Goal: Task Accomplishment & Management: Manage account settings

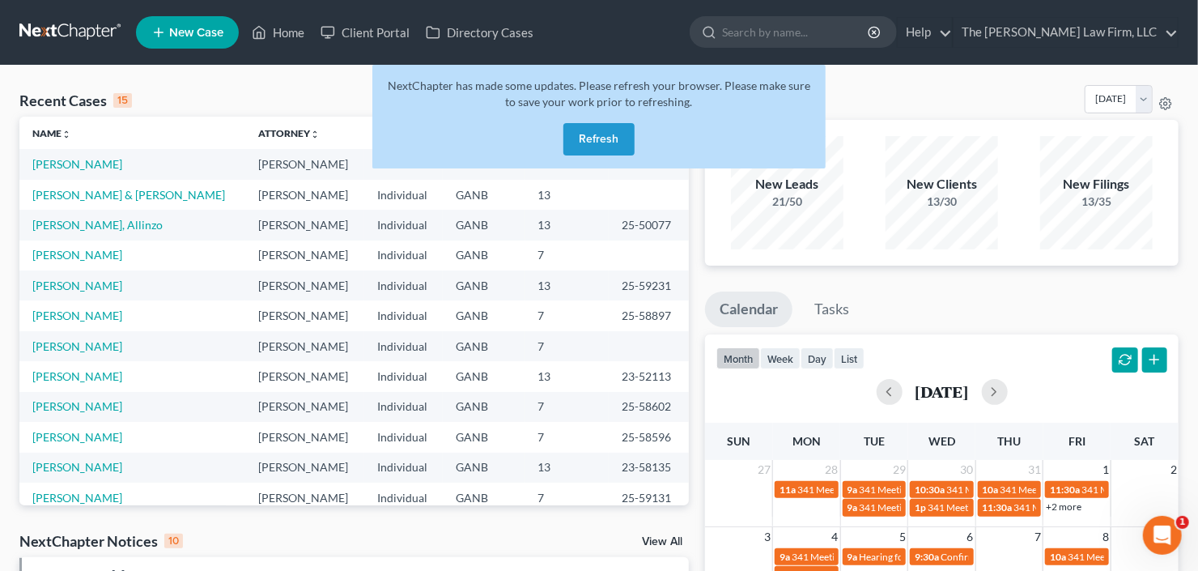
click at [583, 141] on button "Refresh" at bounding box center [598, 139] width 71 height 32
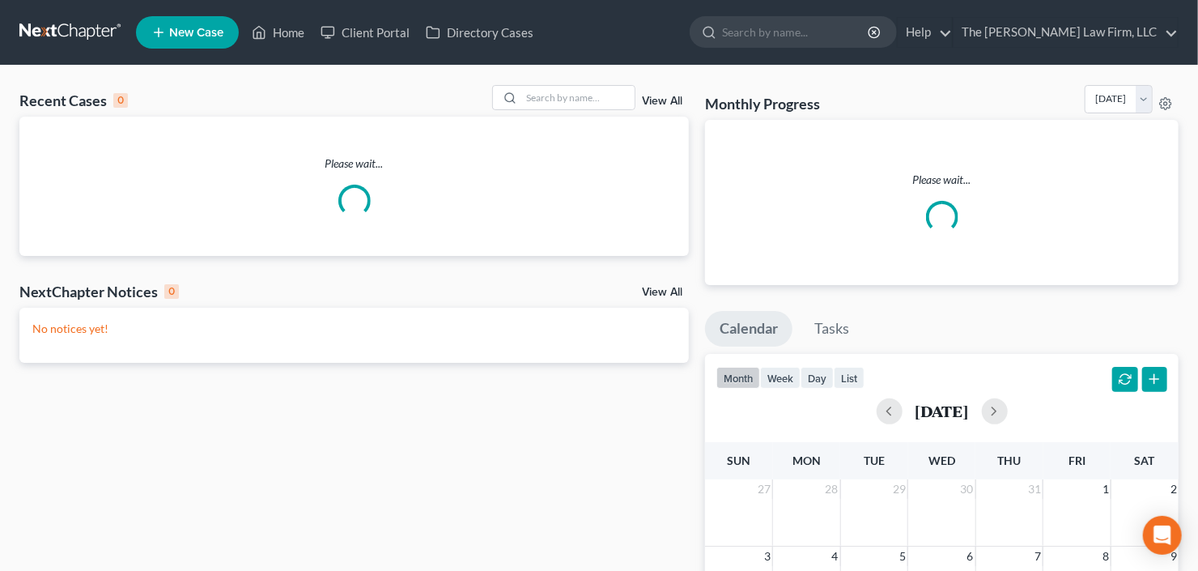
click at [853, 48] on form at bounding box center [792, 32] width 207 height 32
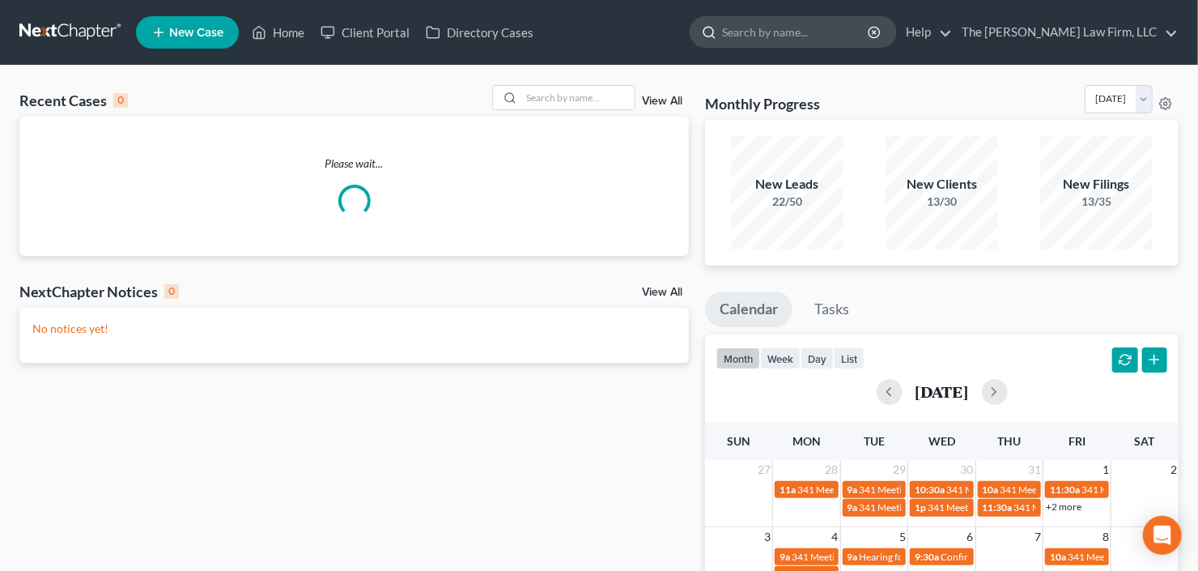
click at [834, 37] on input "search" at bounding box center [796, 32] width 148 height 30
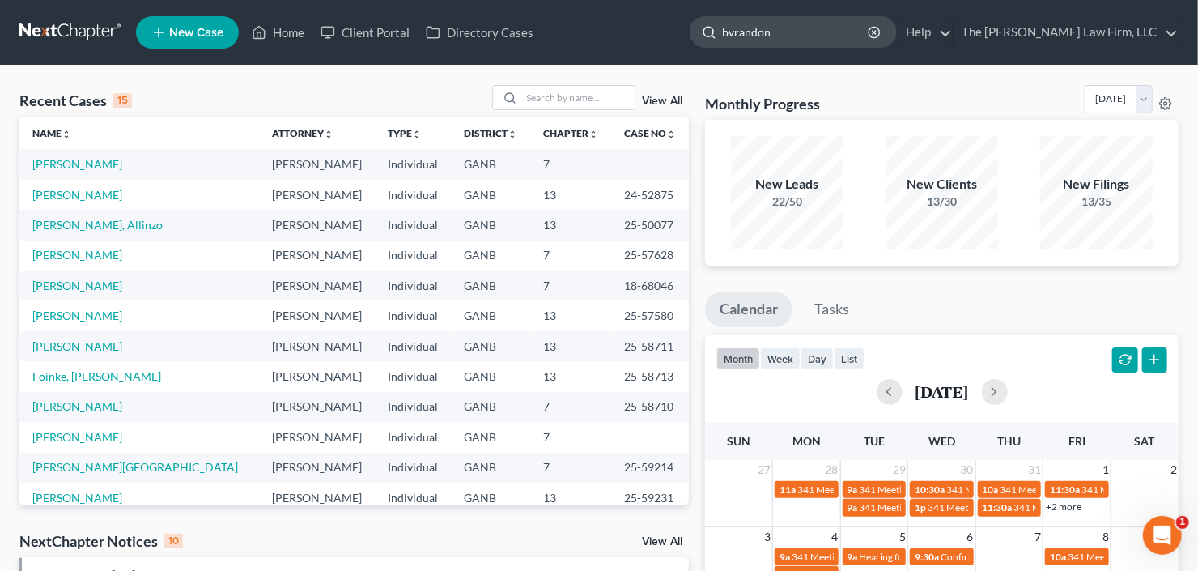
type input "bvrandon"
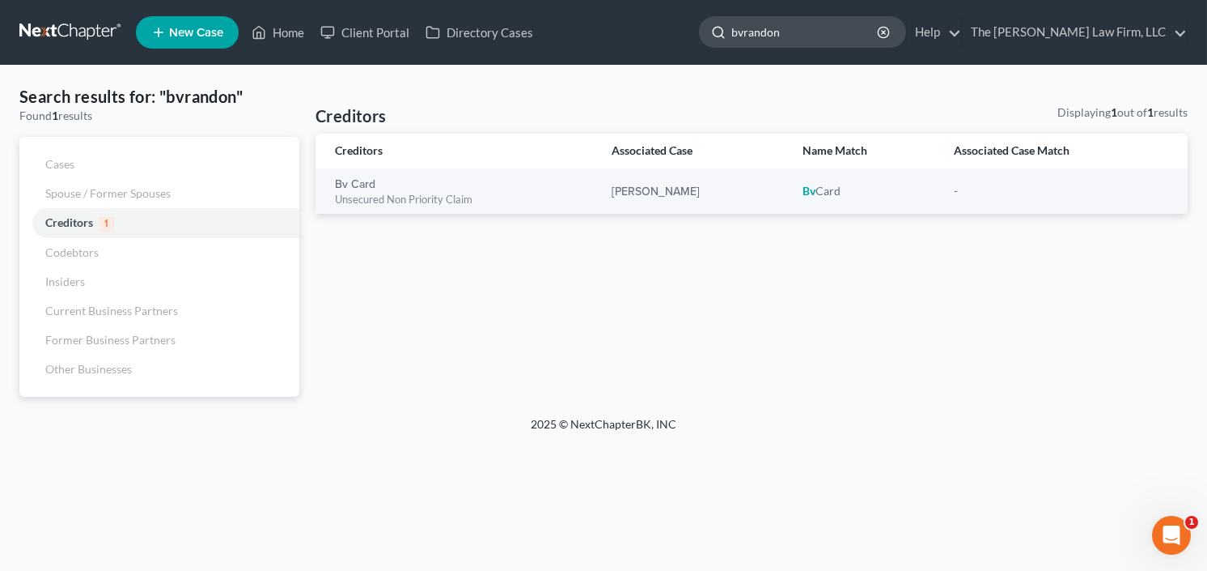
click at [779, 36] on input "bvrandon" at bounding box center [806, 32] width 148 height 30
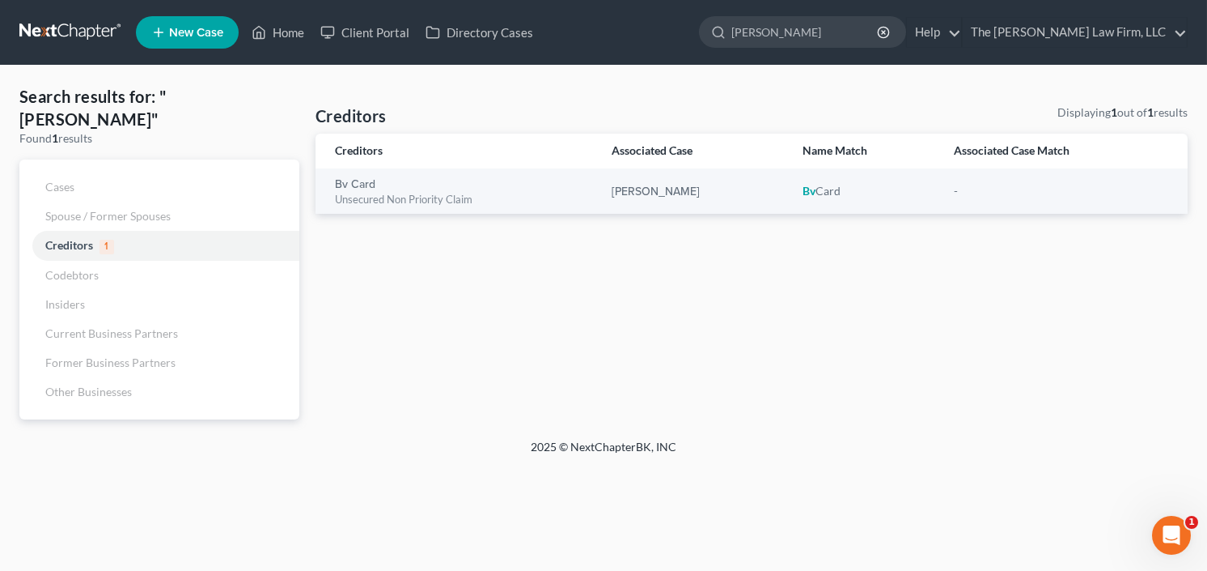
type input "[PERSON_NAME]"
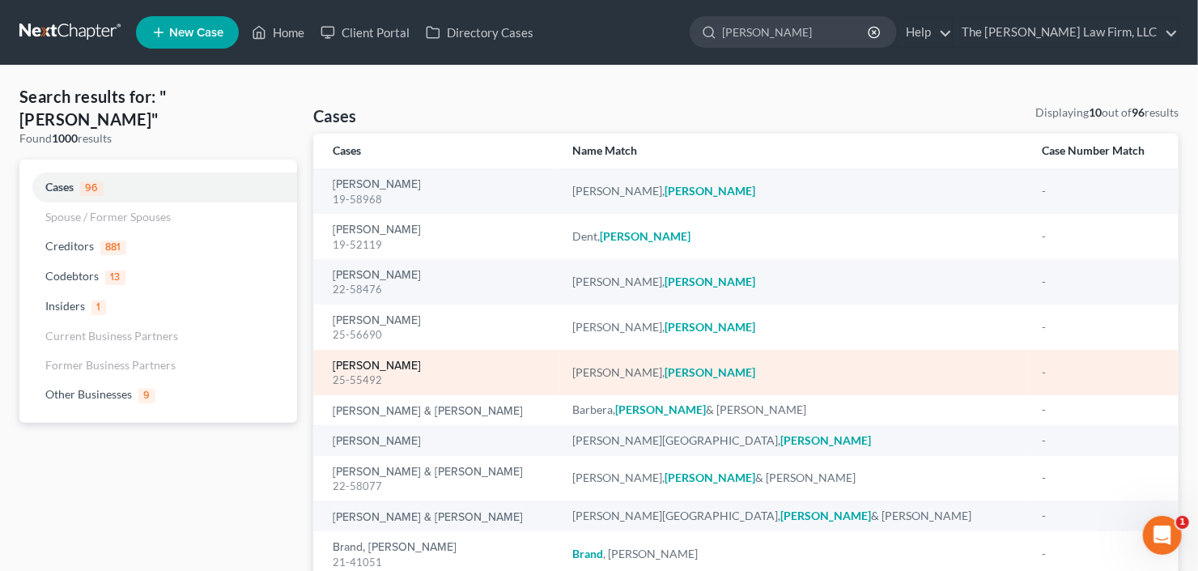
click at [348, 363] on link "[PERSON_NAME]" at bounding box center [377, 365] width 88 height 11
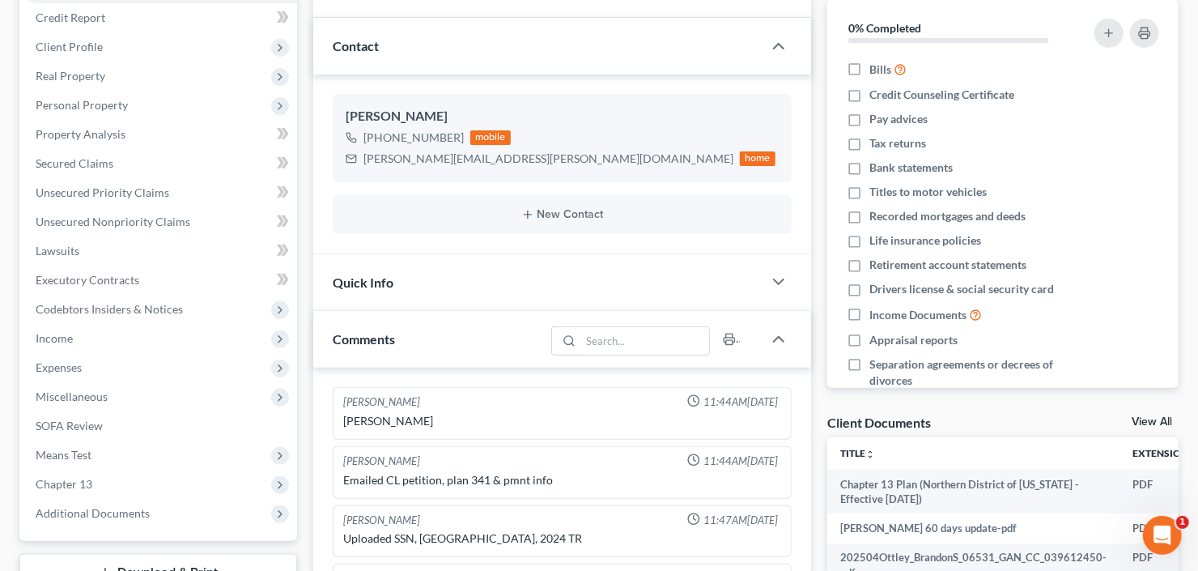
scroll to position [324, 0]
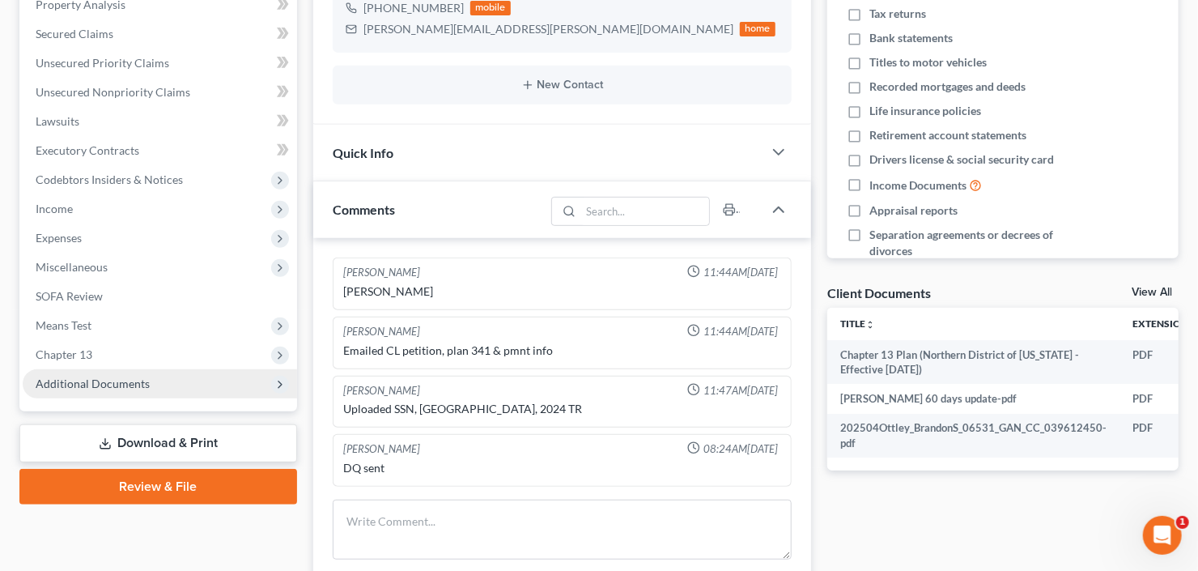
click at [114, 386] on span "Additional Documents" at bounding box center [93, 383] width 114 height 14
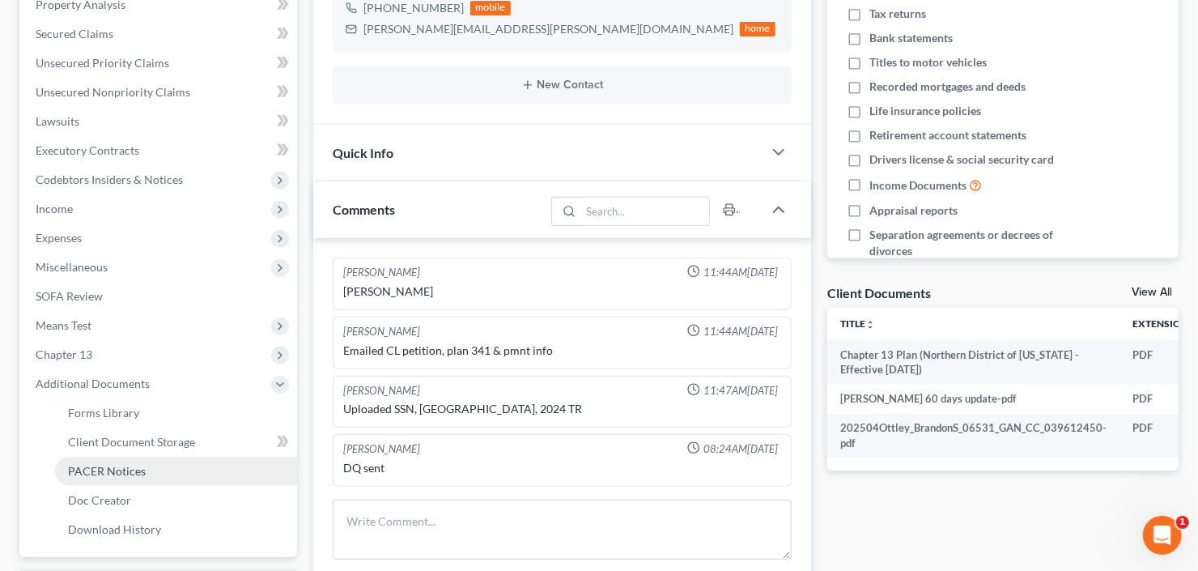
click at [128, 472] on span "PACER Notices" at bounding box center [107, 471] width 78 height 14
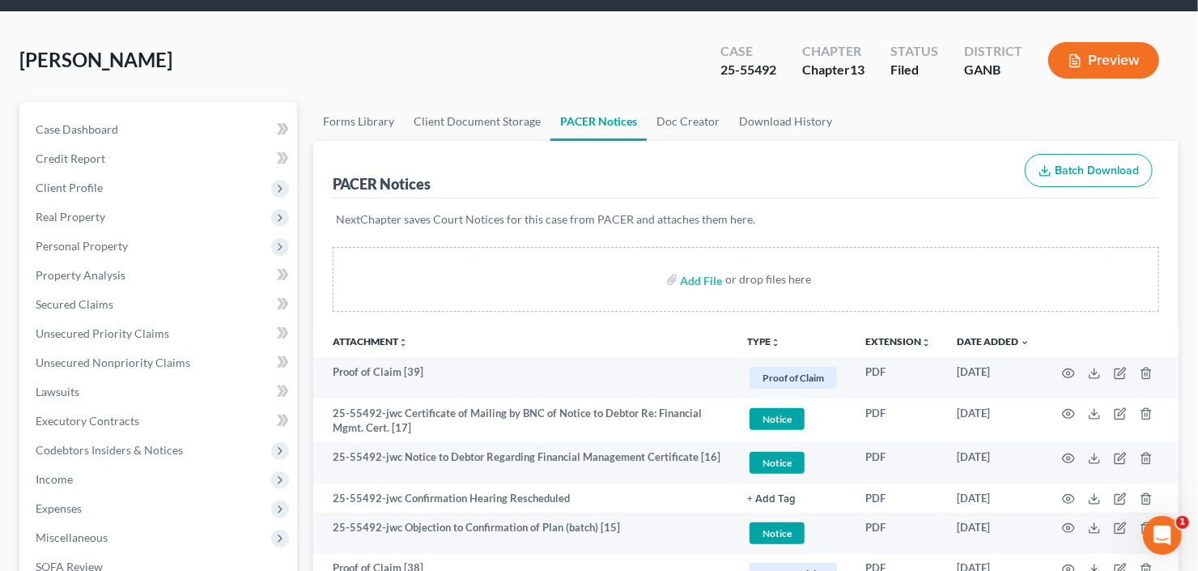
scroll to position [194, 0]
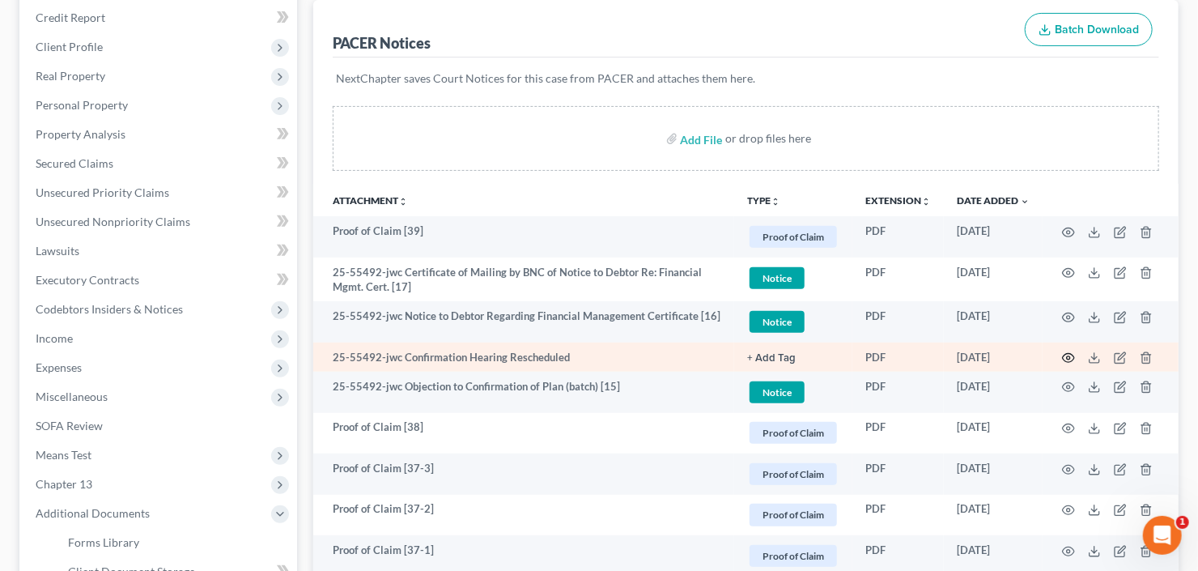
click at [1067, 353] on icon "button" at bounding box center [1068, 357] width 13 height 13
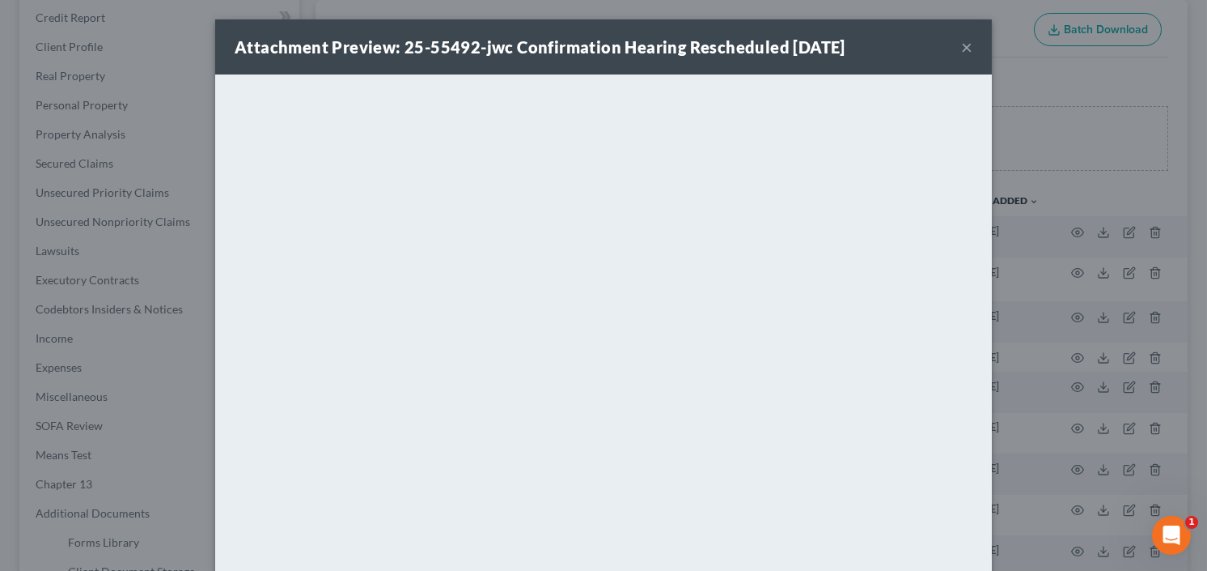
click at [961, 45] on button "×" at bounding box center [966, 46] width 11 height 19
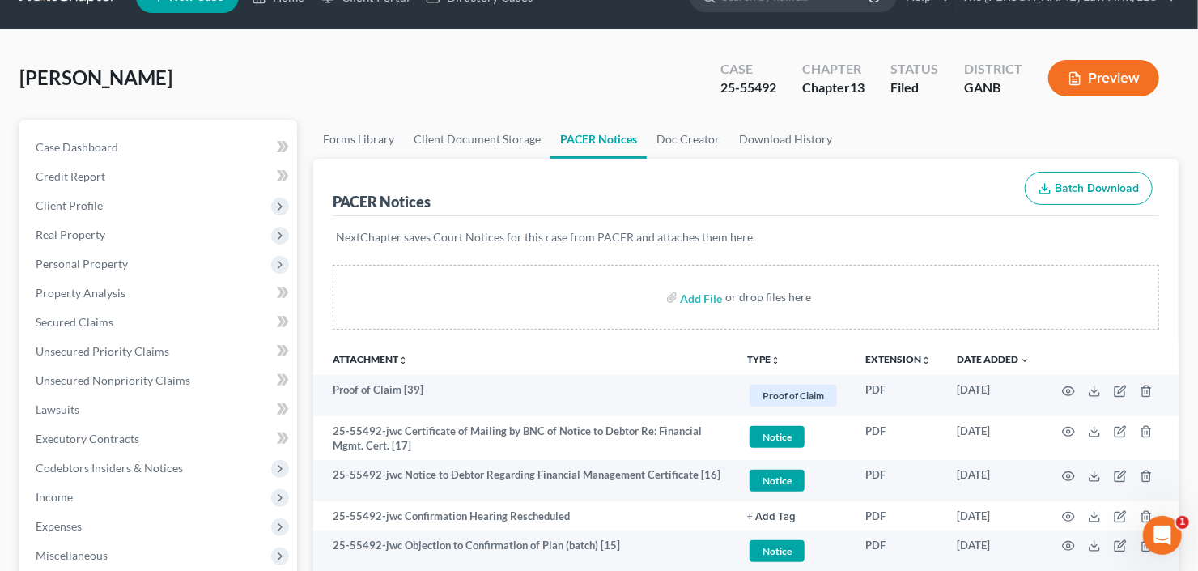
scroll to position [0, 0]
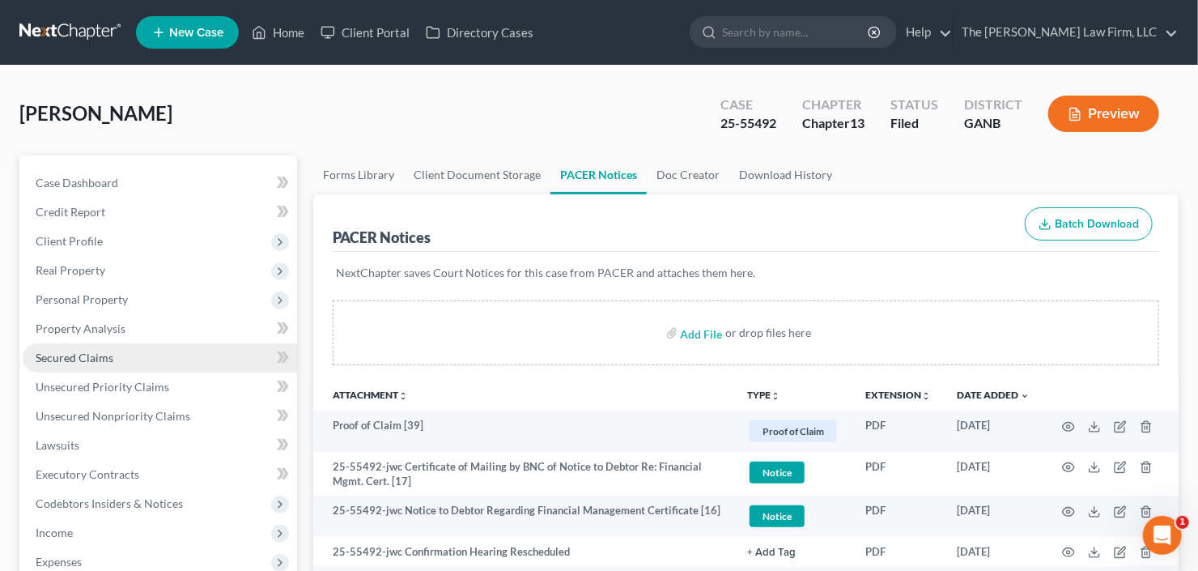
click at [95, 355] on span "Secured Claims" at bounding box center [75, 357] width 78 height 14
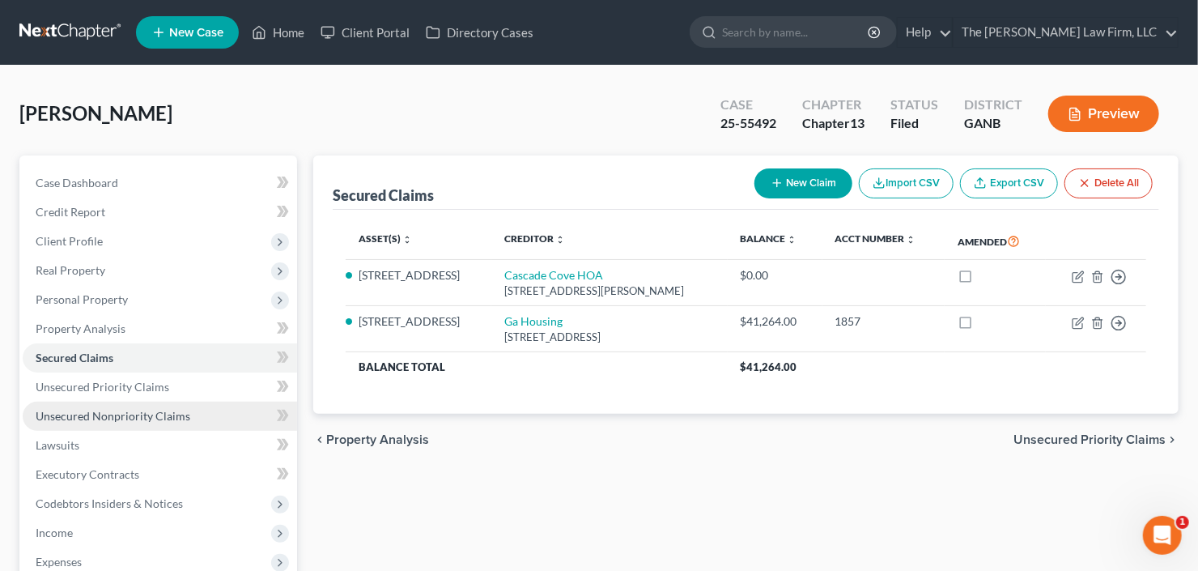
click at [118, 418] on span "Unsecured Nonpriority Claims" at bounding box center [113, 416] width 155 height 14
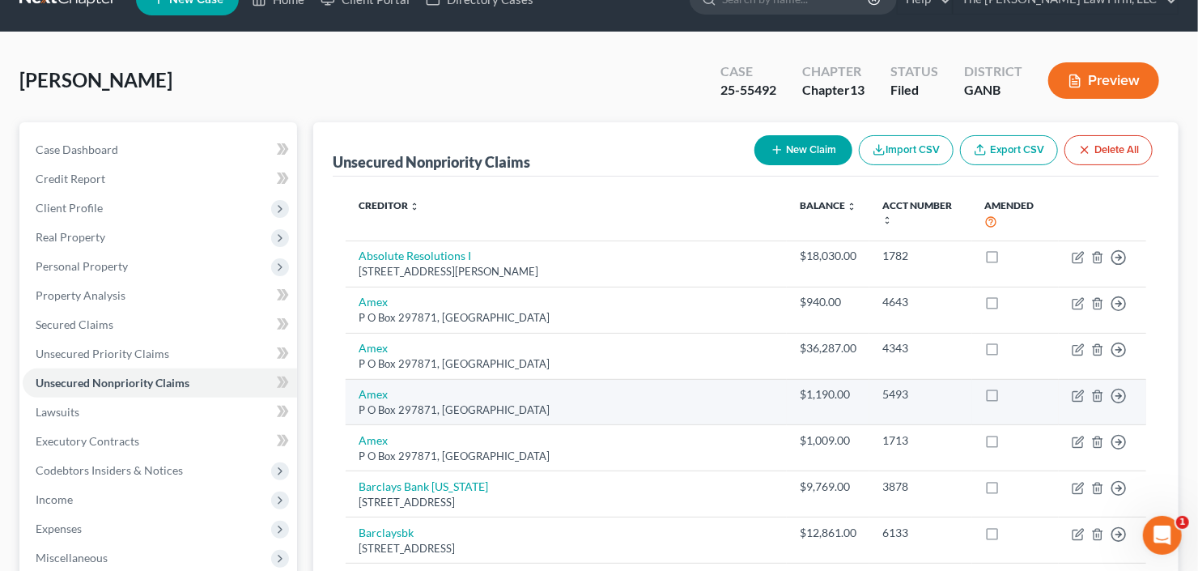
scroll to position [65, 0]
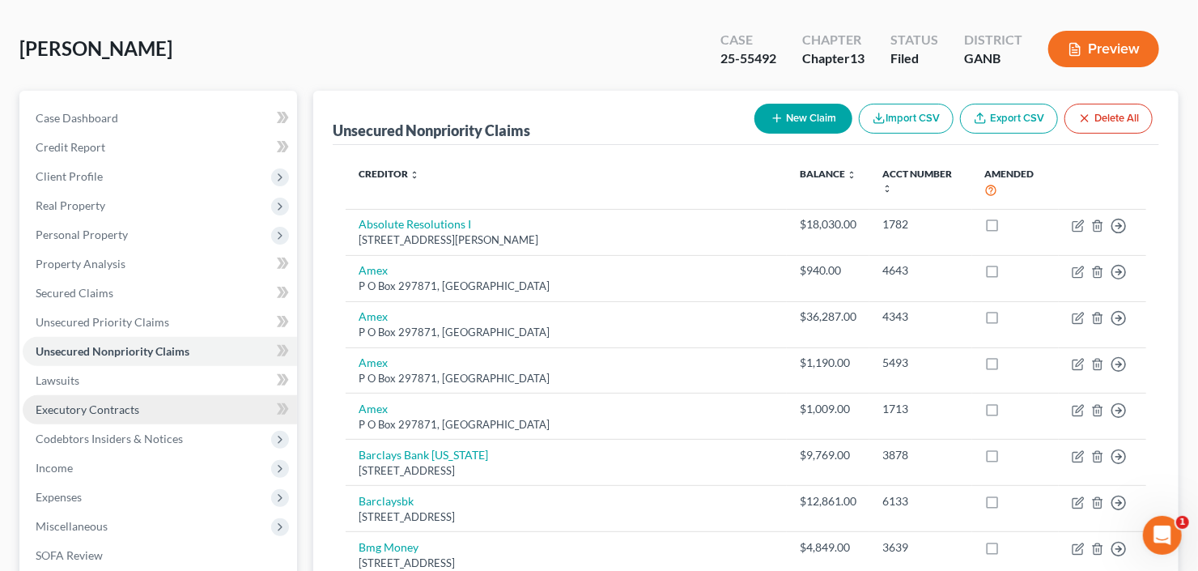
click at [106, 412] on span "Executory Contracts" at bounding box center [88, 409] width 104 height 14
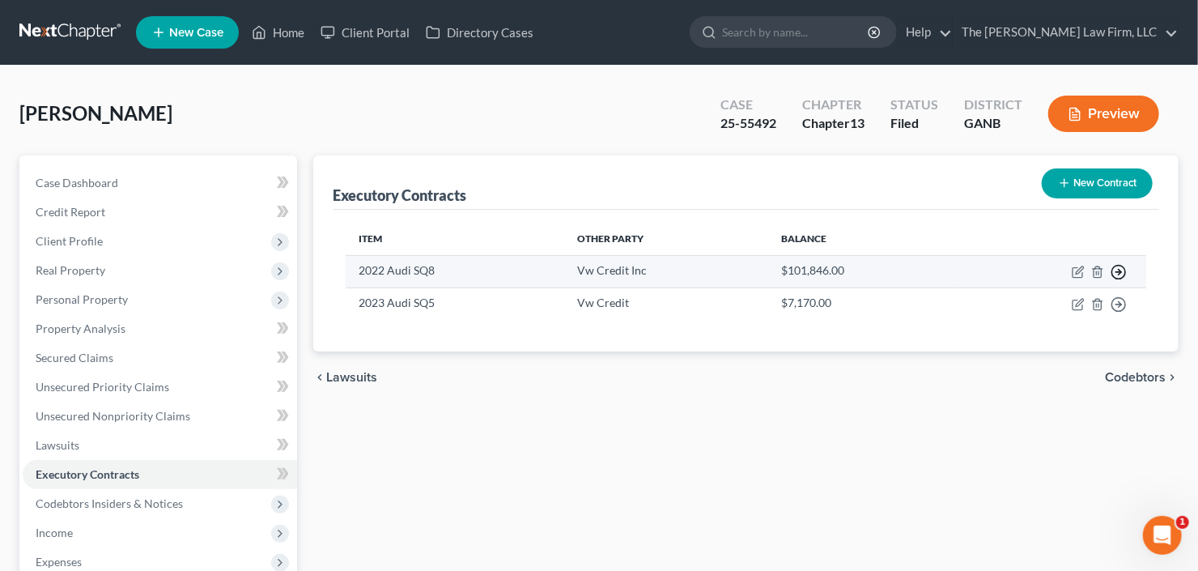
click at [1120, 269] on polyline "button" at bounding box center [1119, 272] width 2 height 6
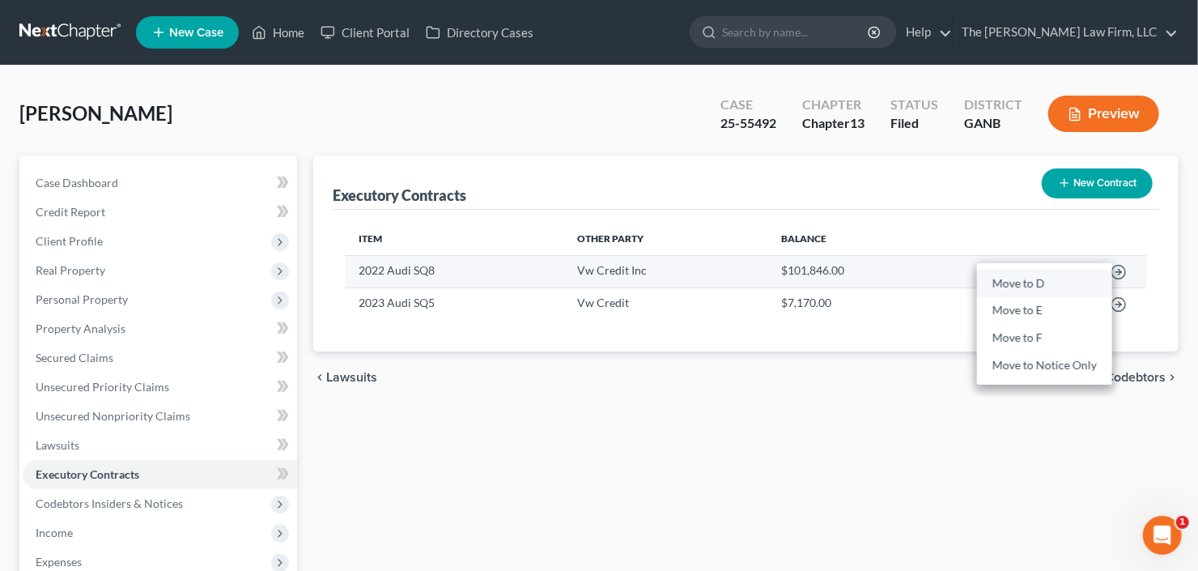
click at [1023, 285] on link "Move to D" at bounding box center [1044, 283] width 135 height 28
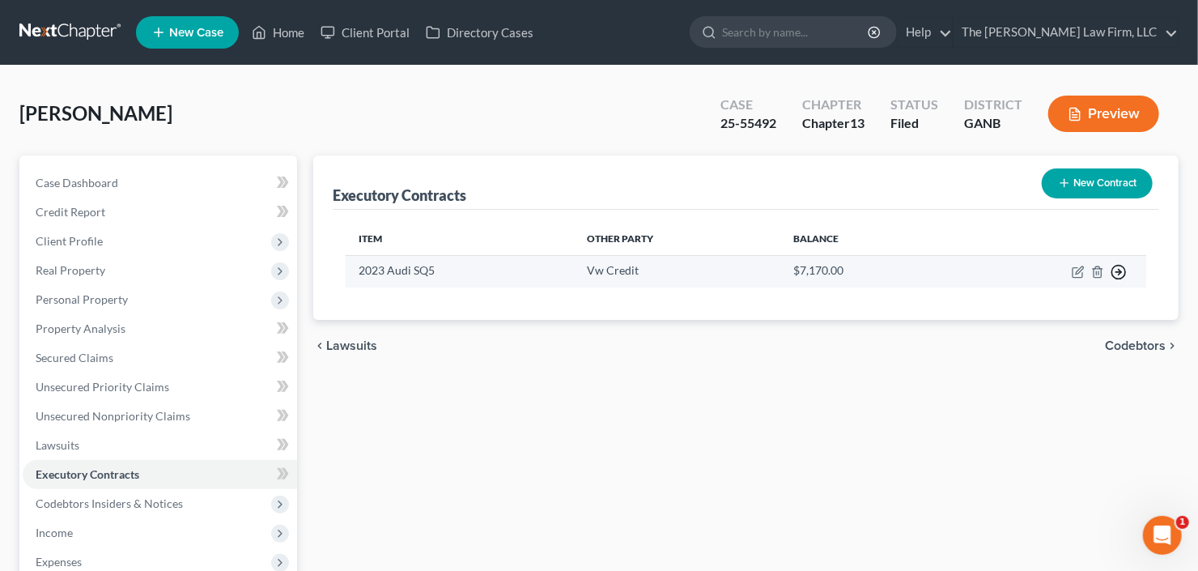
click at [1117, 269] on icon "button" at bounding box center [1118, 272] width 16 height 16
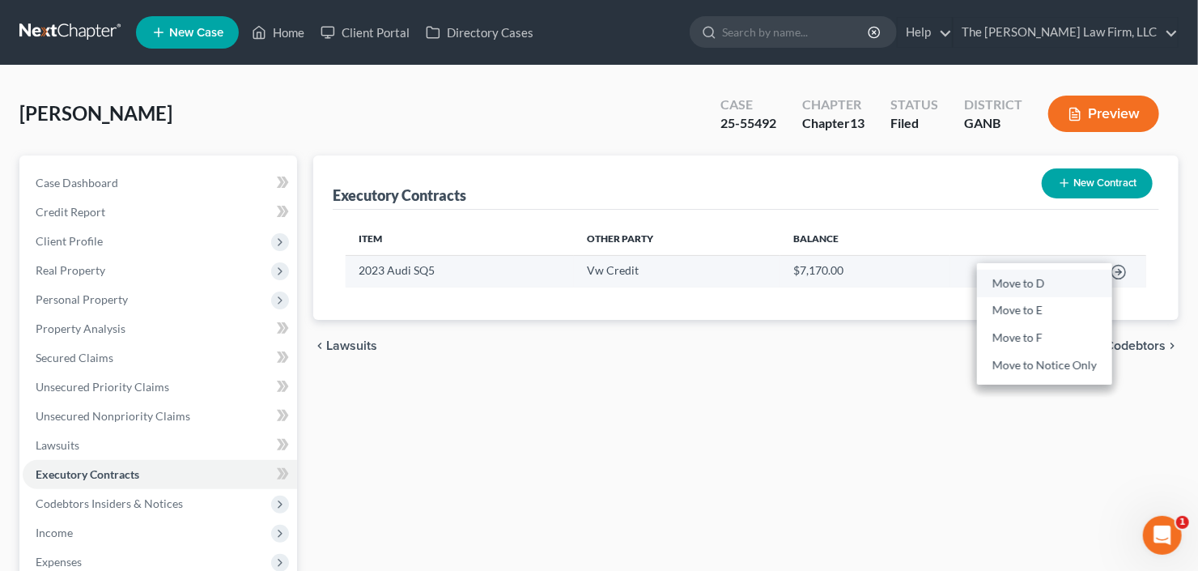
click at [1041, 277] on link "Move to D" at bounding box center [1044, 283] width 135 height 28
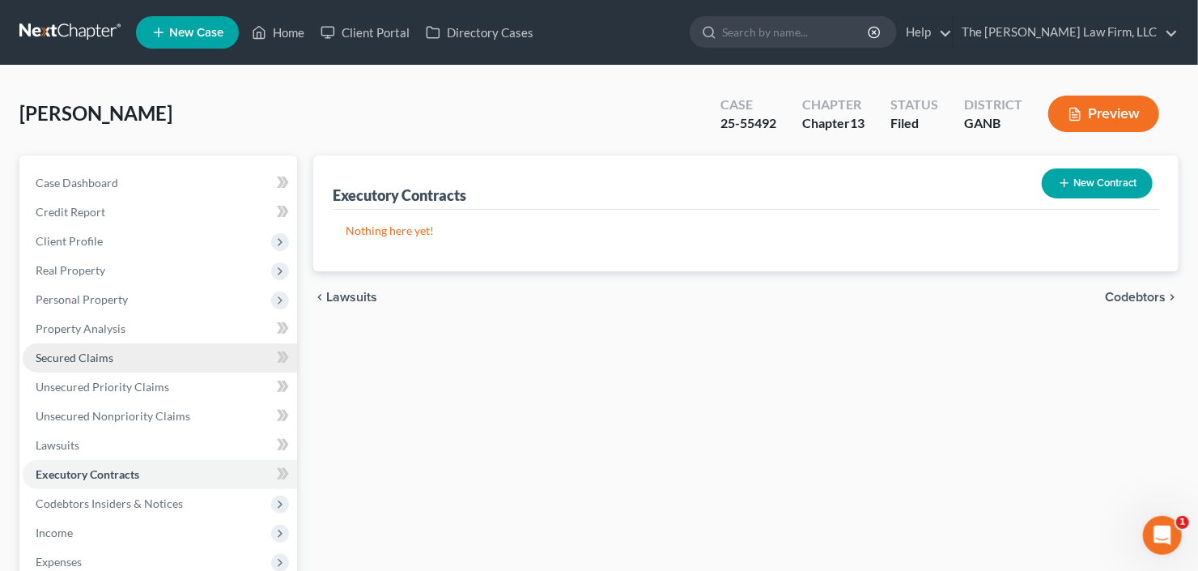
click at [109, 347] on link "Secured Claims" at bounding box center [160, 357] width 274 height 29
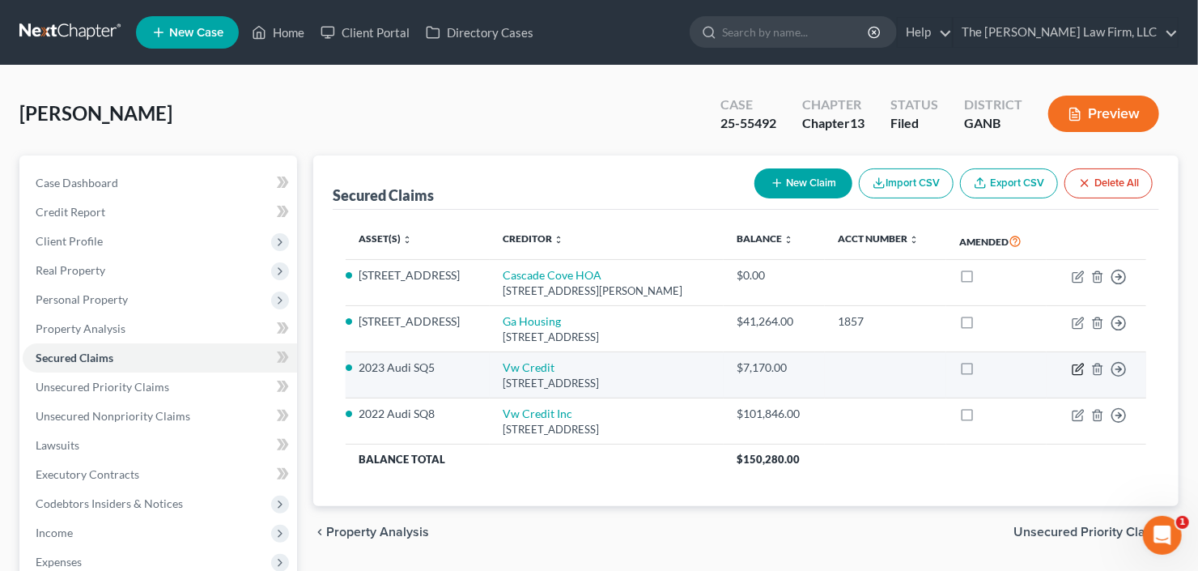
click at [1075, 366] on icon "button" at bounding box center [1077, 369] width 13 height 13
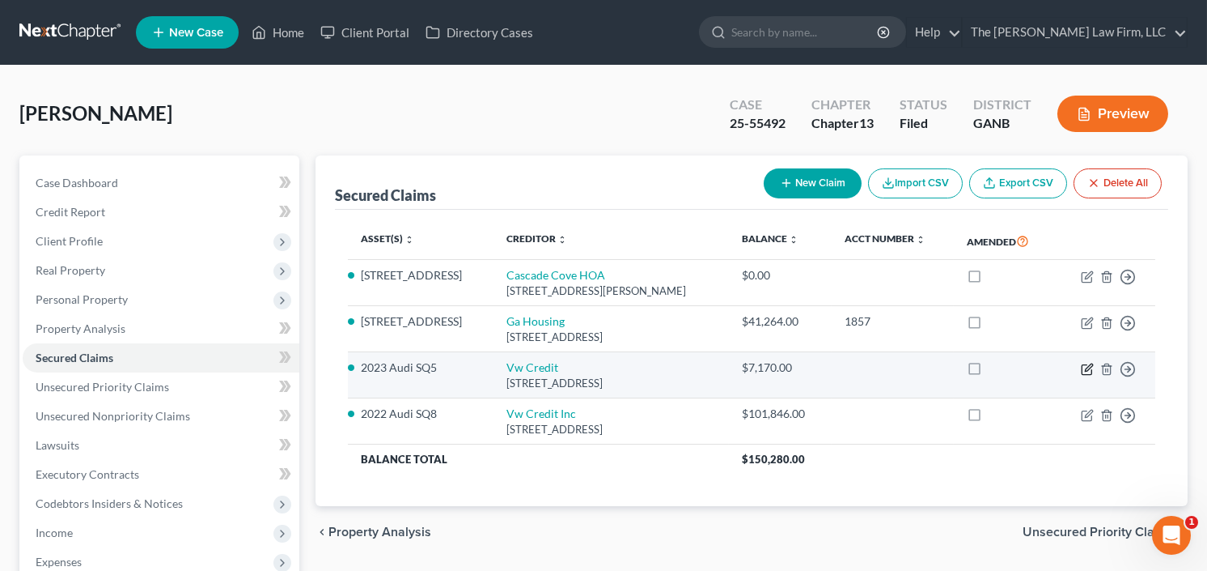
select select "14"
select select "0"
select select "3"
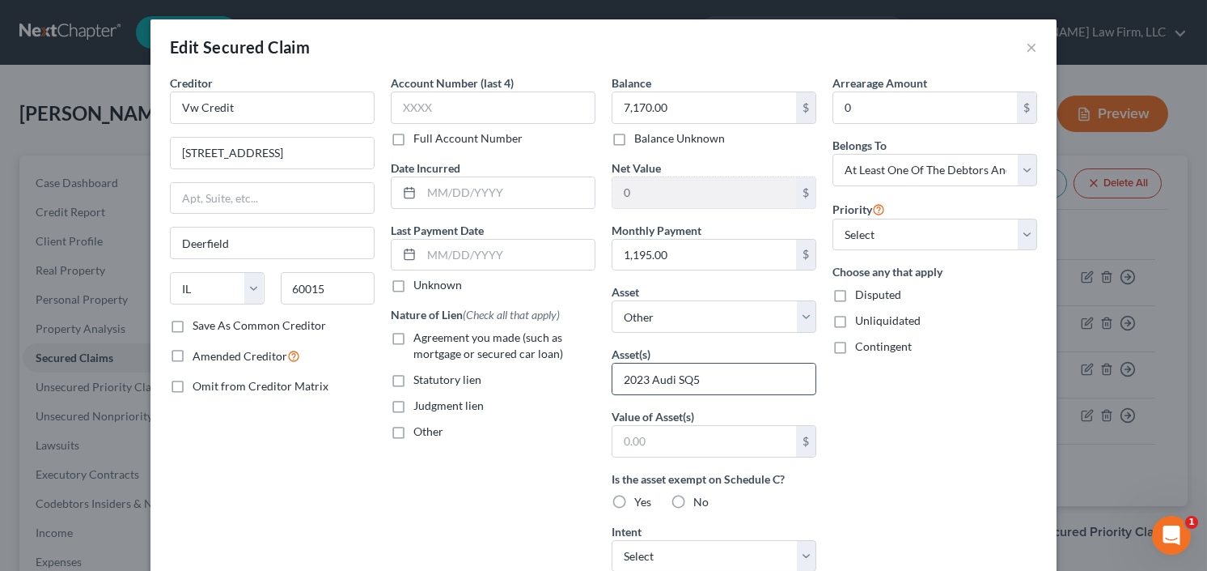
click at [690, 381] on input "2023 Audi SQ5" at bounding box center [714, 378] width 203 height 31
click at [872, 414] on div "Arrearage Amount 0 $ Belongs To * Select Debtor 1 Only Debtor 2 Only Debtor 1 A…" at bounding box center [935, 435] width 221 height 722
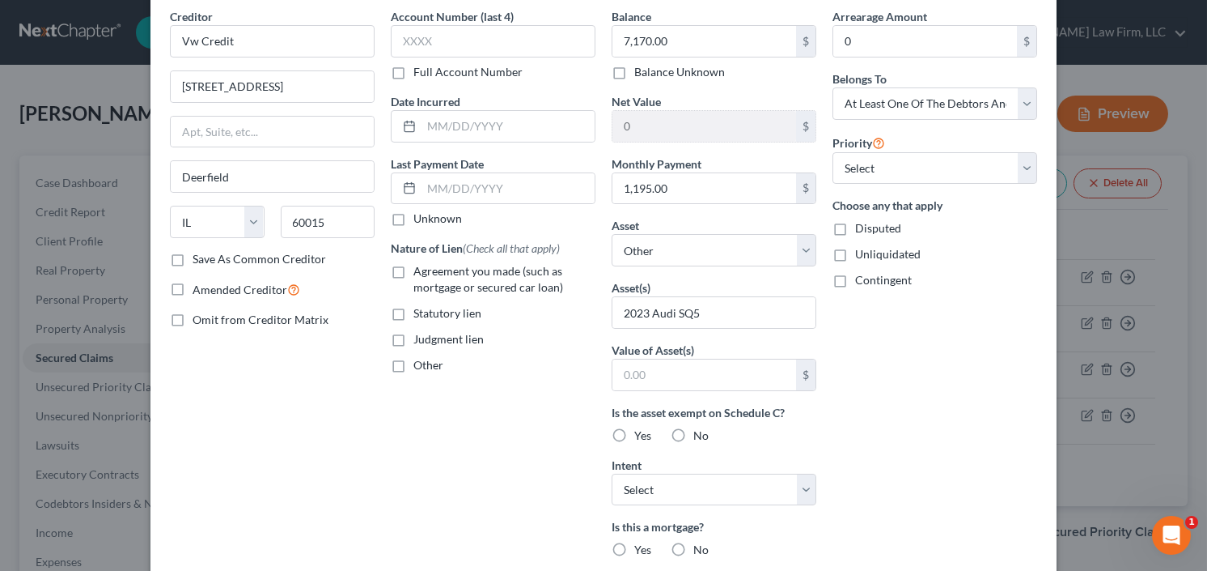
scroll to position [129, 0]
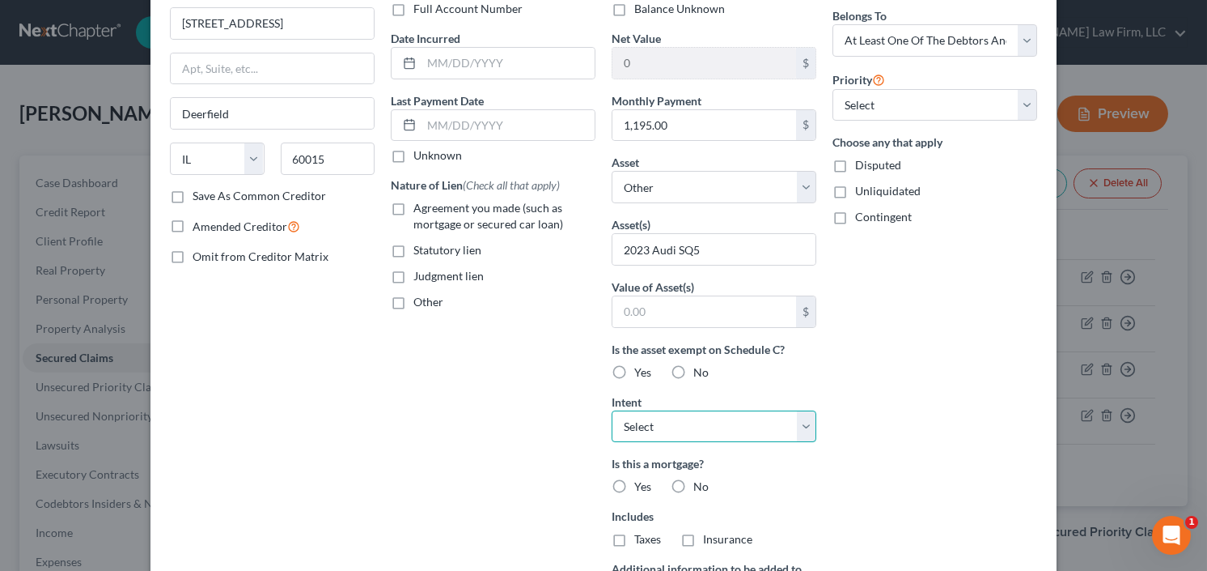
click at [677, 420] on select "Select Surrender Redeem Reaffirm Avoid Other" at bounding box center [714, 426] width 205 height 32
select select "0"
click at [612, 410] on select "Select Surrender Redeem Reaffirm Avoid Other" at bounding box center [714, 426] width 205 height 32
click at [414, 302] on label "Other" at bounding box center [429, 302] width 30 height 16
click at [420, 302] on input "Other" at bounding box center [425, 299] width 11 height 11
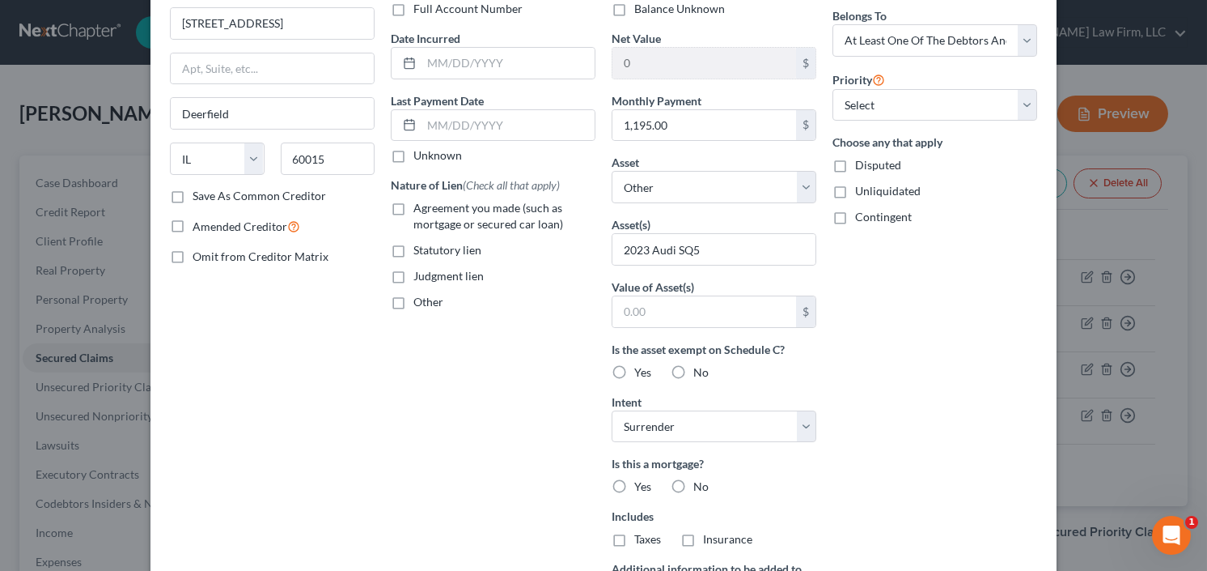
checkbox input "true"
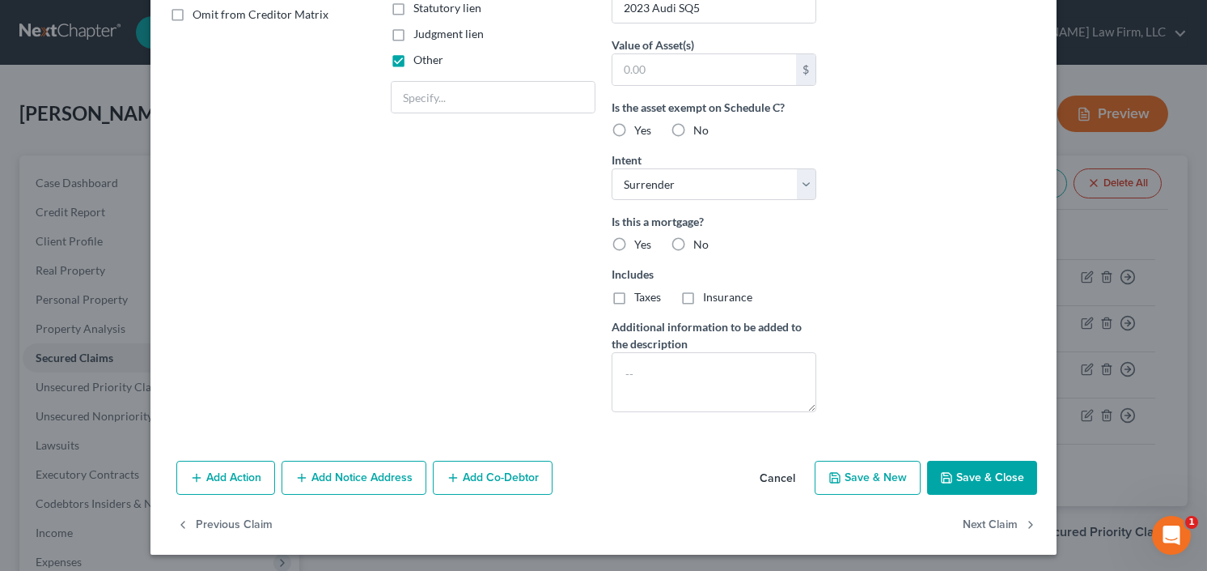
click at [979, 479] on button "Save & Close" at bounding box center [982, 477] width 110 height 34
select select
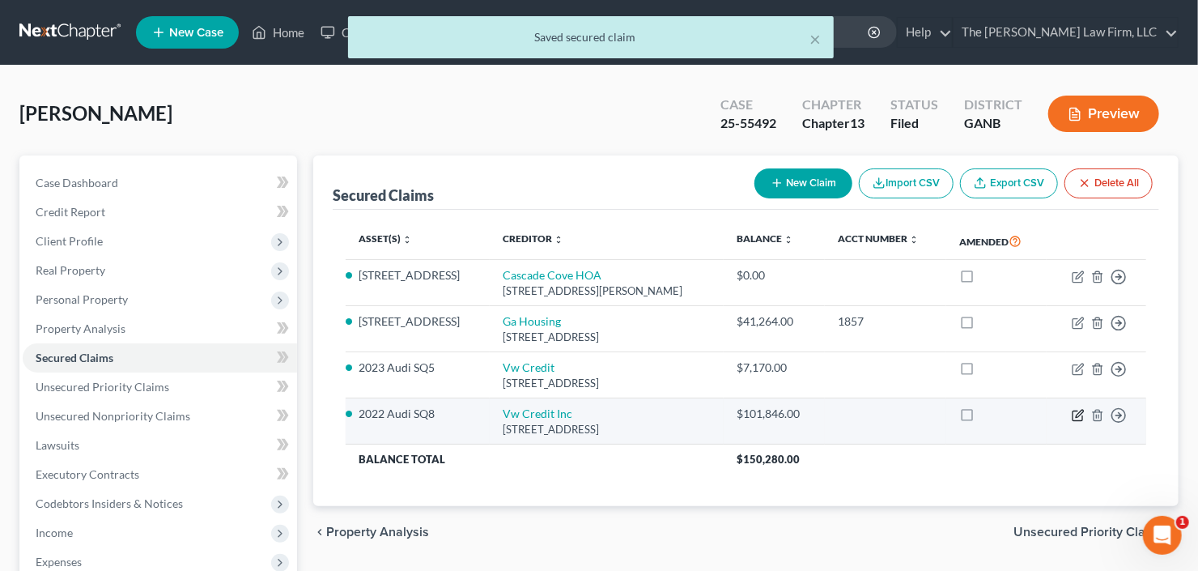
click at [1072, 412] on icon "button" at bounding box center [1077, 415] width 10 height 10
select select "14"
select select "0"
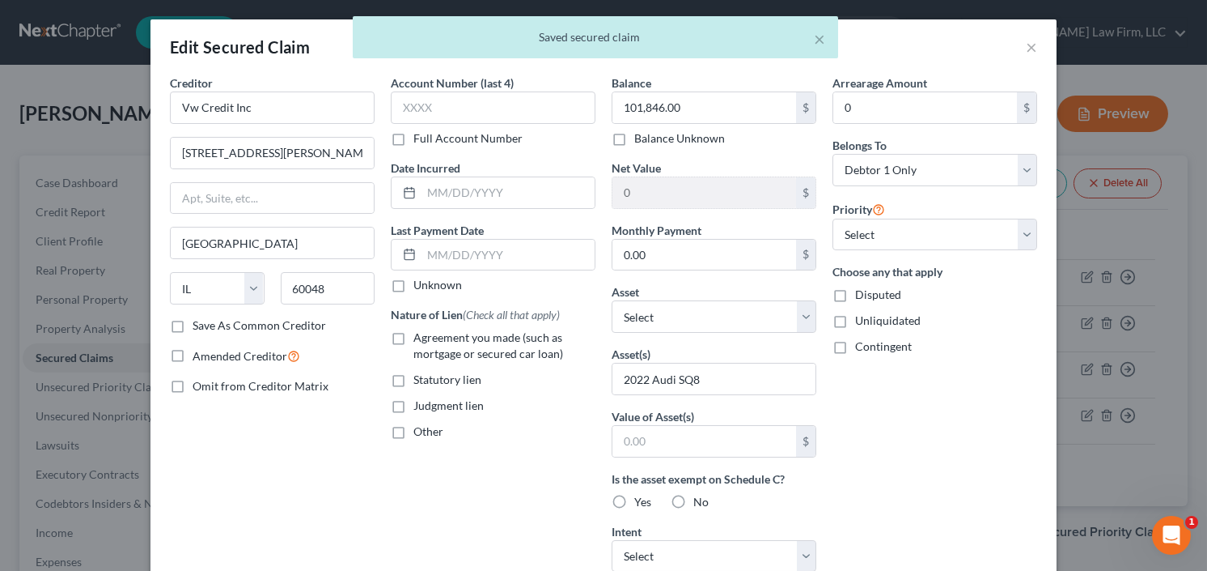
click at [414, 430] on label "Other" at bounding box center [429, 431] width 30 height 16
click at [420, 430] on input "Other" at bounding box center [425, 428] width 11 height 11
checkbox input "true"
click at [747, 301] on select "Select Other Multiple Assets Clothing - All clothing and shoes - $1500.0 Electr…" at bounding box center [714, 316] width 205 height 32
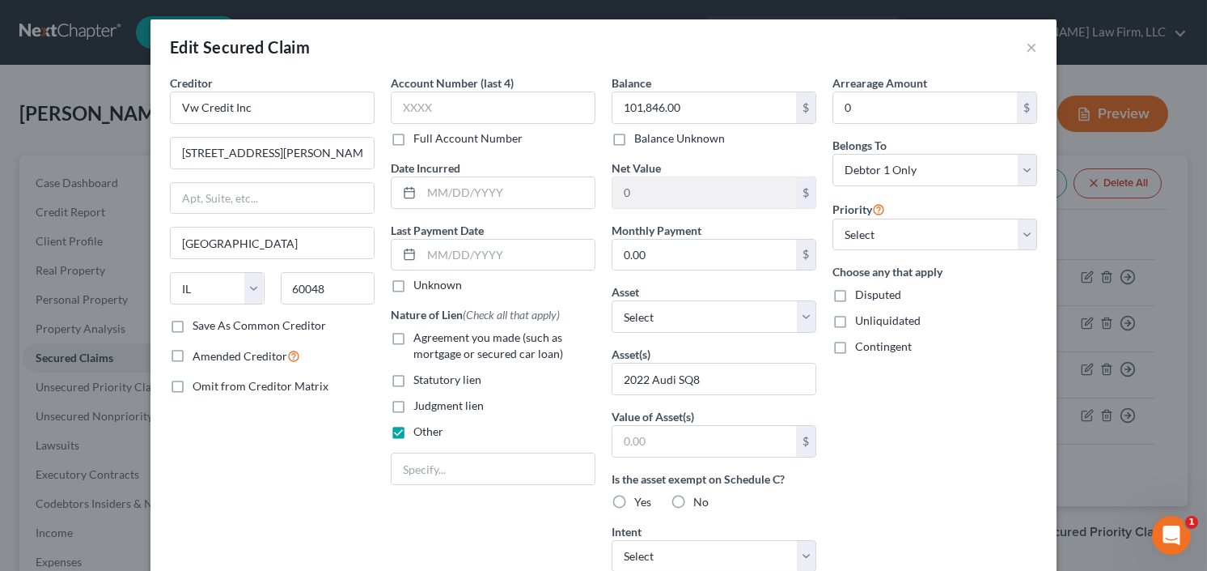
click at [977, 329] on div "Choose any that apply Disputed Unliquidated Contingent" at bounding box center [935, 308] width 205 height 91
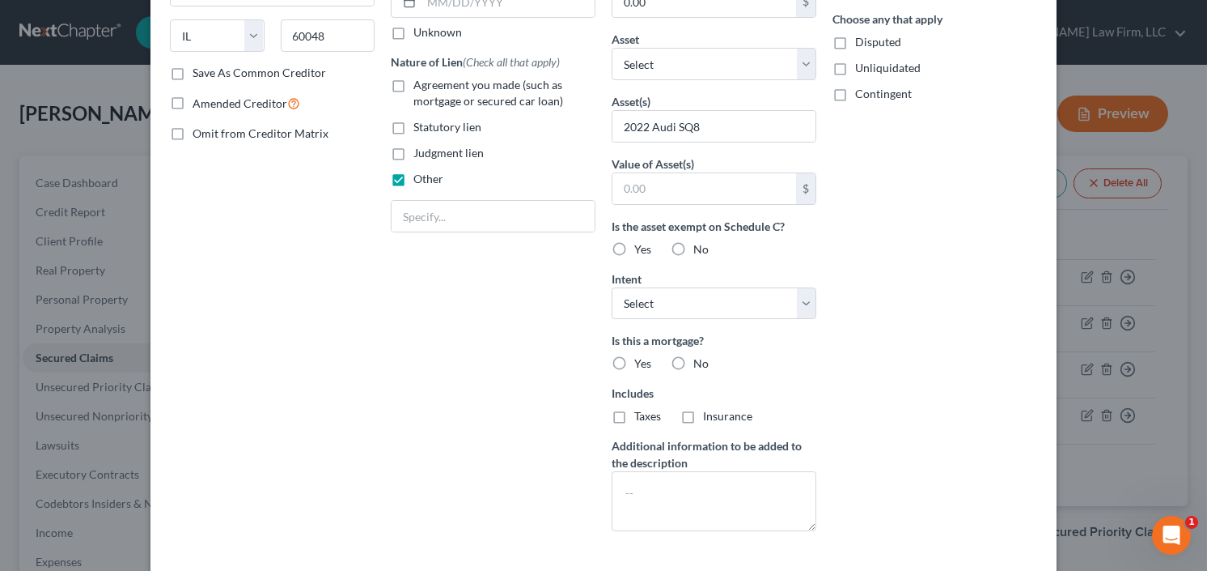
scroll to position [259, 0]
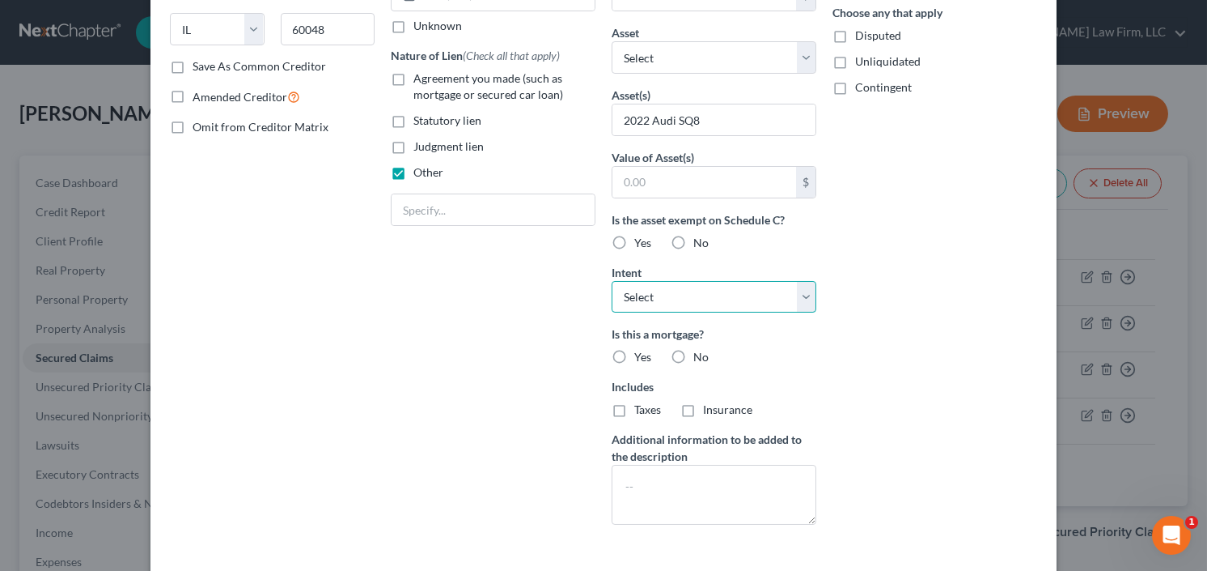
click at [692, 294] on select "Select Surrender Redeem Reaffirm Avoid Other" at bounding box center [714, 297] width 205 height 32
select select "0"
click at [612, 281] on select "Select Surrender Redeem Reaffirm Avoid Other" at bounding box center [714, 297] width 205 height 32
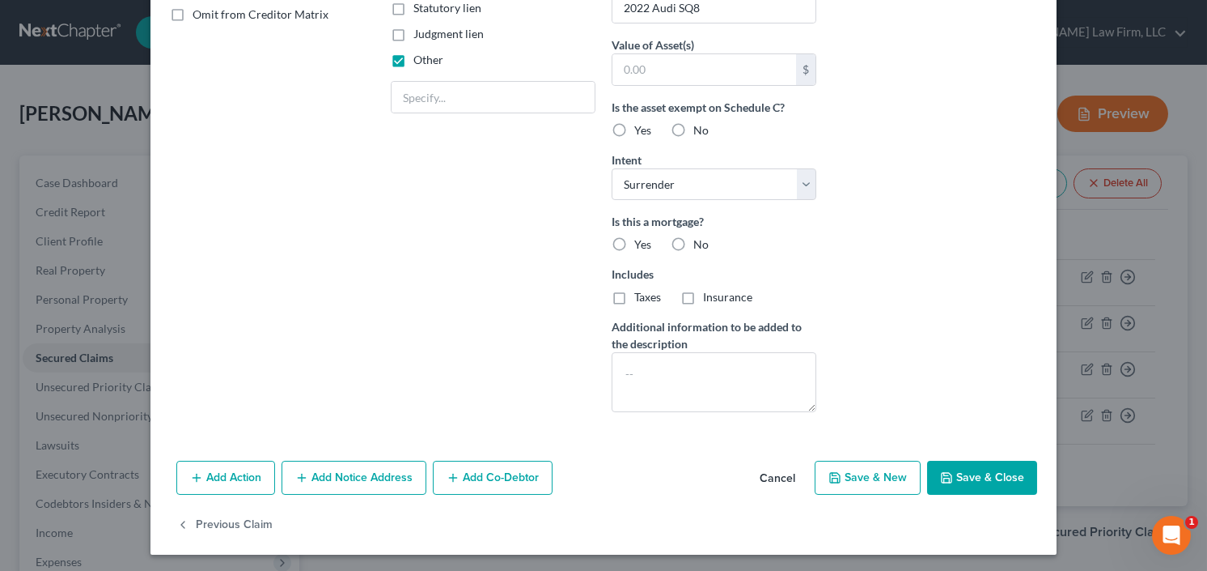
click at [978, 480] on button "Save & Close" at bounding box center [982, 477] width 110 height 34
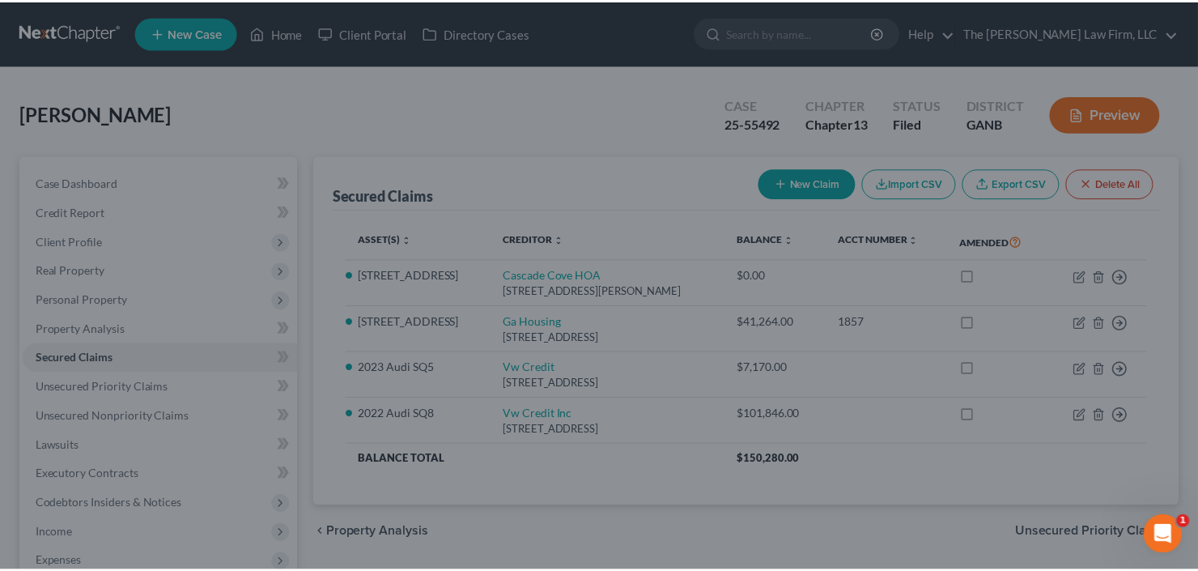
scroll to position [194, 0]
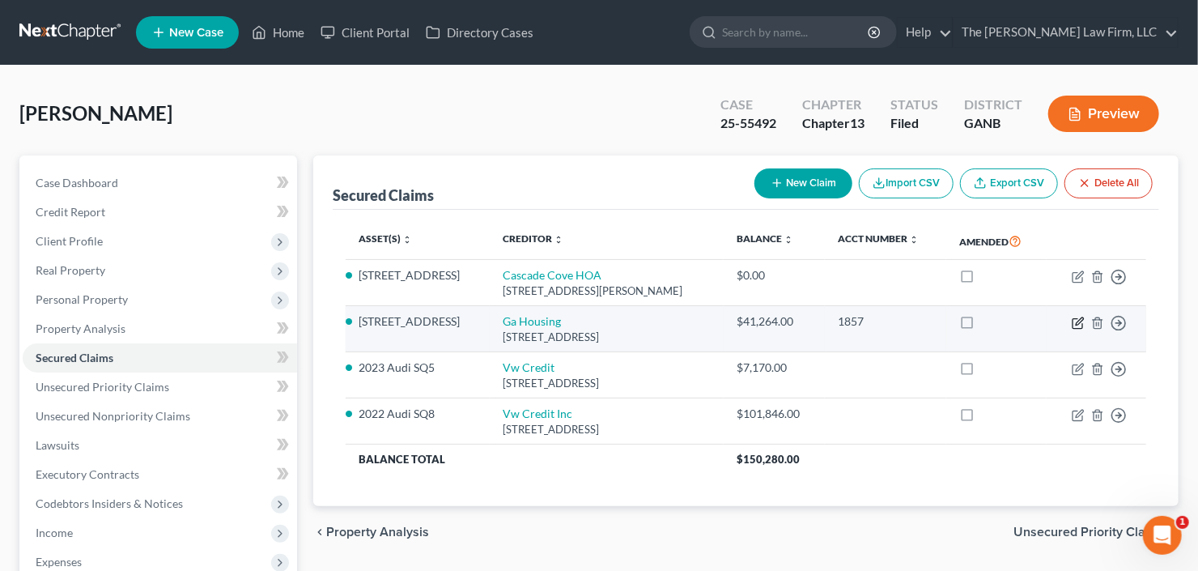
click at [1079, 321] on icon "button" at bounding box center [1078, 320] width 7 height 7
select select "10"
select select "6"
select select "0"
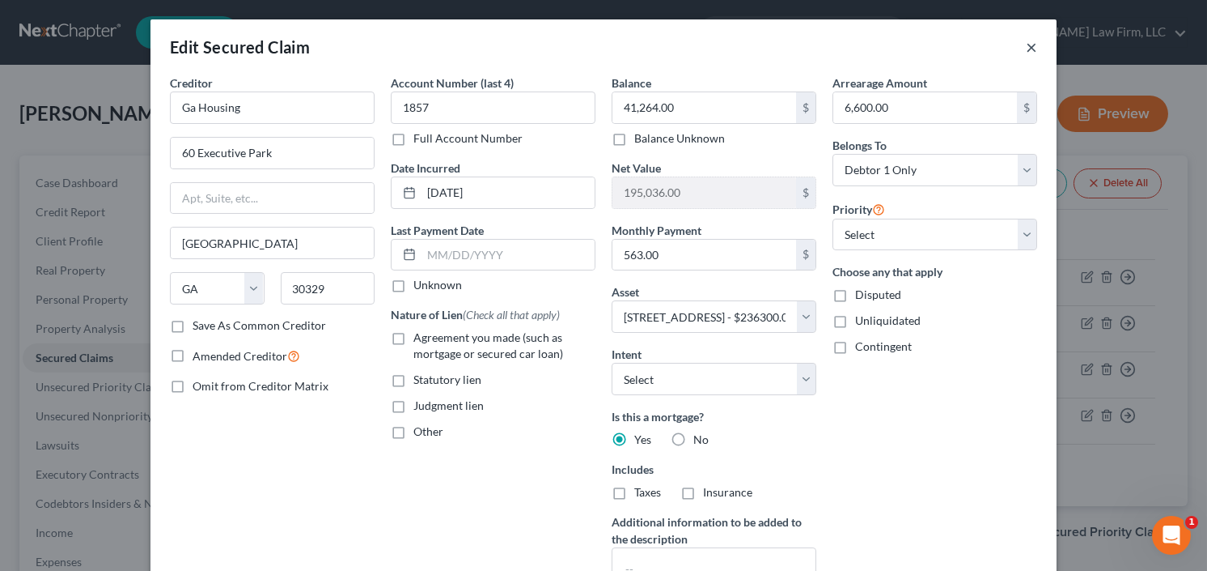
click at [1026, 44] on button "×" at bounding box center [1031, 46] width 11 height 19
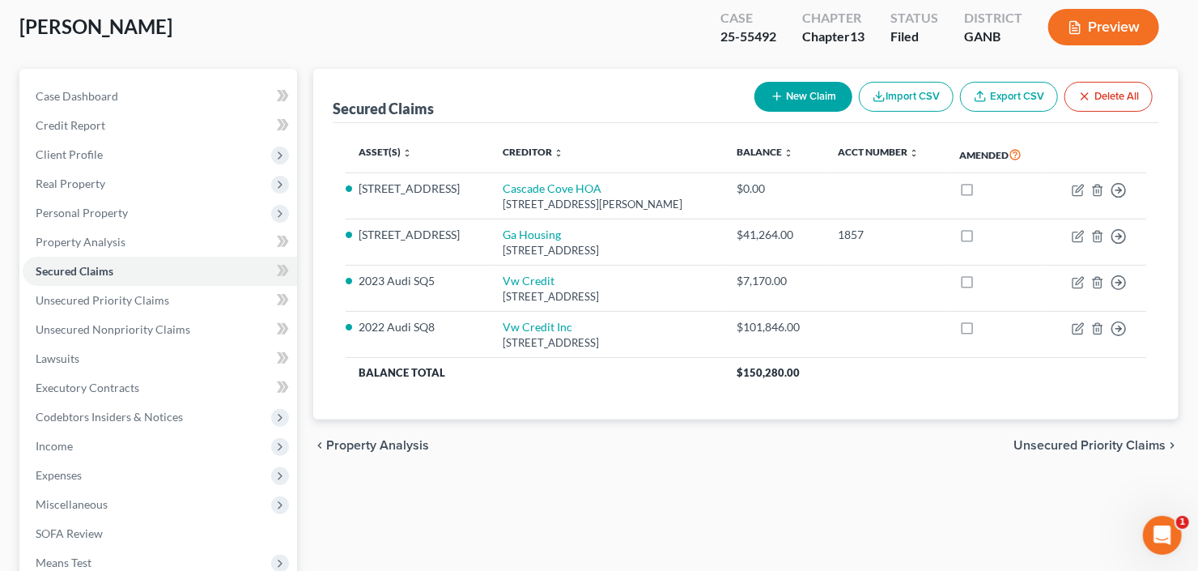
scroll to position [259, 0]
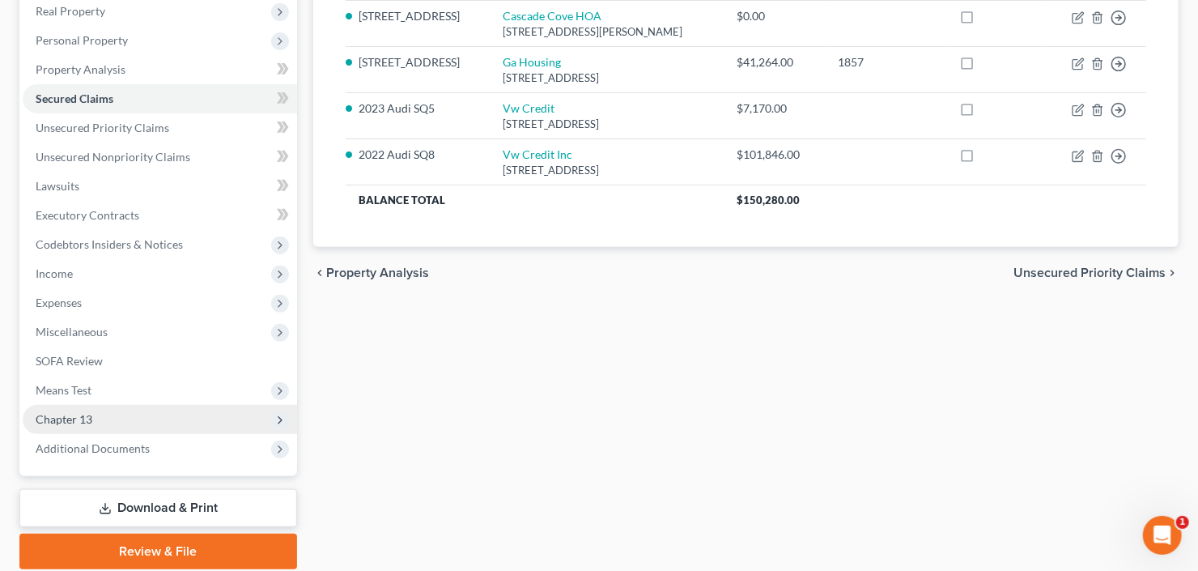
click at [99, 421] on span "Chapter 13" at bounding box center [160, 419] width 274 height 29
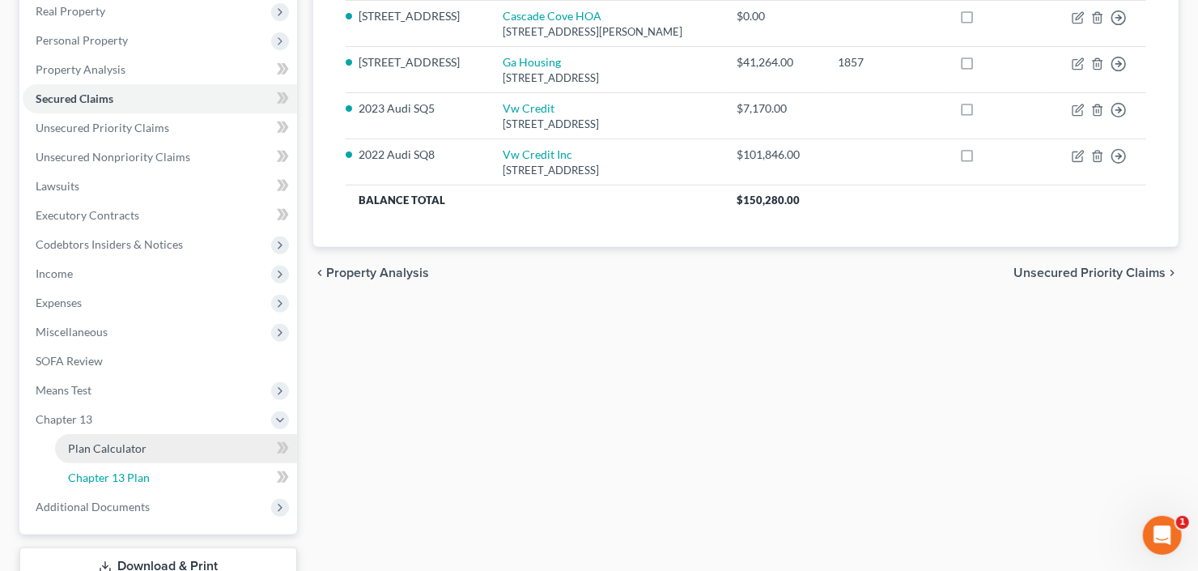
drag, startPoint x: 106, startPoint y: 475, endPoint x: 130, endPoint y: 465, distance: 26.1
click at [107, 475] on span "Chapter 13 Plan" at bounding box center [109, 477] width 82 height 14
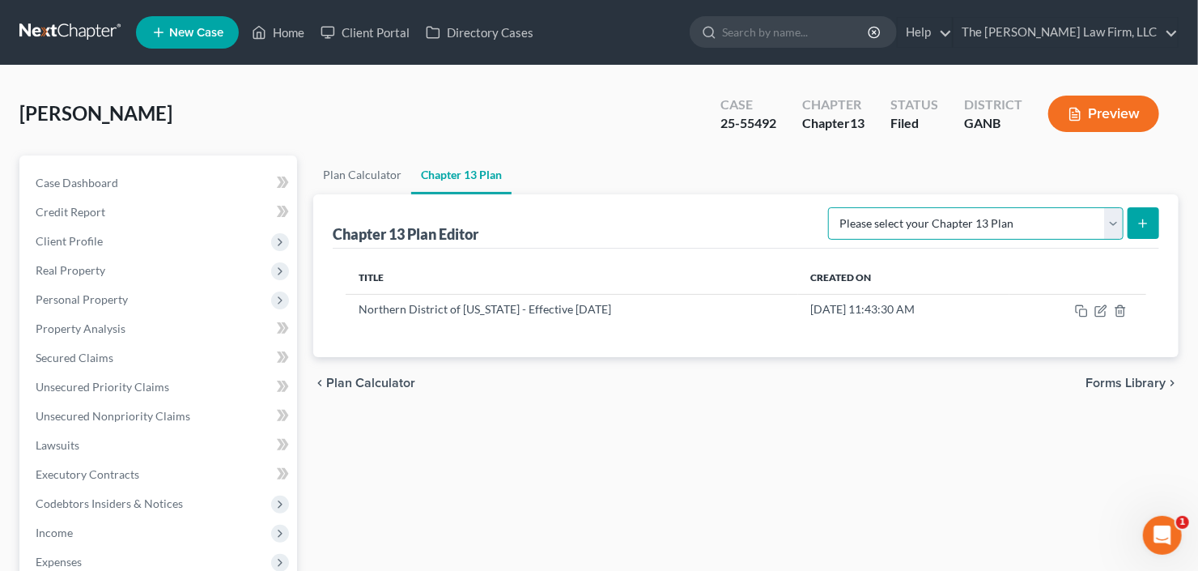
click at [1114, 218] on select "Please select your Chapter 13 Plan National Form Plan - Official Form 113 North…" at bounding box center [975, 223] width 295 height 32
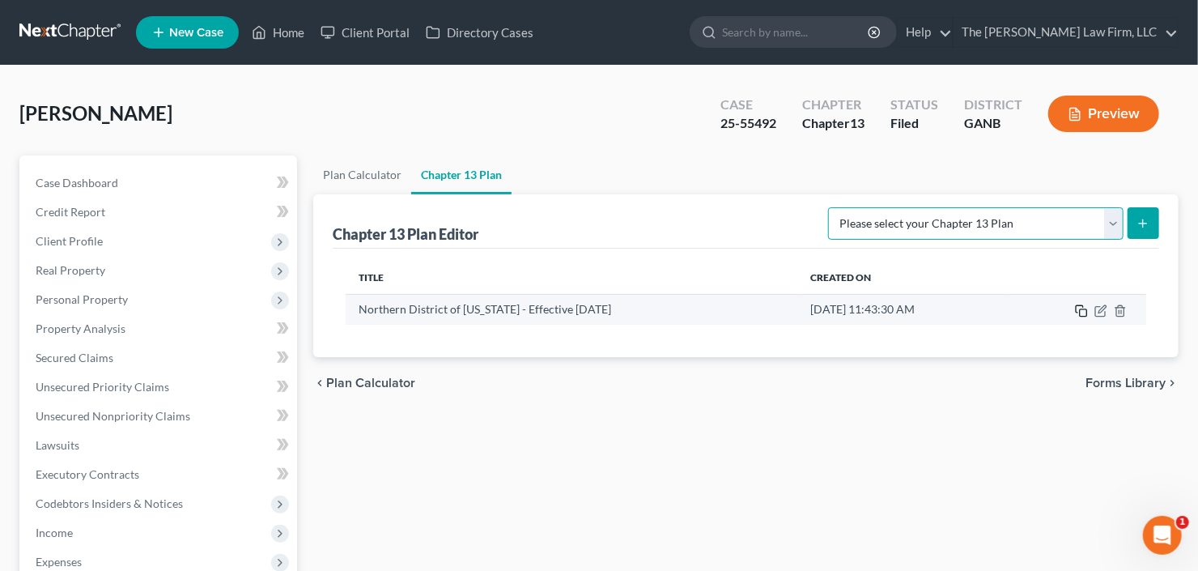
select select "2"
click at [830, 207] on select "Please select your Chapter 13 Plan National Form Plan - Official Form 113 North…" at bounding box center [975, 223] width 295 height 32
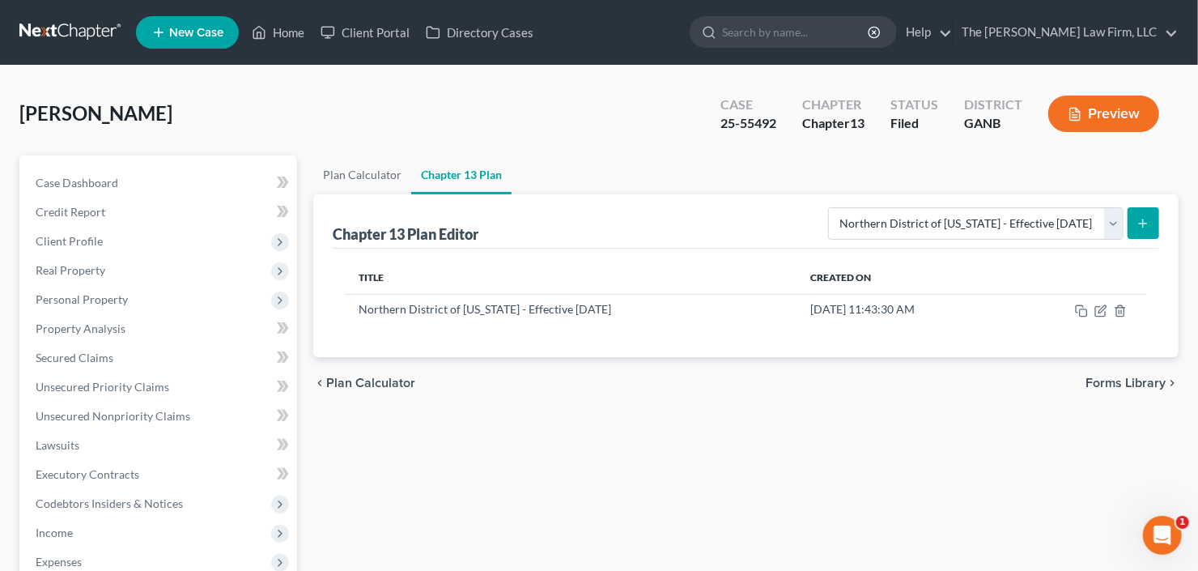
click at [1137, 219] on icon "submit" at bounding box center [1142, 223] width 13 height 13
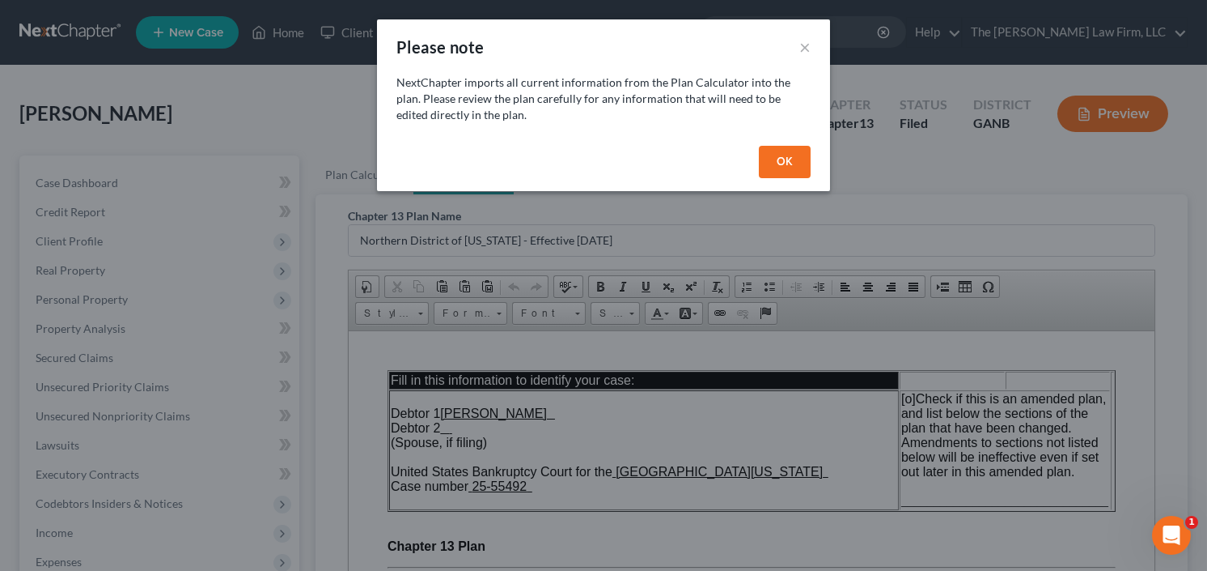
click at [787, 157] on button "OK" at bounding box center [785, 162] width 52 height 32
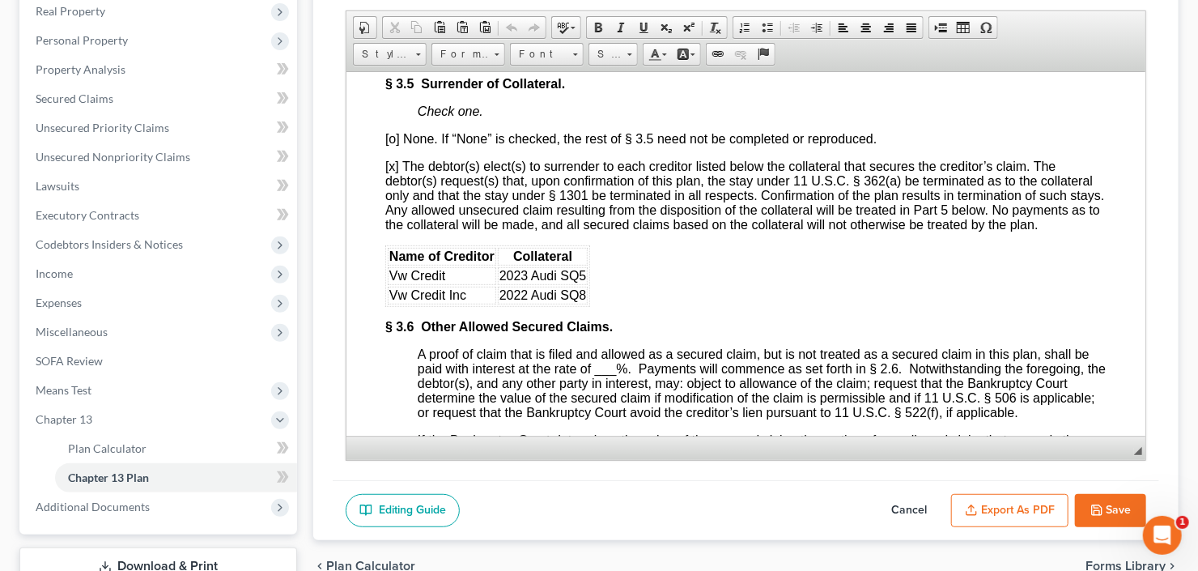
scroll to position [3107, 0]
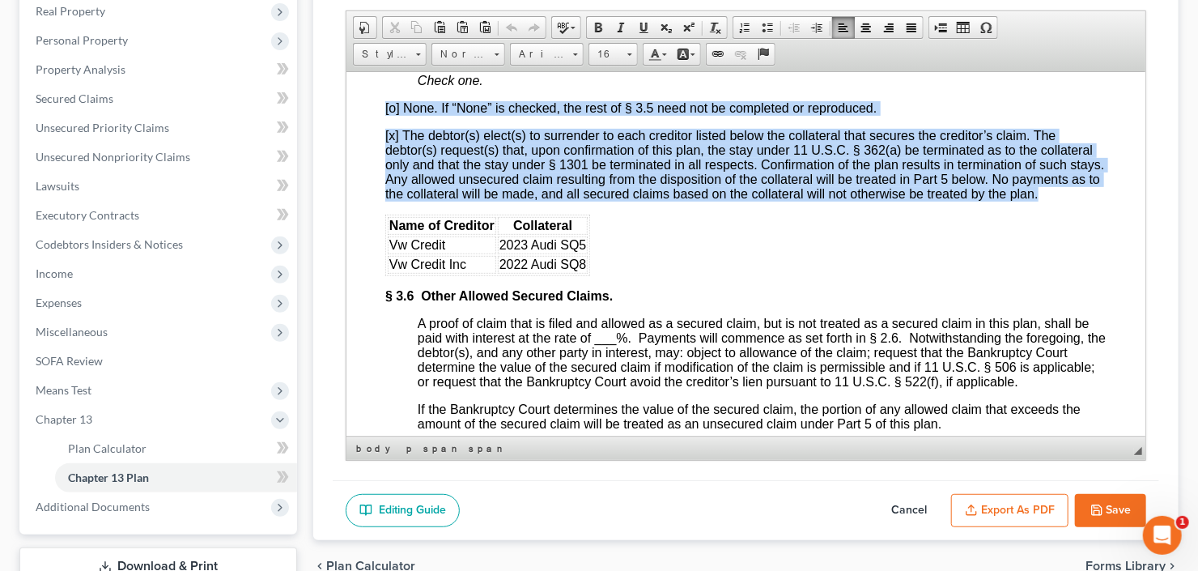
drag, startPoint x: 383, startPoint y: 204, endPoint x: 659, endPoint y: 362, distance: 317.9
click at [659, 362] on html "Fill in this information to identify your case: Debtor 1 [PERSON_NAME] 2 (Spous…" at bounding box center [745, 13] width 799 height 6098
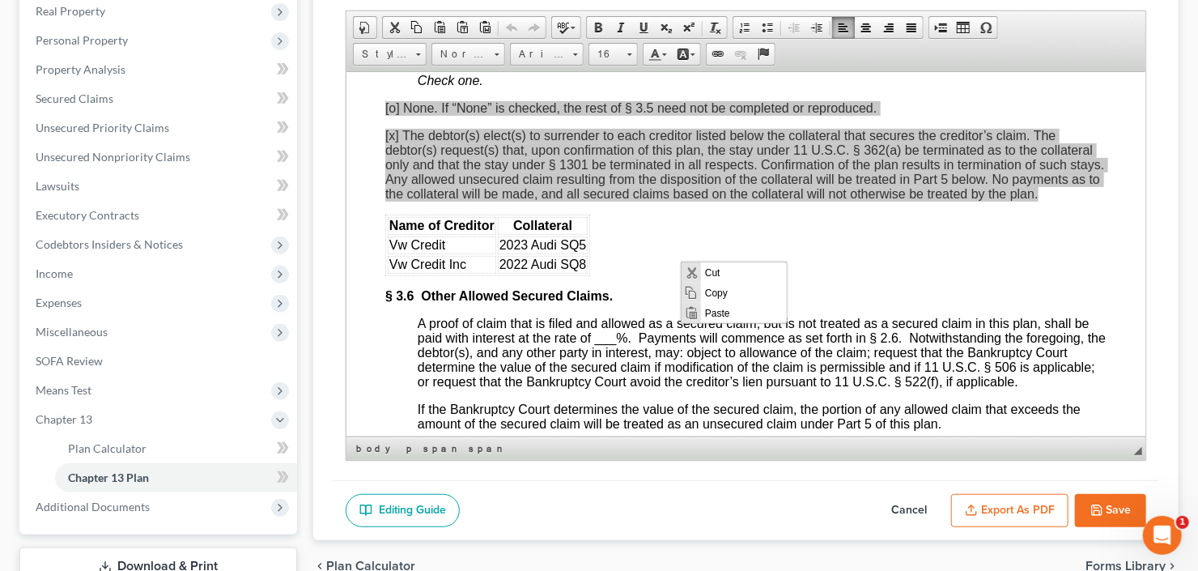
scroll to position [0, 0]
click at [718, 291] on span "Copy" at bounding box center [743, 292] width 86 height 20
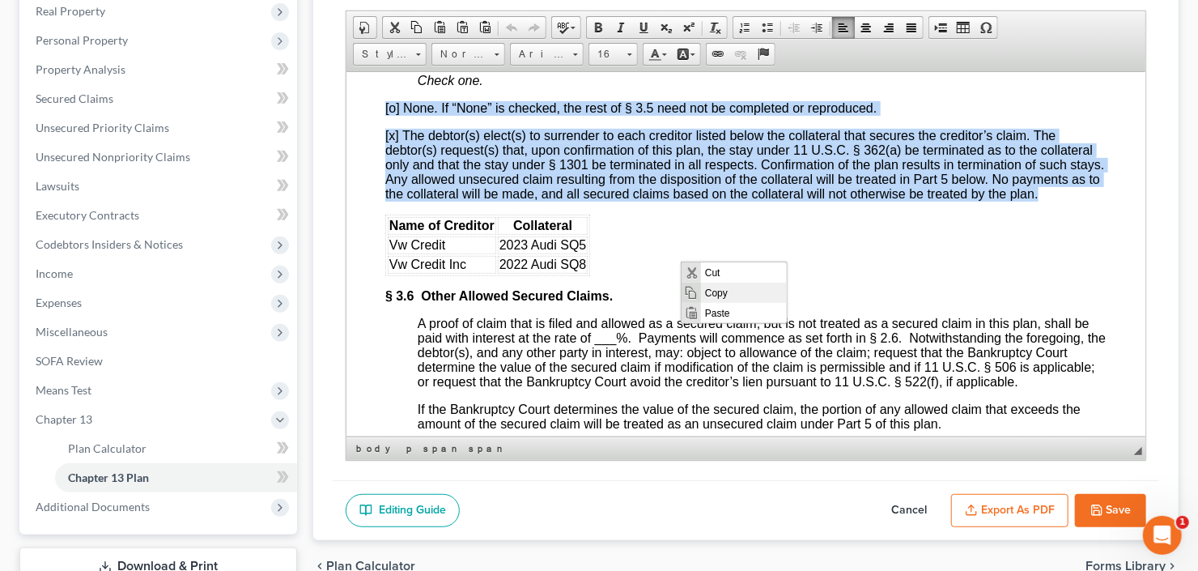
copy body "[o] None. If “None” is checked, the rest of § 3.5 need not be completed or repr…"
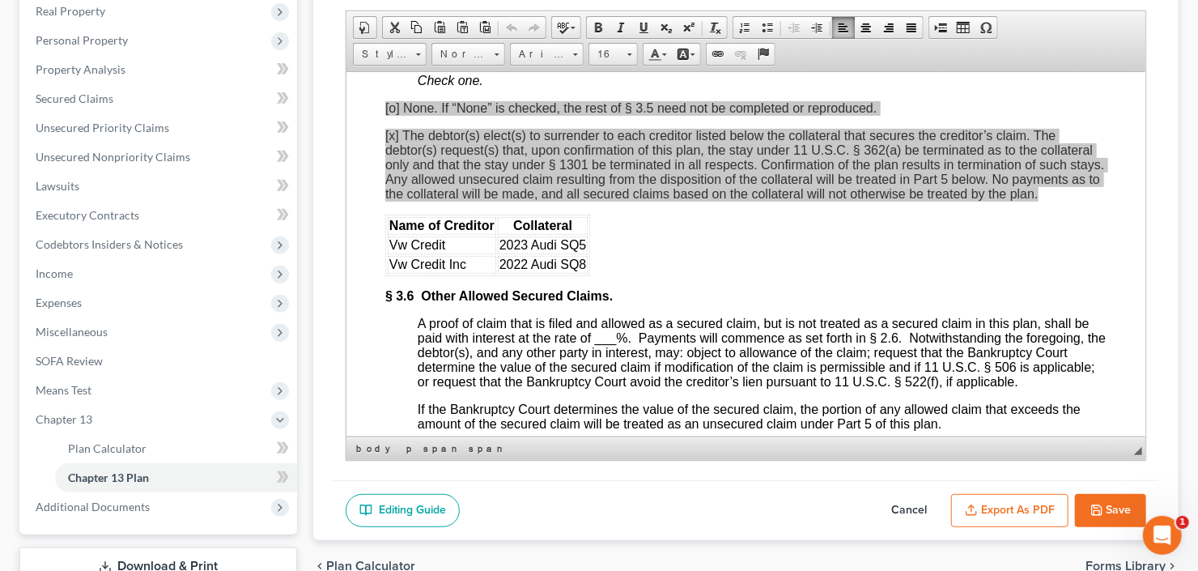
click at [880, 521] on button "Cancel" at bounding box center [908, 511] width 71 height 34
select select "2"
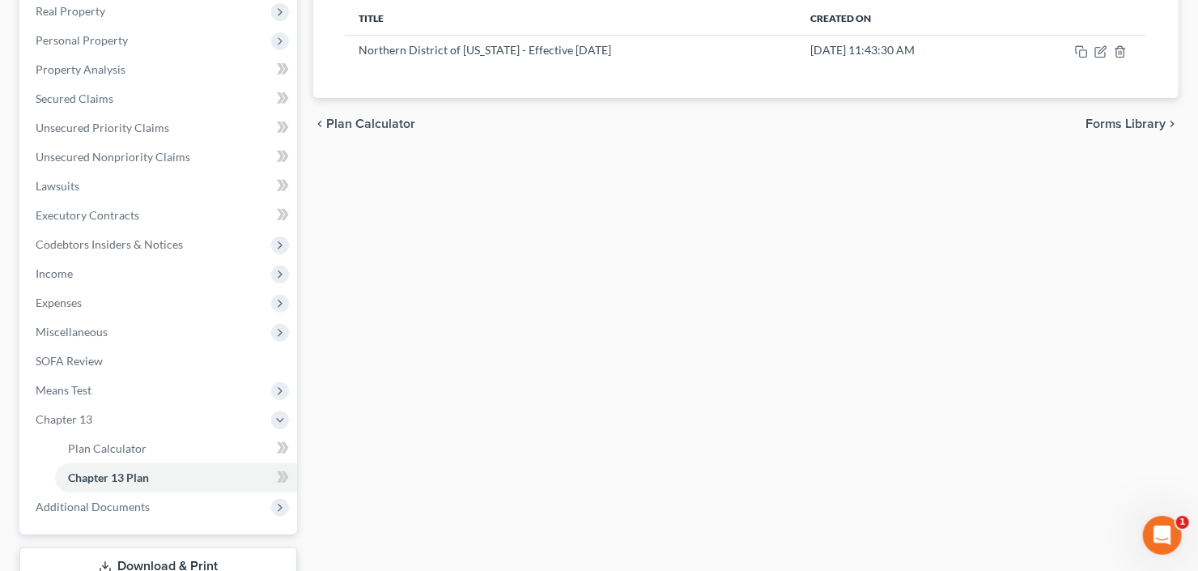
click at [901, 511] on div "Plan Calculator Chapter 13 Plan Chapter 13 Plan Editor Please select your Chapt…" at bounding box center [745, 261] width 881 height 731
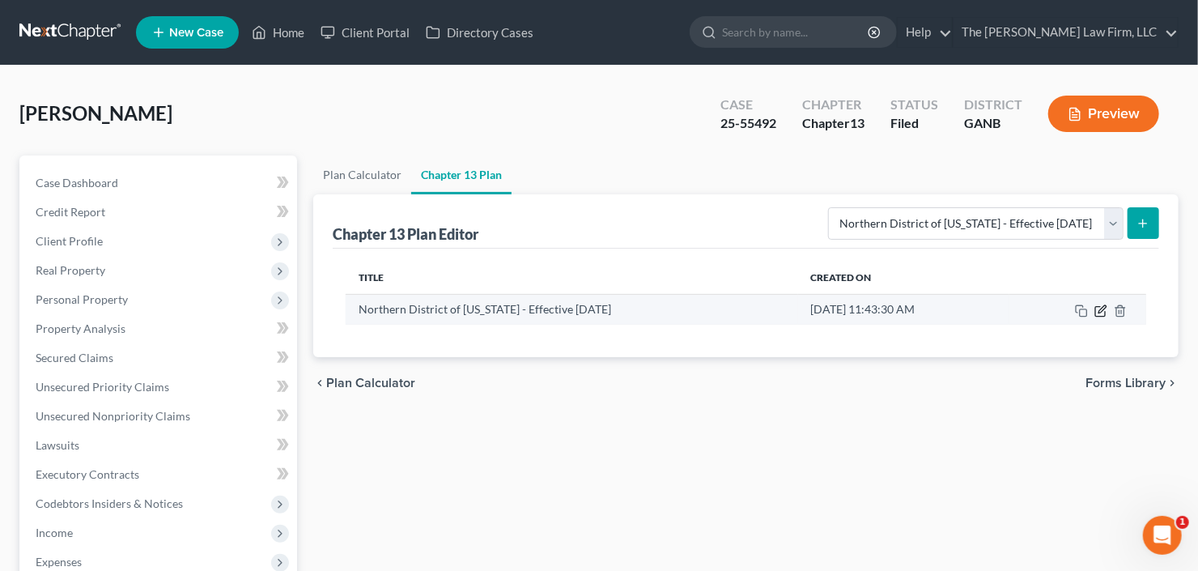
click at [1097, 308] on icon "button" at bounding box center [1100, 310] width 13 height 13
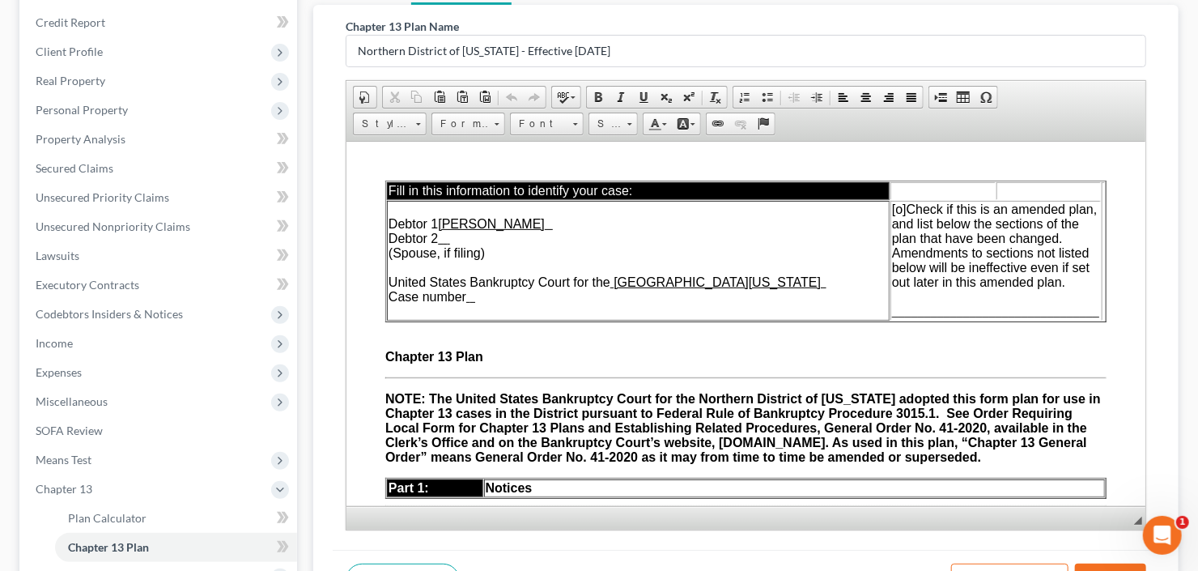
scroll to position [194, 0]
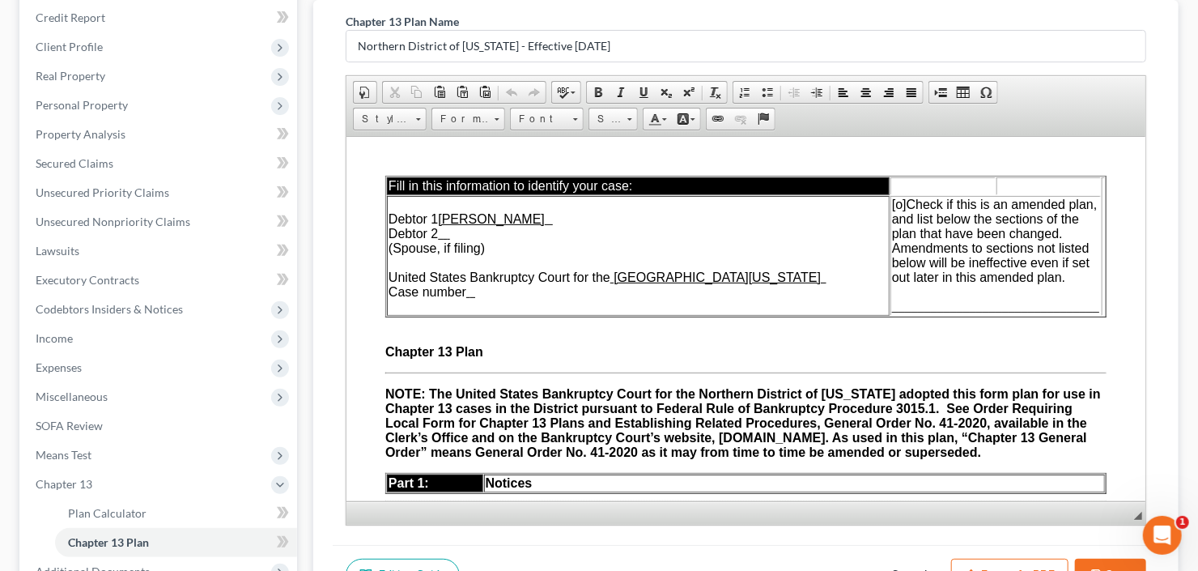
click at [891, 204] on span "[o]" at bounding box center [898, 204] width 15 height 14
click at [982, 305] on span "________________________________" at bounding box center [994, 306] width 207 height 14
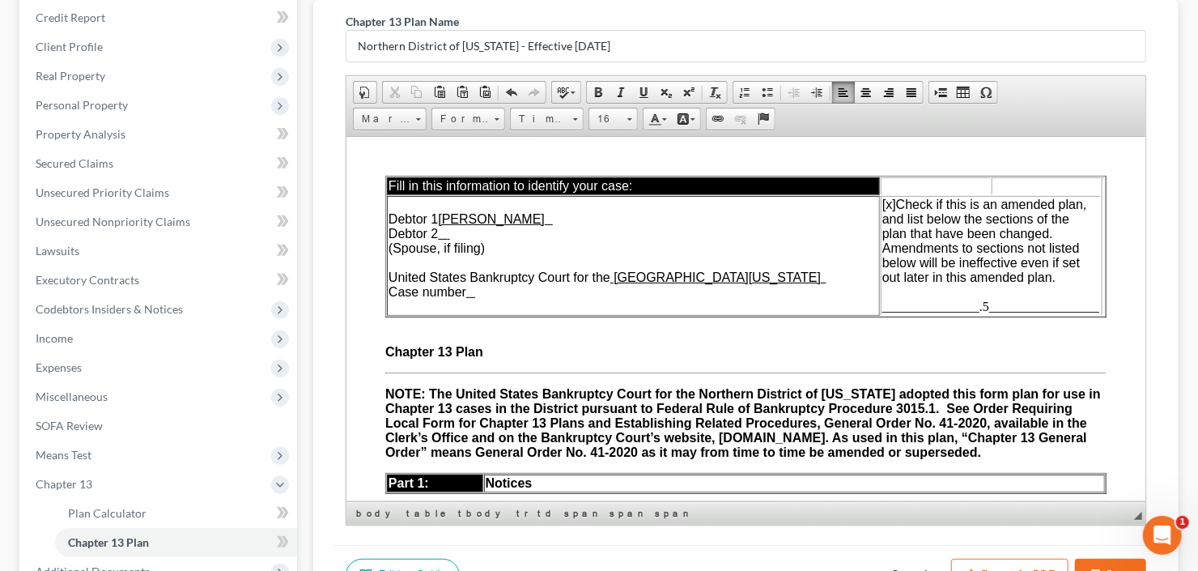
click at [966, 308] on span "_______________.5_________________" at bounding box center [989, 306] width 217 height 14
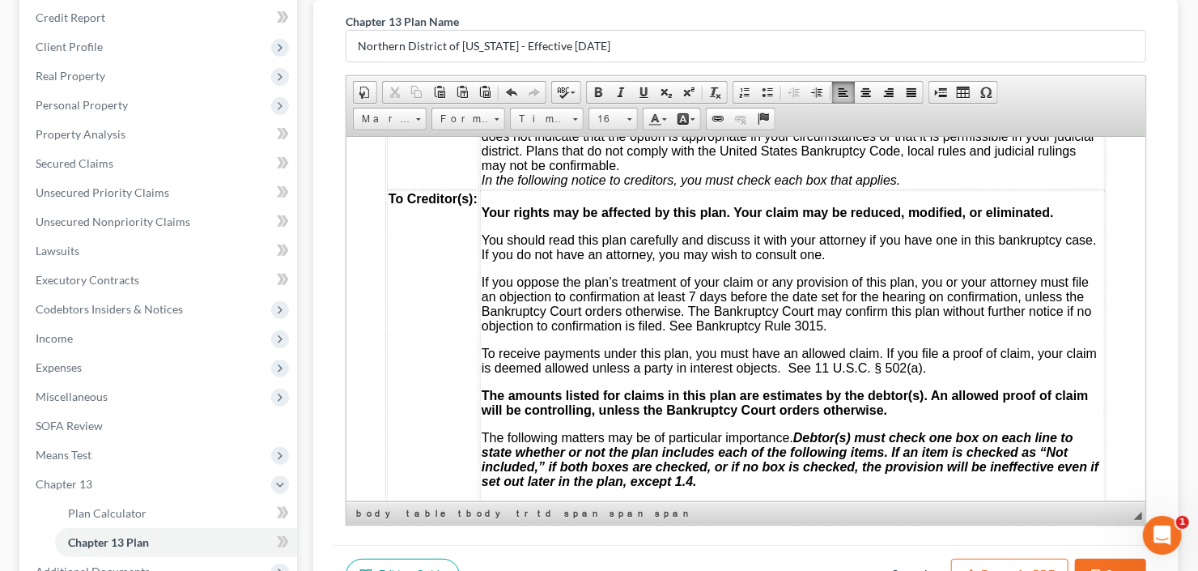
scroll to position [0, 0]
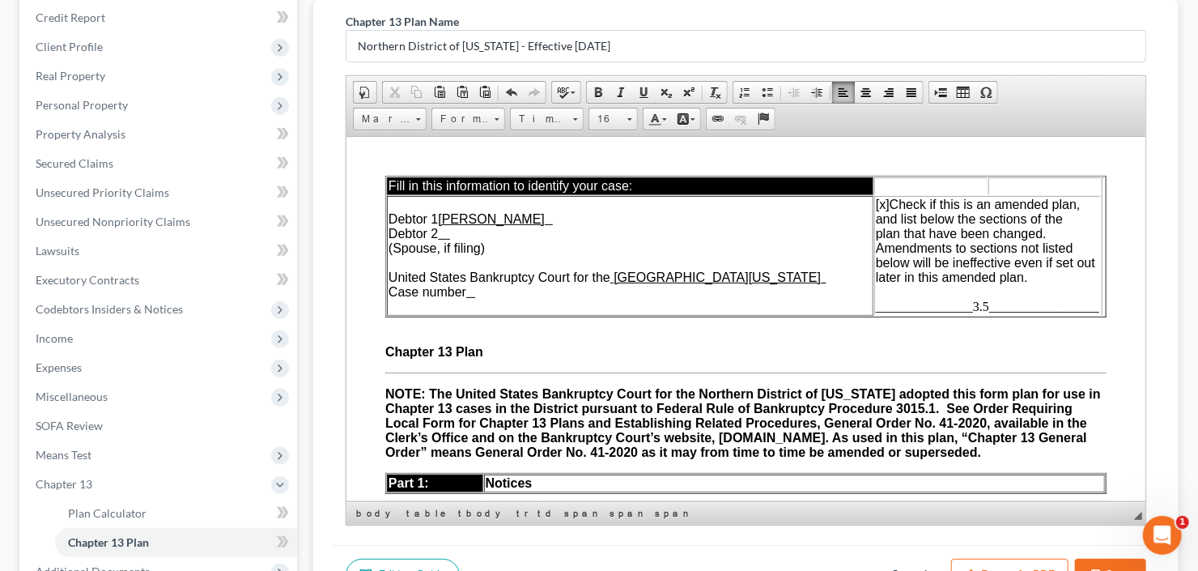
click at [539, 300] on td "Debtor 1 [PERSON_NAME] 2 (Spouse, if filing) United States Bankruptcy Court for…" at bounding box center [629, 255] width 486 height 120
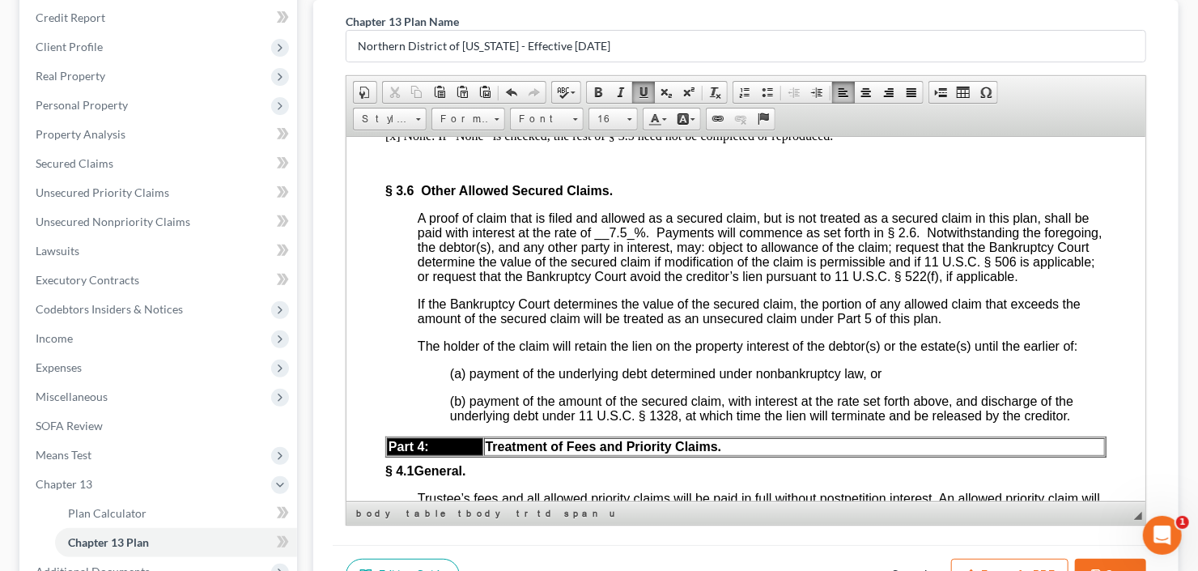
scroll to position [3043, 0]
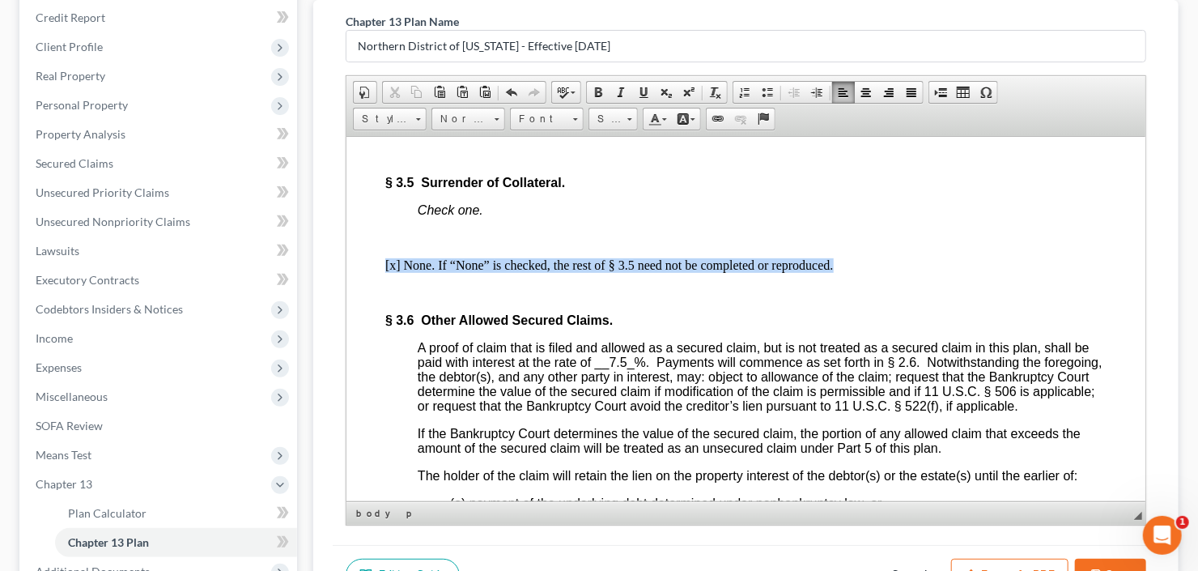
drag, startPoint x: 382, startPoint y: 364, endPoint x: 699, endPoint y: 367, distance: 317.2
click at [873, 365] on html "Fill in this information to identify your case: Debtor 1 [PERSON_NAME] 2 (Spous…" at bounding box center [745, 89] width 799 height 5993
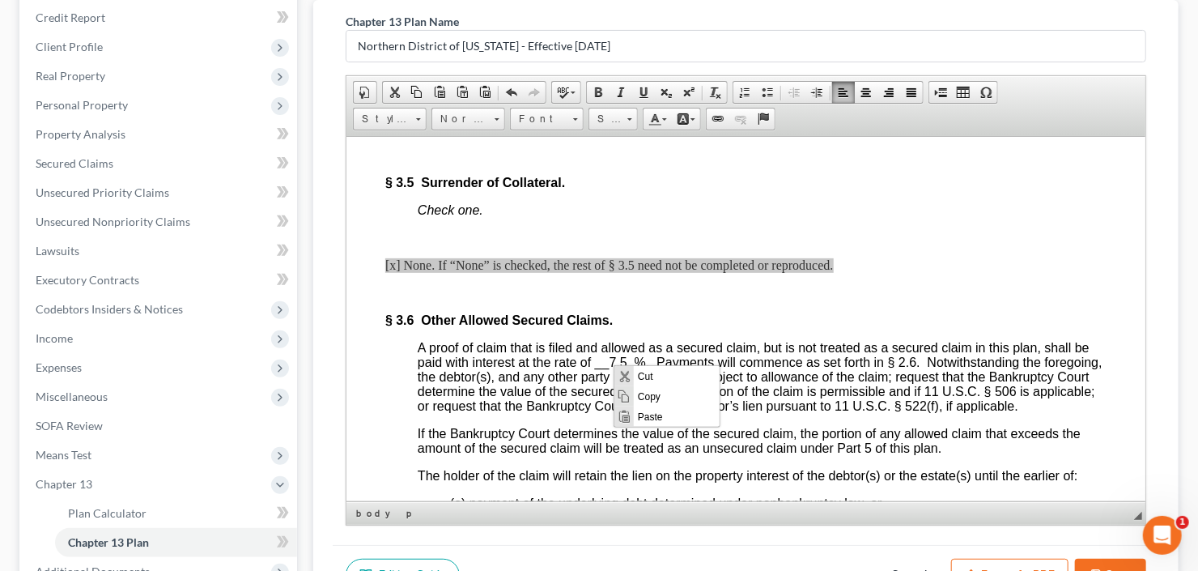
scroll to position [0, 0]
click at [643, 412] on span "Paste" at bounding box center [676, 416] width 86 height 20
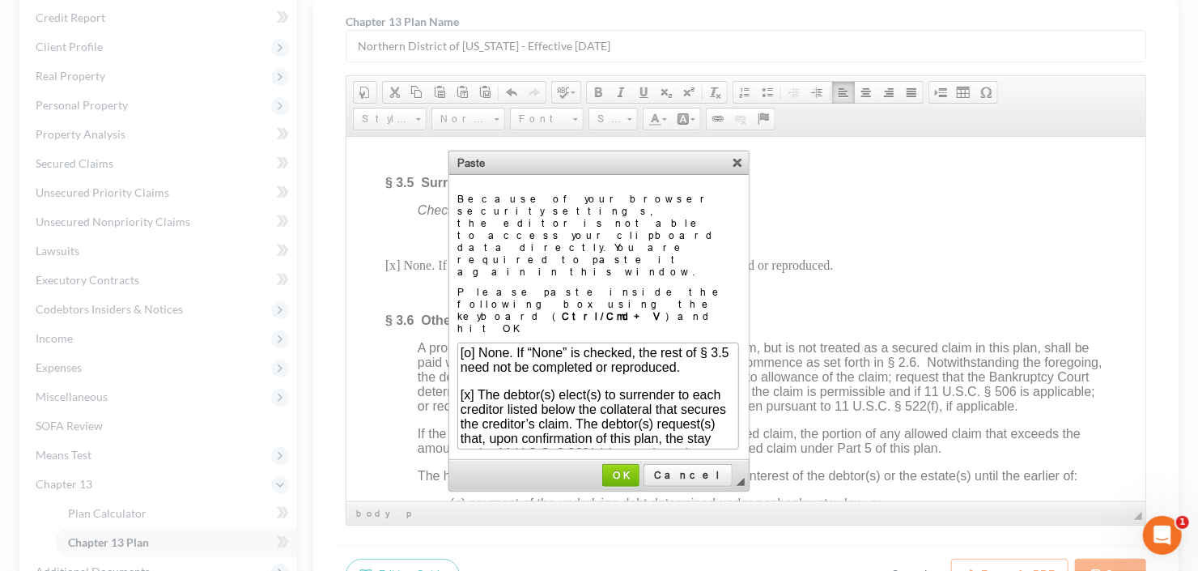
scroll to position [236, 0]
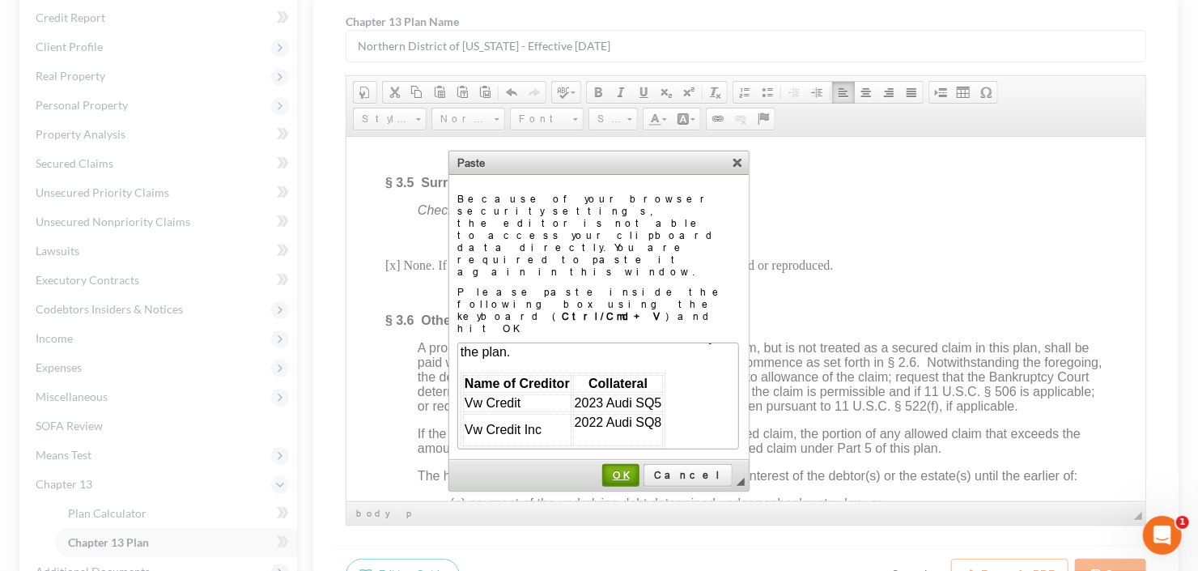
click at [638, 469] on span "OK" at bounding box center [621, 475] width 34 height 12
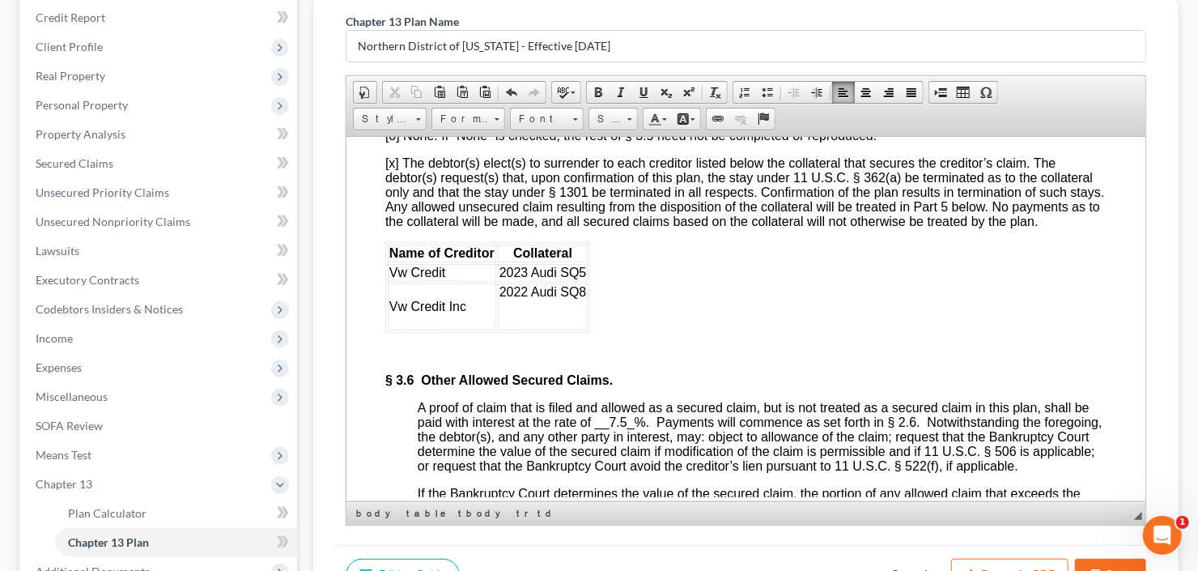
scroll to position [3172, 0]
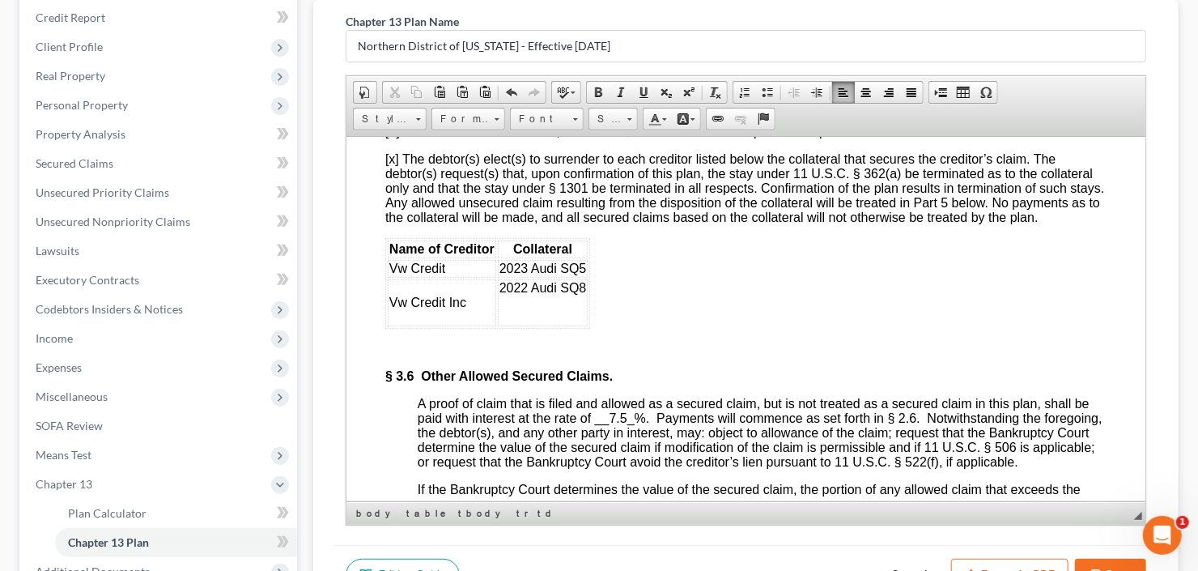
click at [463, 277] on td "Vw Credit" at bounding box center [441, 268] width 108 height 18
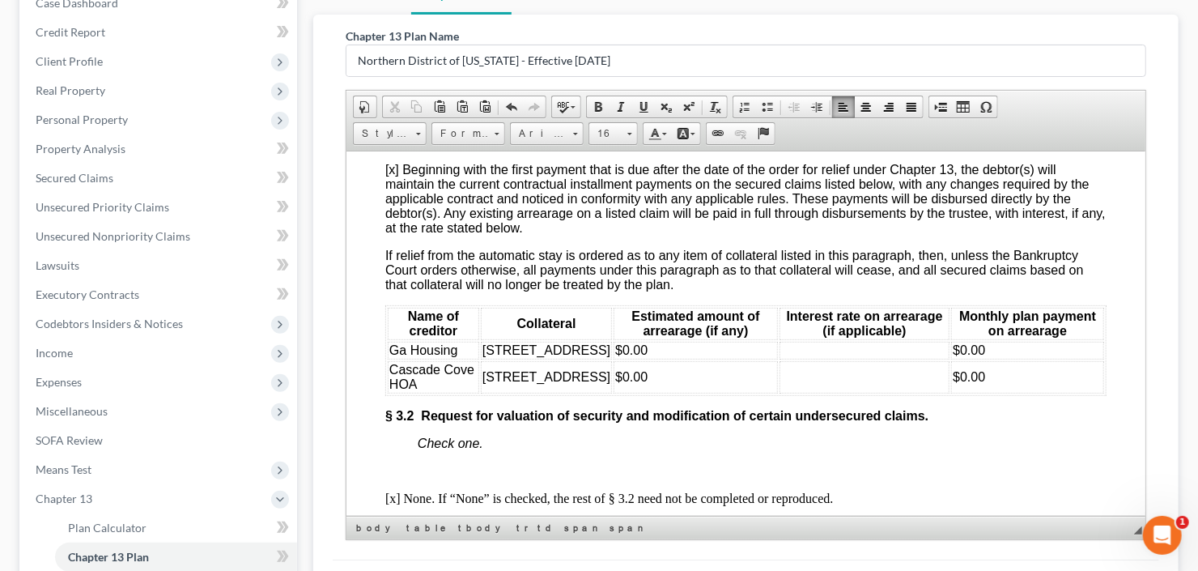
scroll to position [2525, 0]
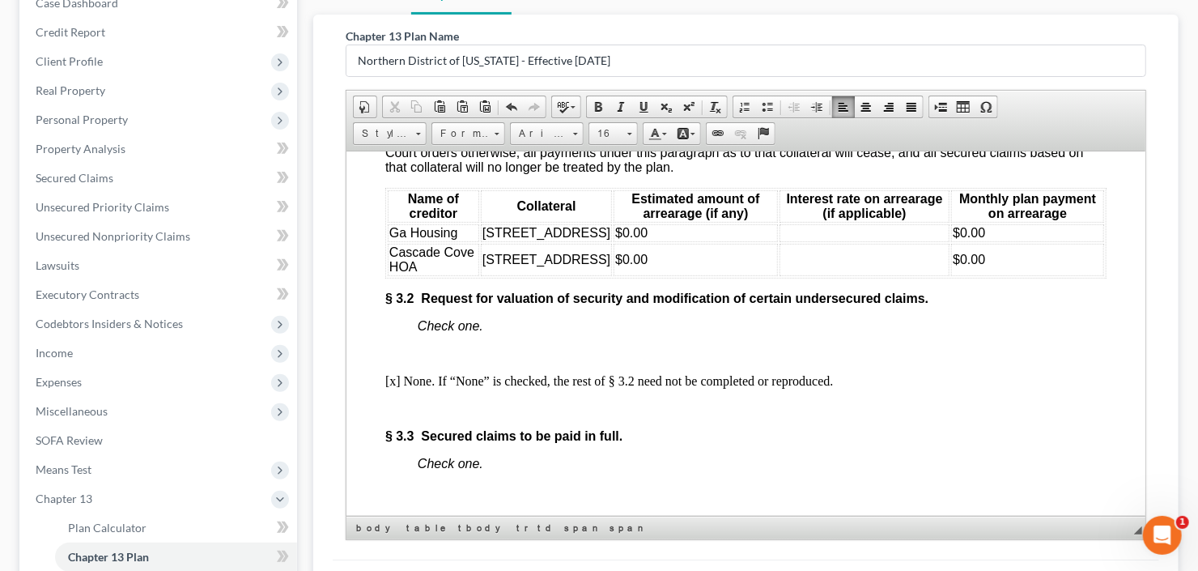
click at [401, 239] on span "Ga Housing" at bounding box center [422, 232] width 69 height 14
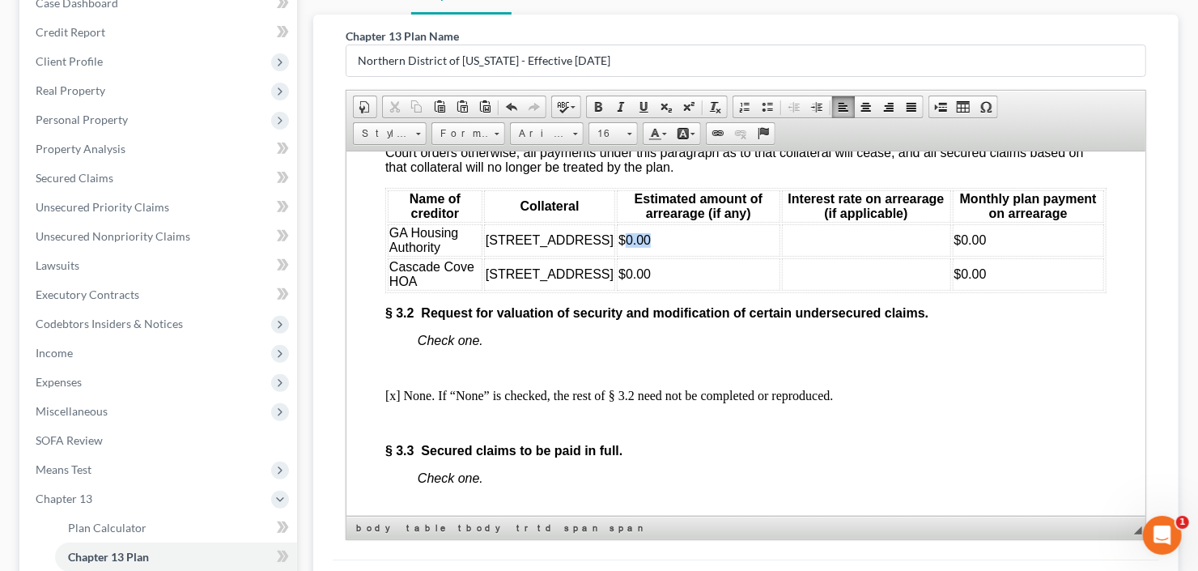
drag, startPoint x: 638, startPoint y: 311, endPoint x: 673, endPoint y: 309, distance: 35.6
click at [673, 256] on td "$0.00" at bounding box center [697, 239] width 163 height 32
click at [953, 246] on span "$0.00" at bounding box center [969, 239] width 32 height 14
drag, startPoint x: 957, startPoint y: 306, endPoint x: 1007, endPoint y: 304, distance: 49.4
click at [1007, 256] on td "$0.00" at bounding box center [1027, 239] width 151 height 32
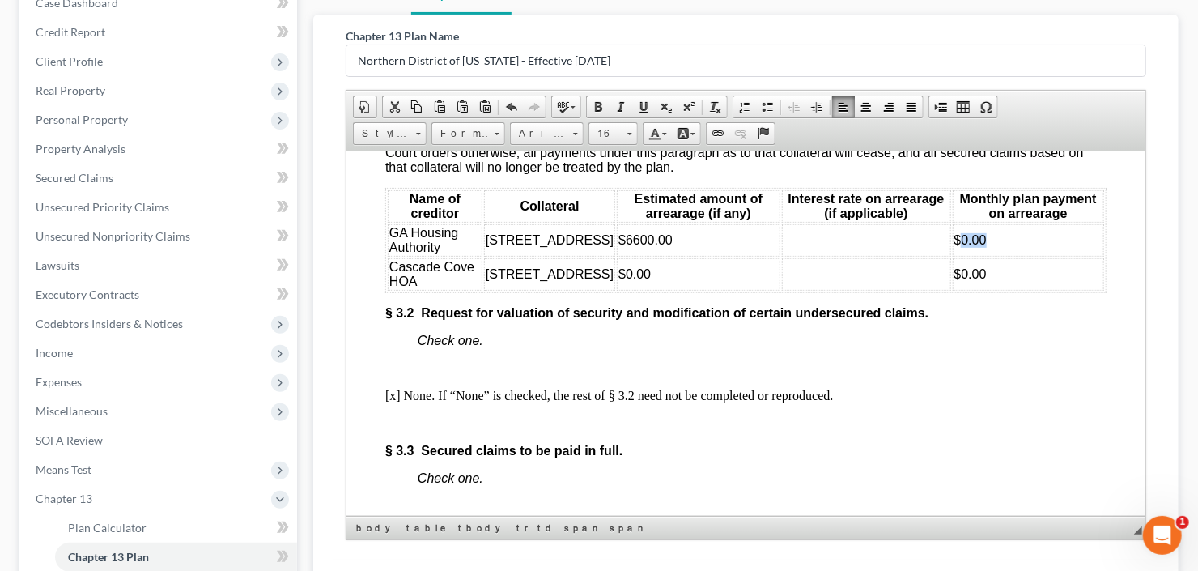
click at [967, 246] on span "$0.00" at bounding box center [969, 239] width 32 height 14
drag, startPoint x: 959, startPoint y: 308, endPoint x: 985, endPoint y: 308, distance: 25.9
click at [985, 256] on td "$0.00" at bounding box center [1027, 239] width 151 height 32
drag, startPoint x: 639, startPoint y: 341, endPoint x: 681, endPoint y: 340, distance: 42.1
click at [681, 290] on td "$0.00" at bounding box center [697, 273] width 163 height 32
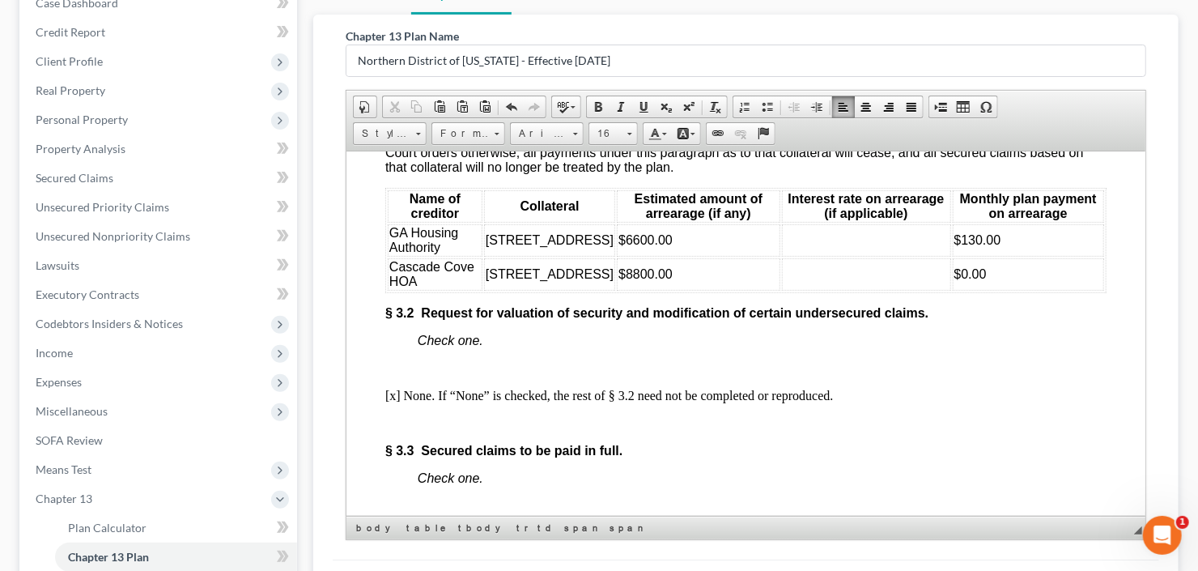
click at [645, 246] on span "$6600.00" at bounding box center [644, 239] width 54 height 14
click at [644, 280] on span "$8800.00" at bounding box center [644, 273] width 54 height 14
drag, startPoint x: 954, startPoint y: 346, endPoint x: 989, endPoint y: 346, distance: 34.8
click at [989, 290] on td "$0.00" at bounding box center [1027, 273] width 151 height 32
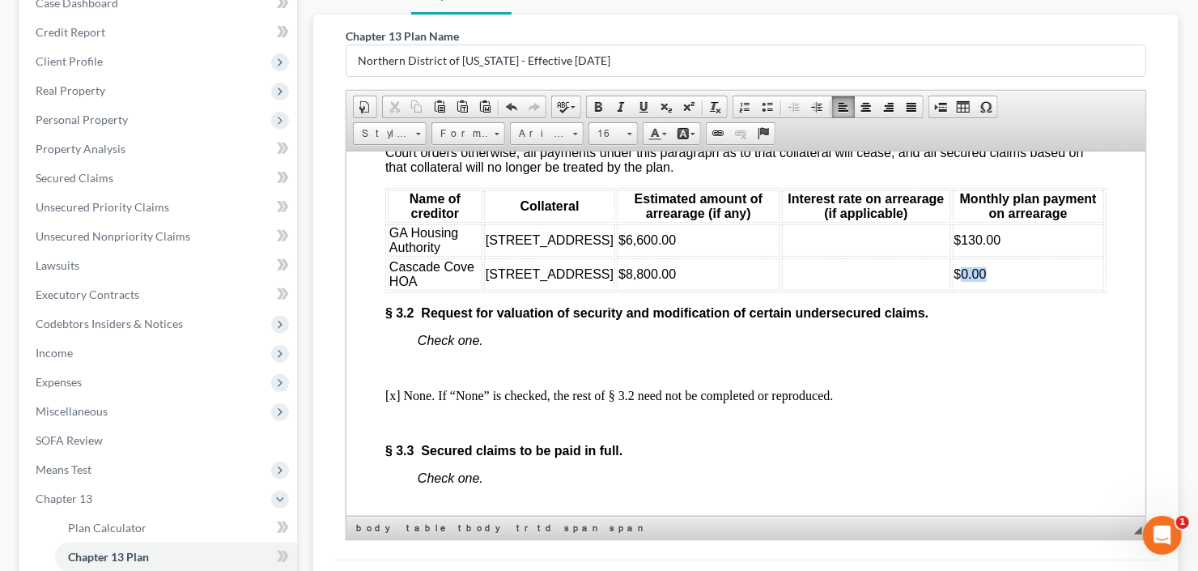
drag, startPoint x: 990, startPoint y: 346, endPoint x: 961, endPoint y: 349, distance: 29.2
click at [961, 290] on td "$0.00" at bounding box center [1027, 273] width 151 height 32
click at [962, 290] on td "$0.00" at bounding box center [1027, 273] width 151 height 32
click at [957, 280] on span "$0.00" at bounding box center [969, 273] width 32 height 14
drag, startPoint x: 959, startPoint y: 342, endPoint x: 1009, endPoint y: 337, distance: 50.5
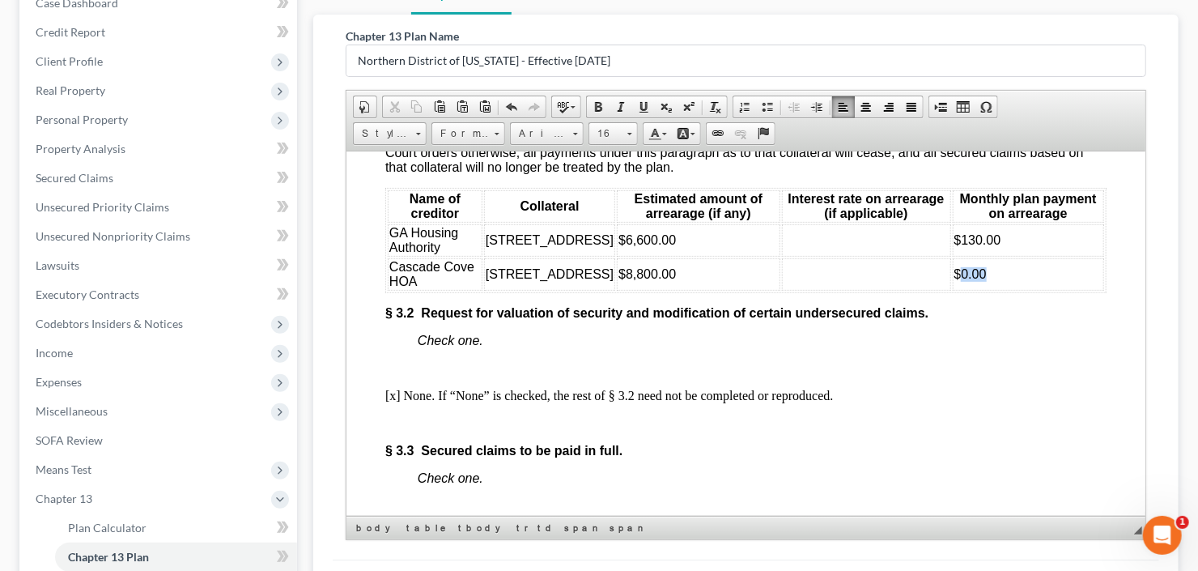
click at [1009, 290] on td "$0.00" at bounding box center [1027, 273] width 151 height 32
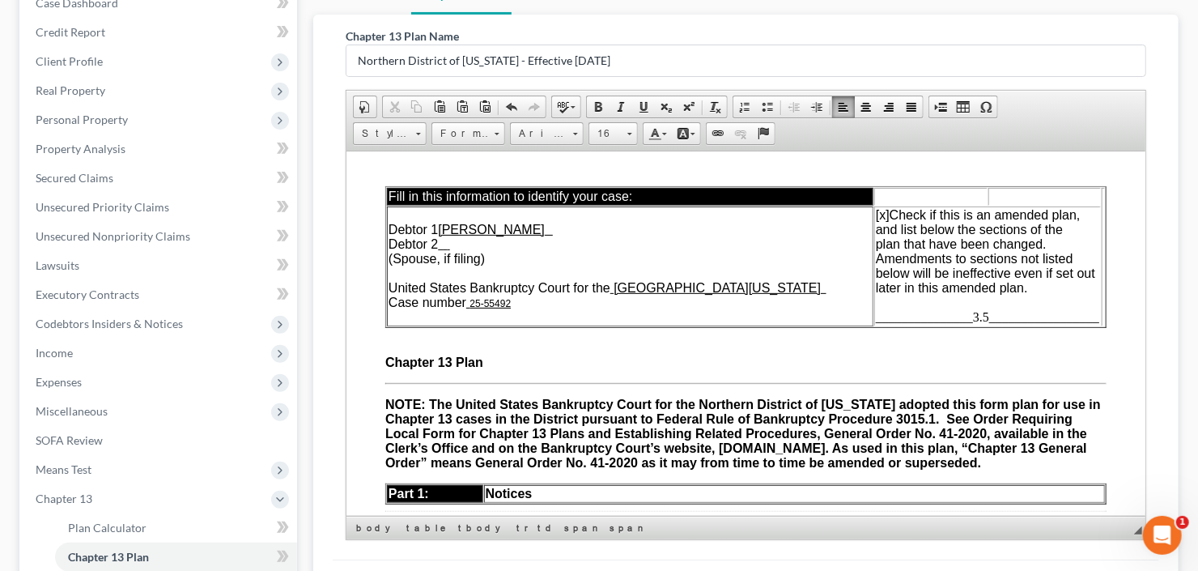
scroll to position [0, 0]
click at [897, 319] on span "_______________3.5_________________" at bounding box center [986, 316] width 223 height 14
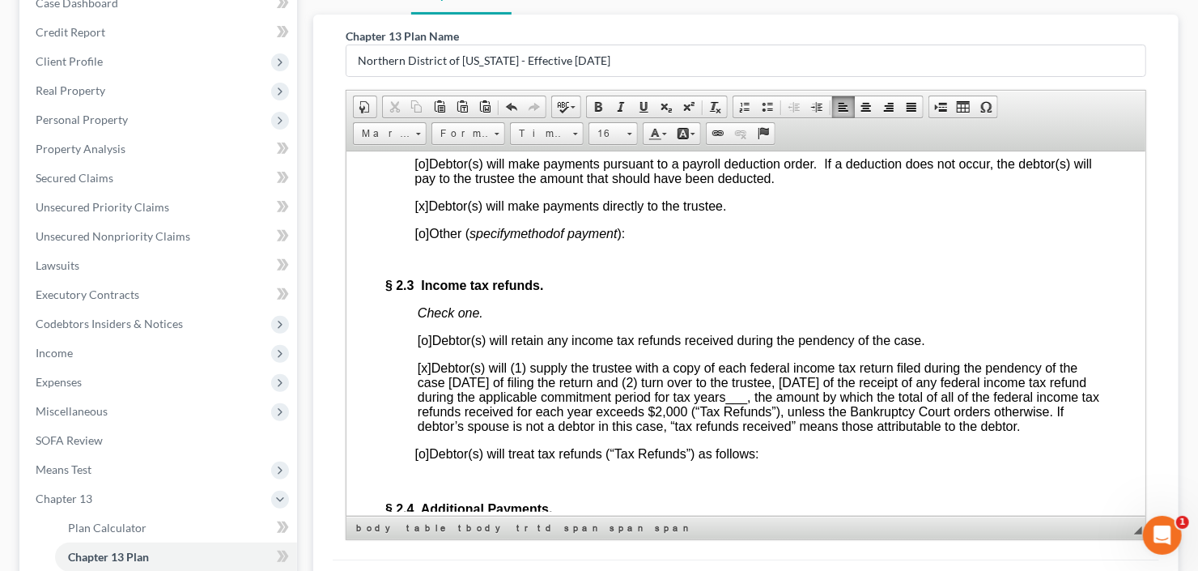
scroll to position [1618, 0]
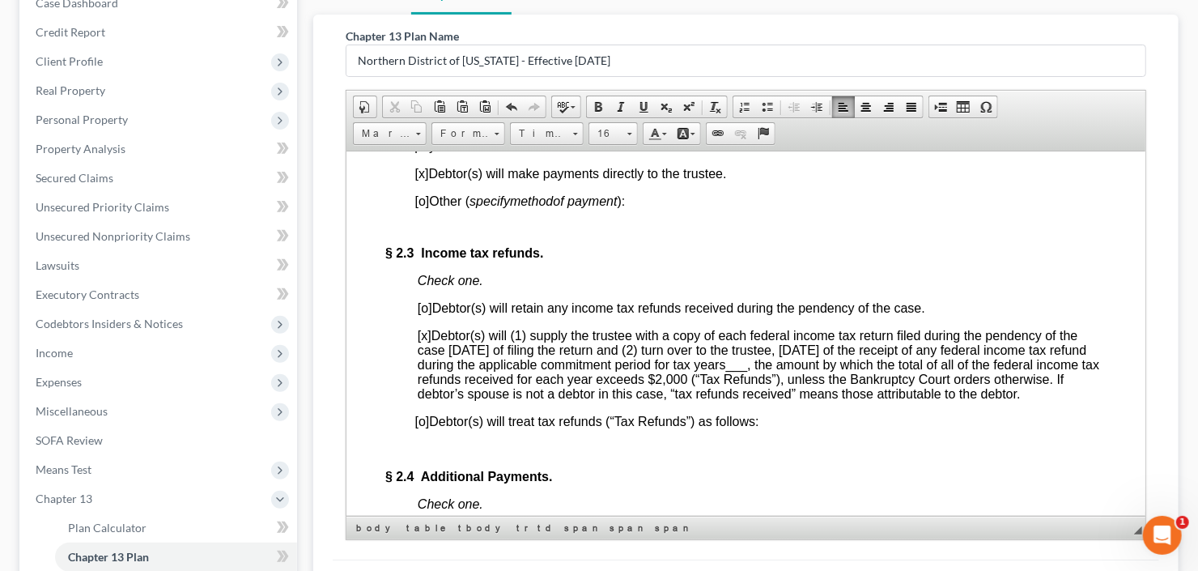
click at [747, 371] on span "___" at bounding box center [736, 364] width 22 height 14
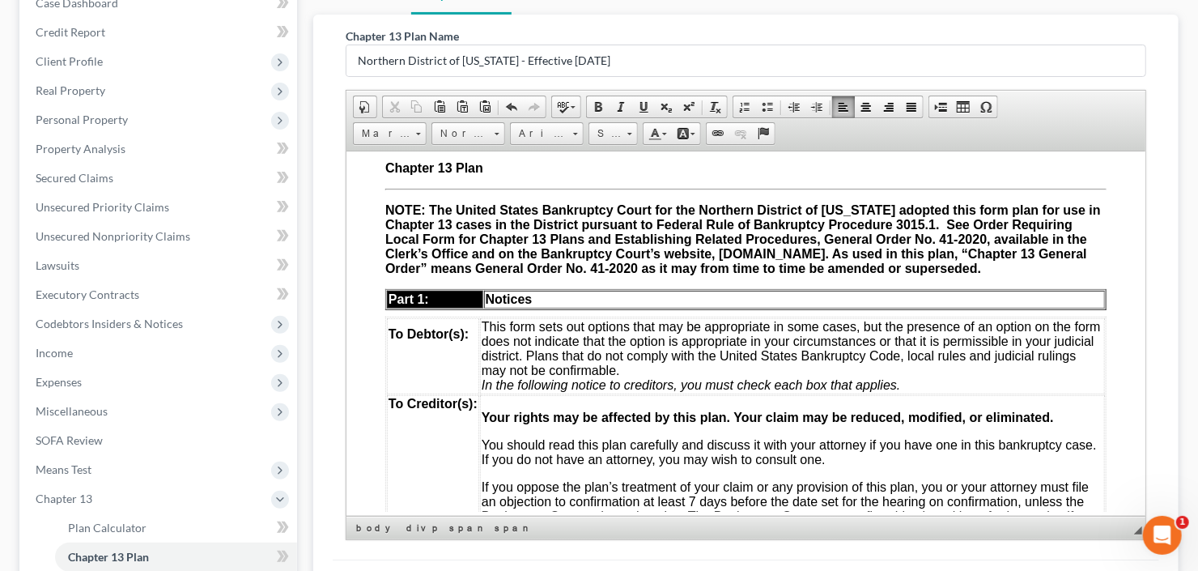
scroll to position [0, 0]
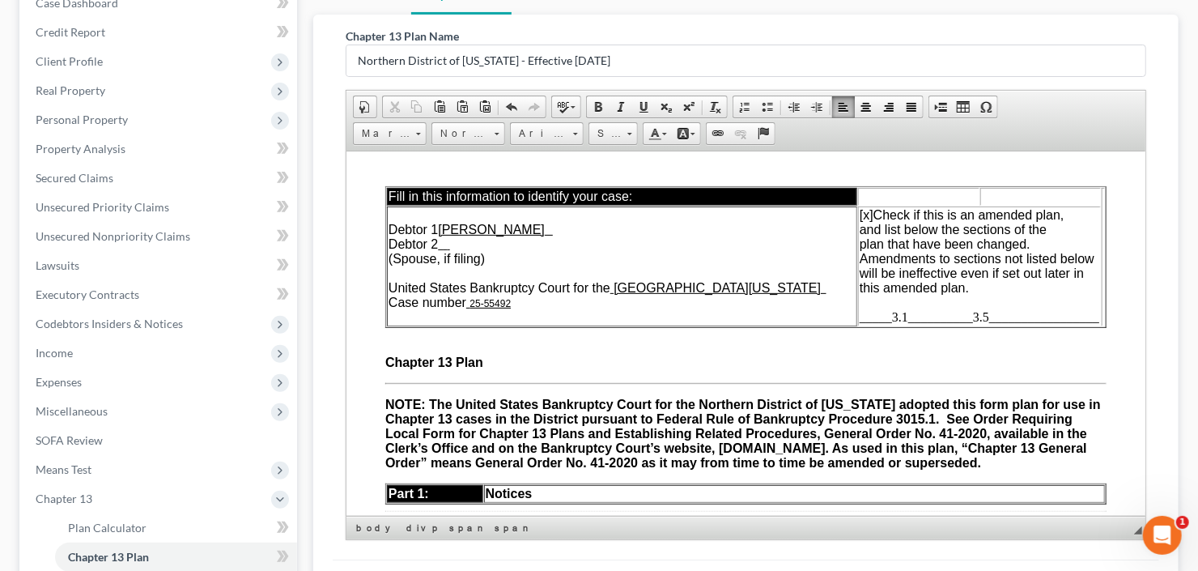
click at [928, 319] on span "_____3.1__________3.5_________________" at bounding box center [979, 316] width 240 height 14
click at [860, 317] on span "_____3.1__________3.5_________________" at bounding box center [979, 316] width 240 height 14
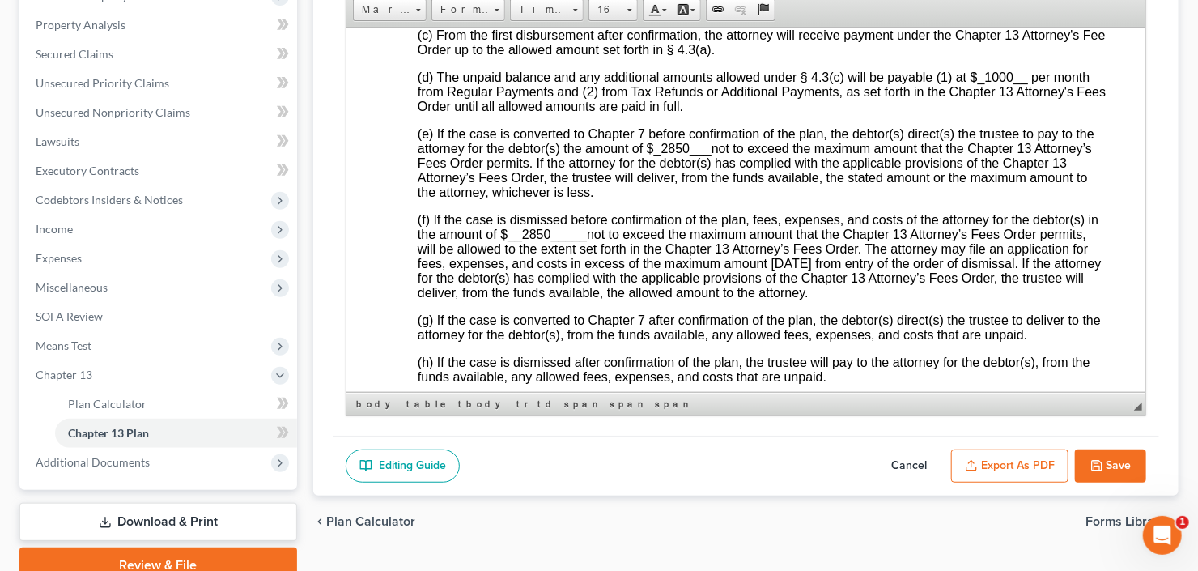
scroll to position [374, 0]
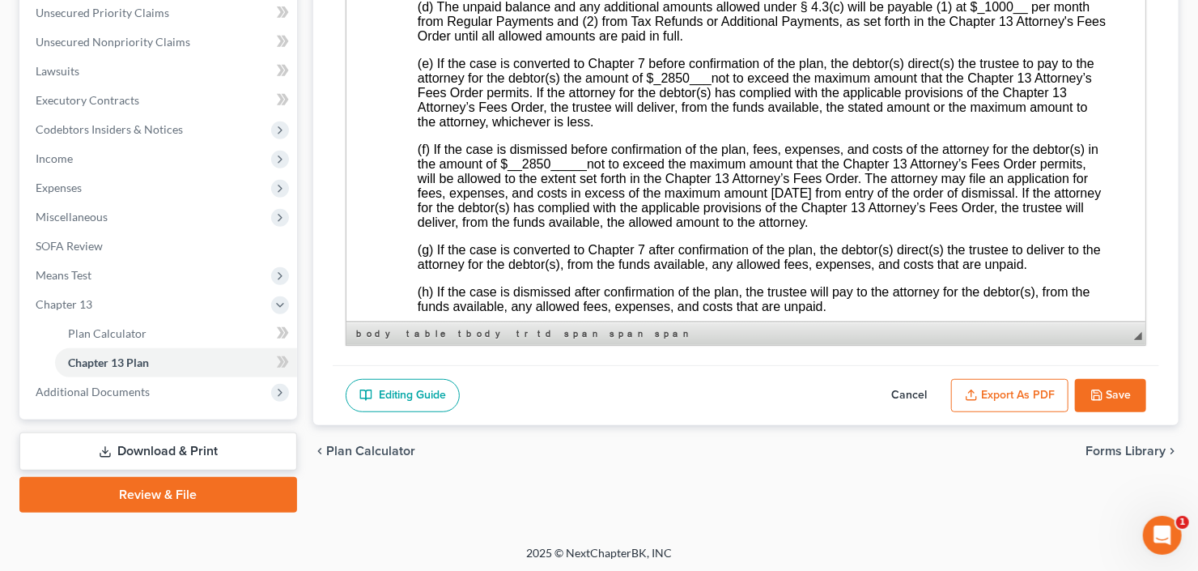
click at [1119, 390] on button "Save" at bounding box center [1110, 396] width 71 height 34
select select "2"
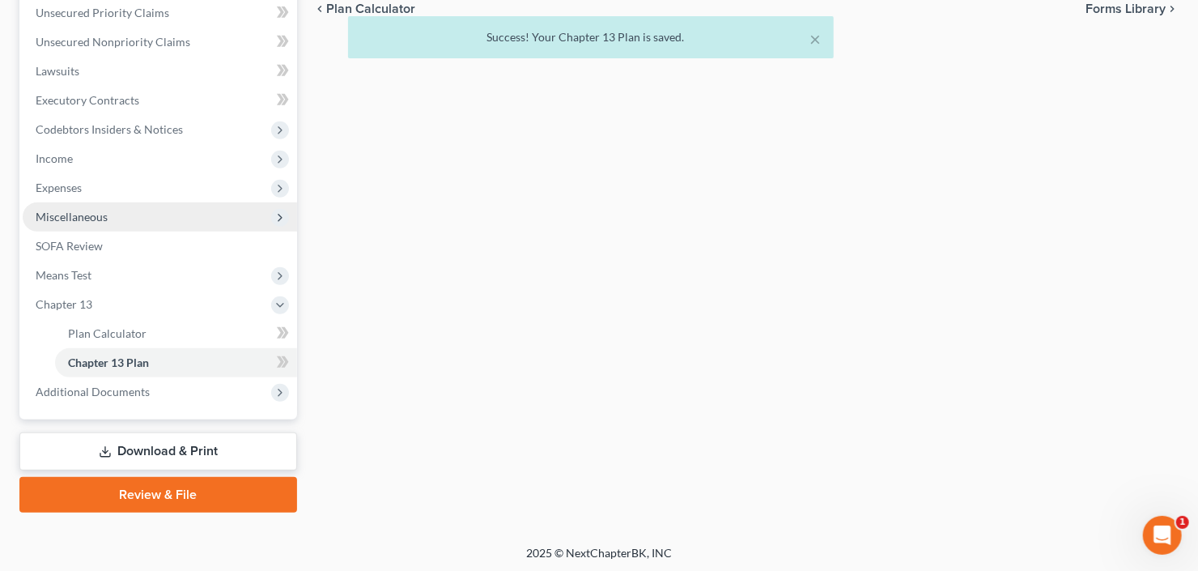
click at [86, 214] on span "Miscellaneous" at bounding box center [72, 217] width 72 height 14
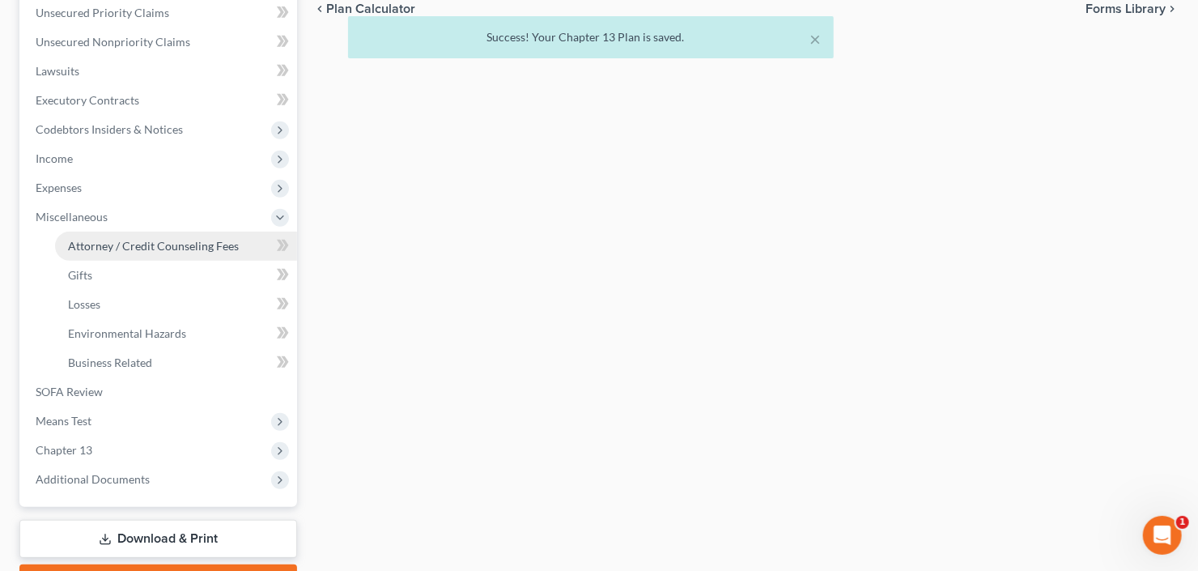
click at [95, 235] on link "Attorney / Credit Counseling Fees" at bounding box center [176, 245] width 242 height 29
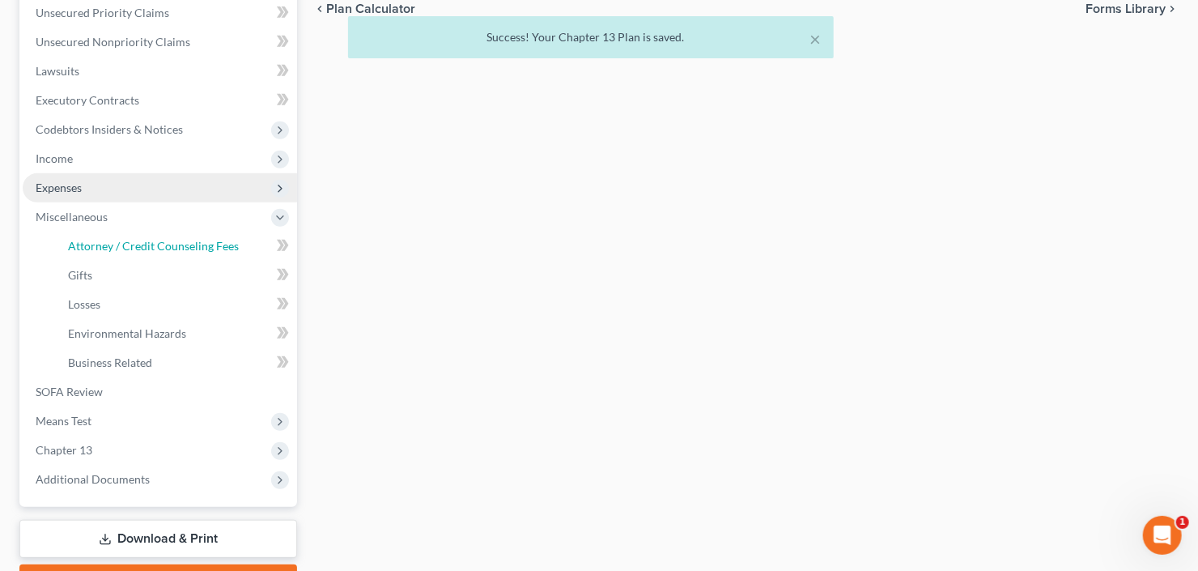
select select "2"
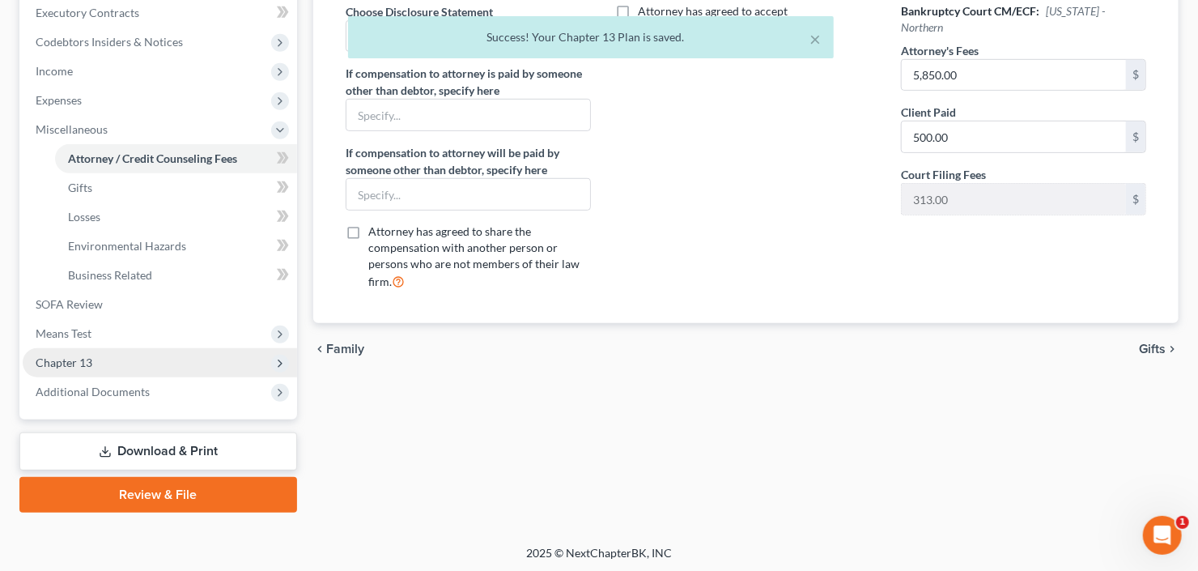
click at [77, 359] on span "Chapter 13" at bounding box center [64, 362] width 57 height 14
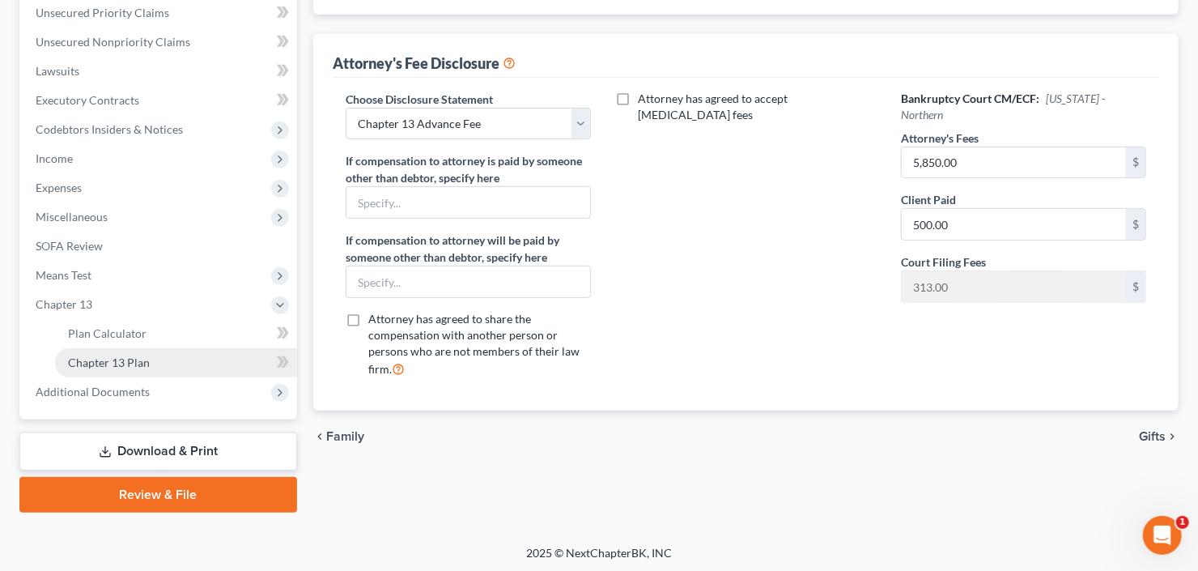
click at [116, 366] on span "Chapter 13 Plan" at bounding box center [109, 362] width 82 height 14
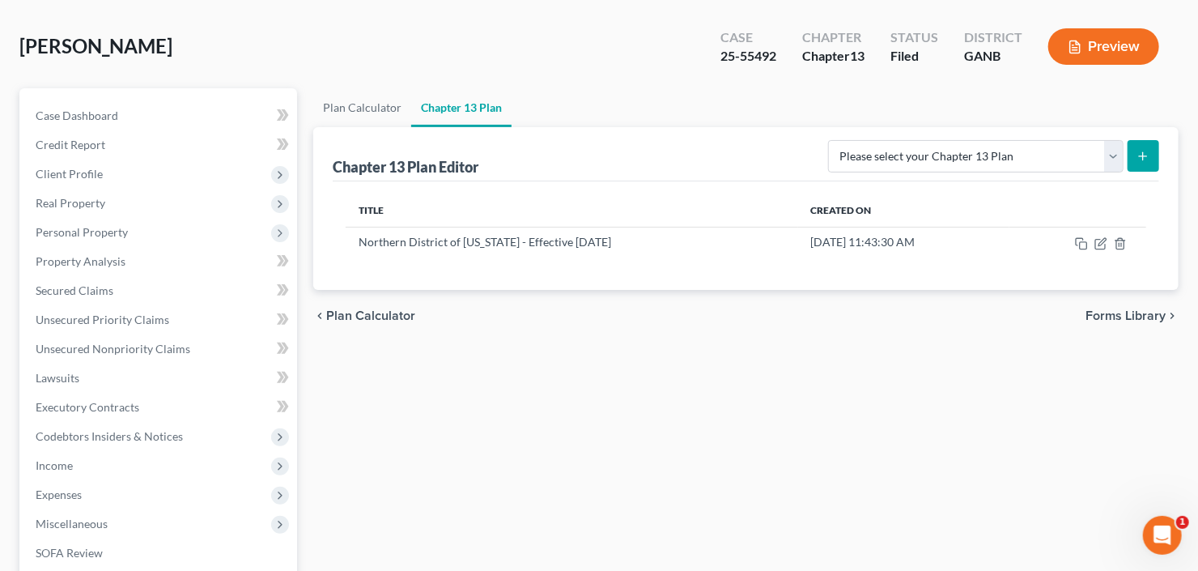
scroll to position [129, 0]
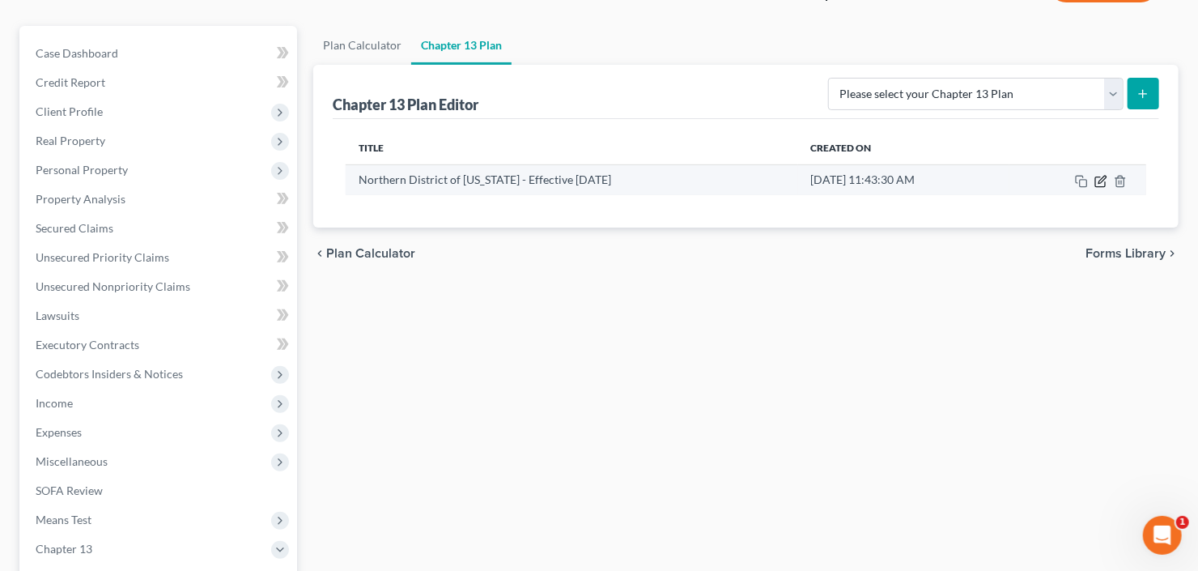
click at [1104, 181] on icon "button" at bounding box center [1100, 181] width 13 height 13
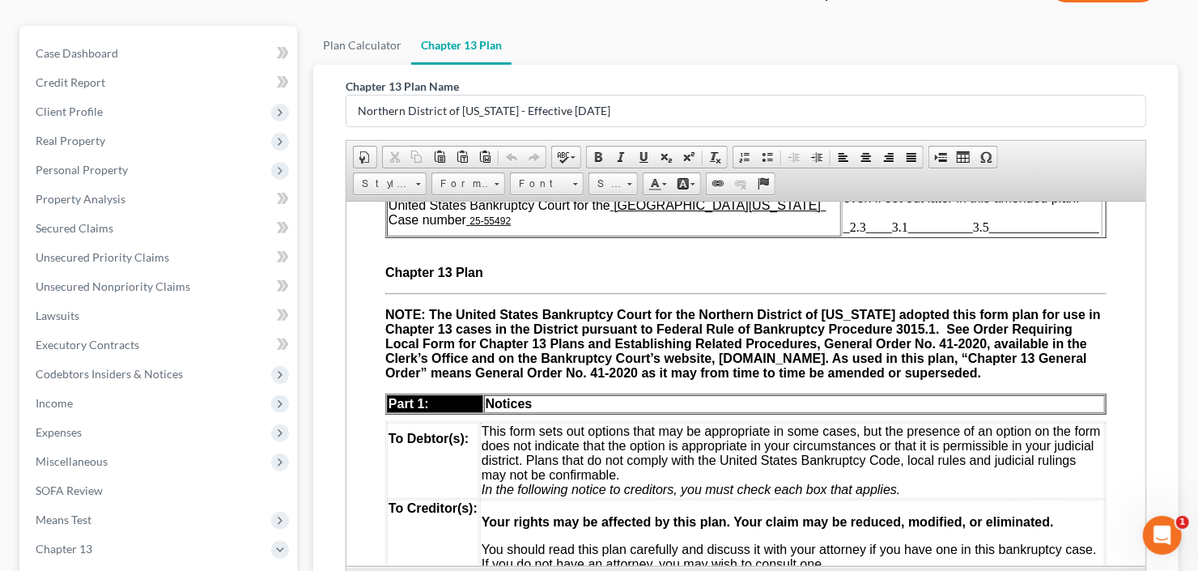
click at [995, 233] on span "_2.3____3.1__________3.5_________________" at bounding box center [970, 226] width 256 height 14
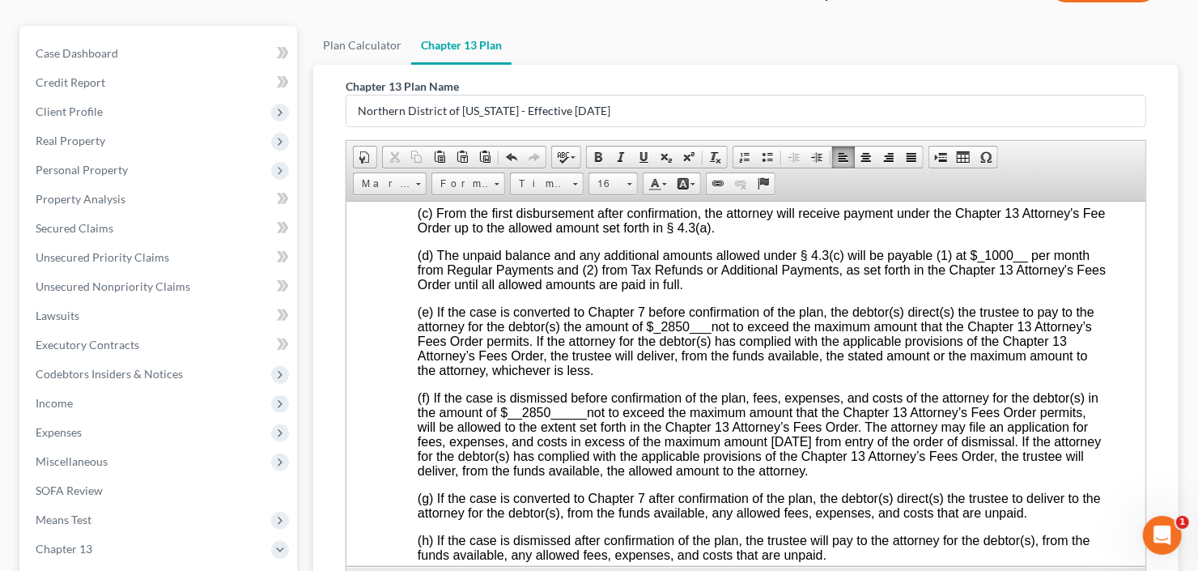
scroll to position [4079, 0]
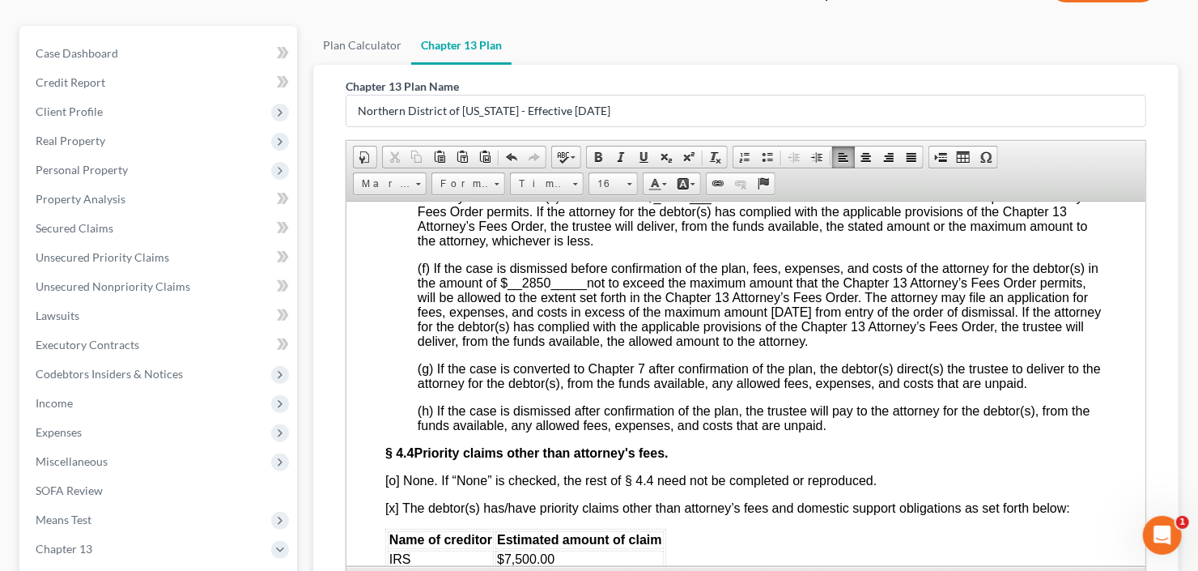
click at [668, 203] on span "_2850___" at bounding box center [681, 196] width 57 height 14
click at [544, 289] on span "__2850_____" at bounding box center [546, 282] width 79 height 14
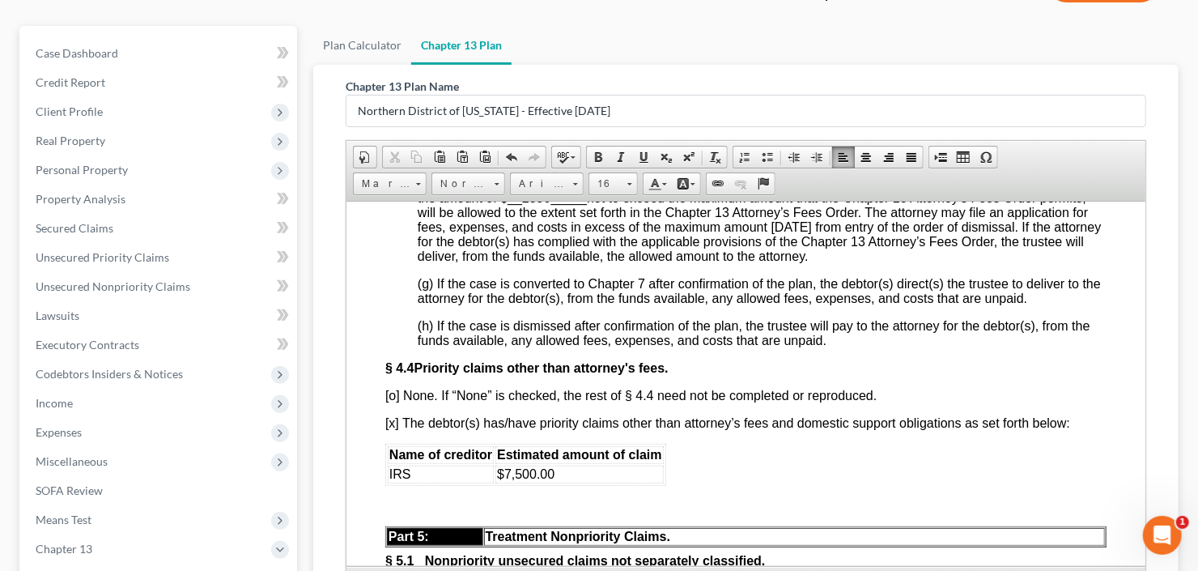
scroll to position [4273, 0]
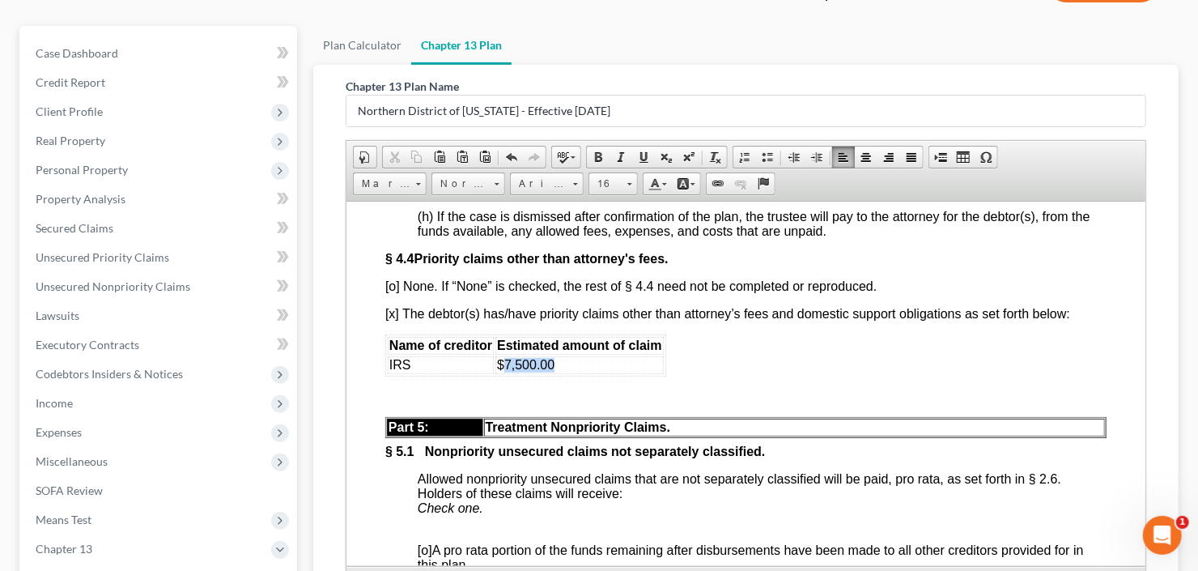
drag, startPoint x: 503, startPoint y: 489, endPoint x: 568, endPoint y: 488, distance: 65.6
click at [568, 373] on td "$7,500.00" at bounding box center [578, 364] width 168 height 18
click at [512, 371] on font "$16140.00" at bounding box center [527, 364] width 62 height 14
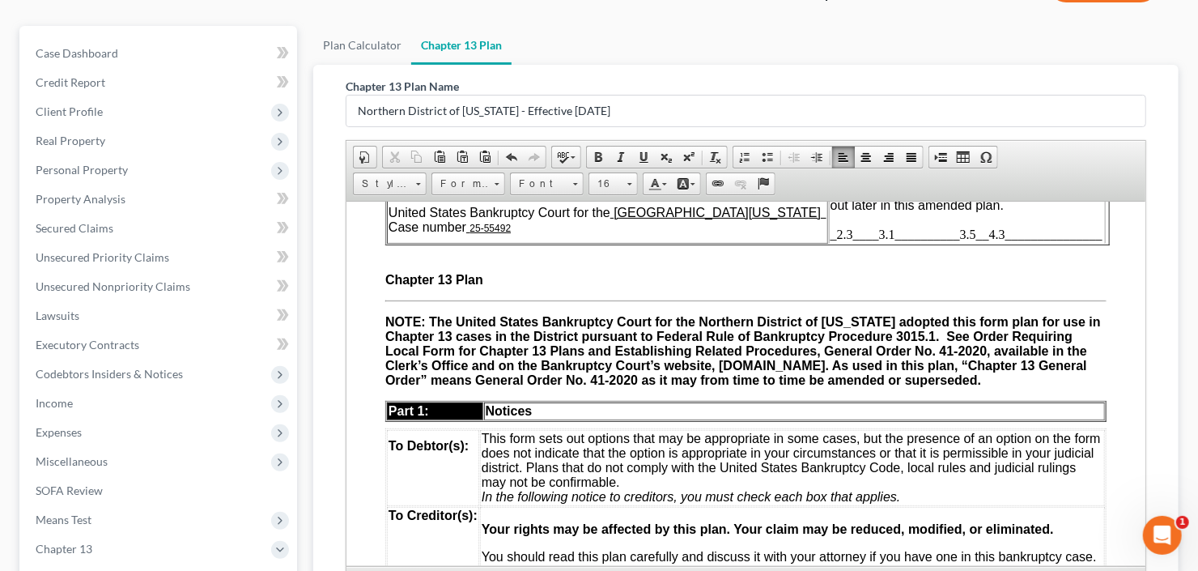
scroll to position [0, 0]
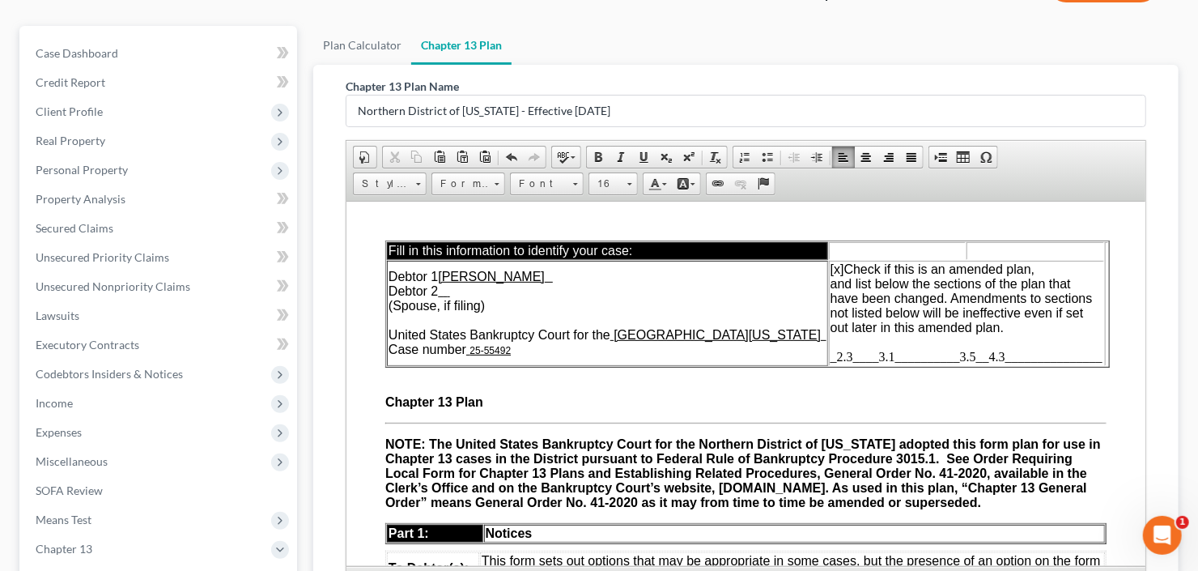
click at [1037, 351] on span "_2.3____3.1__________3.5__4.3_______________" at bounding box center [965, 356] width 272 height 14
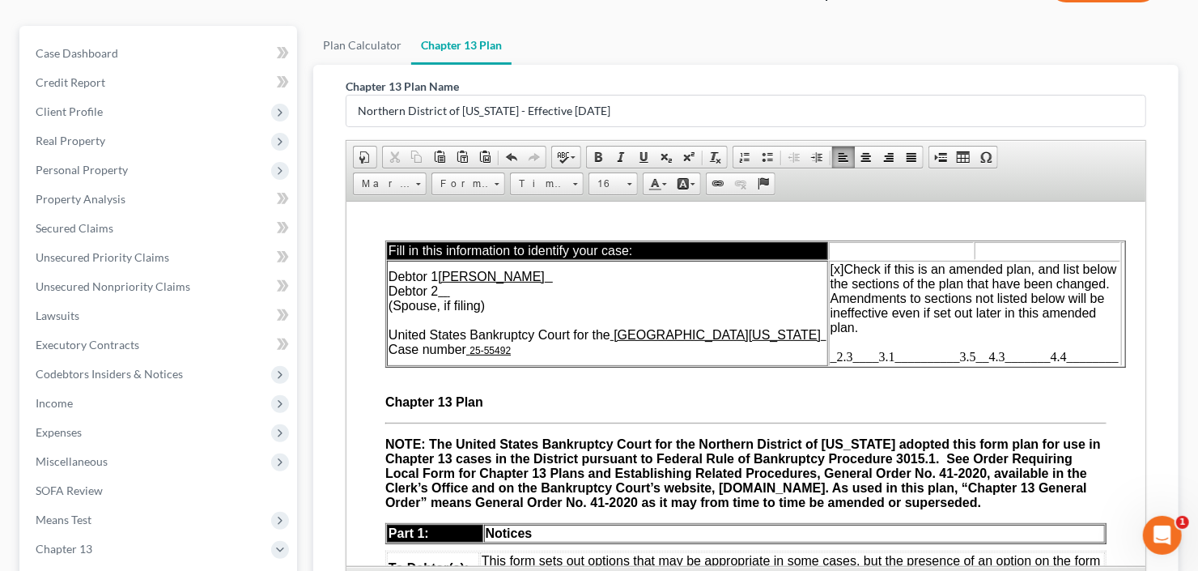
scroll to position [374, 0]
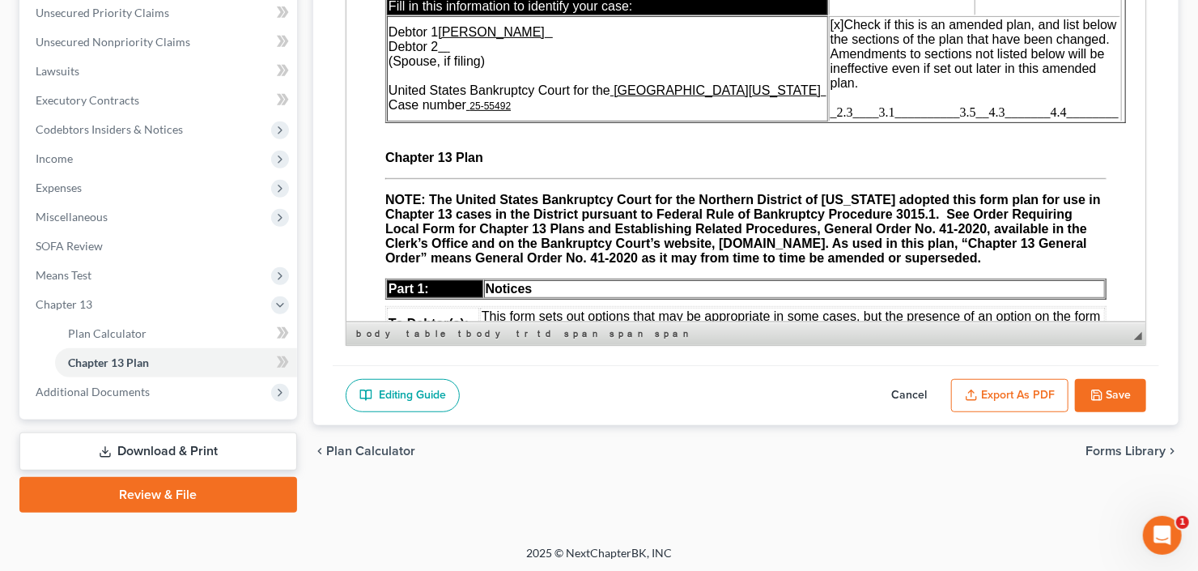
click at [1098, 404] on button "Save" at bounding box center [1110, 396] width 71 height 34
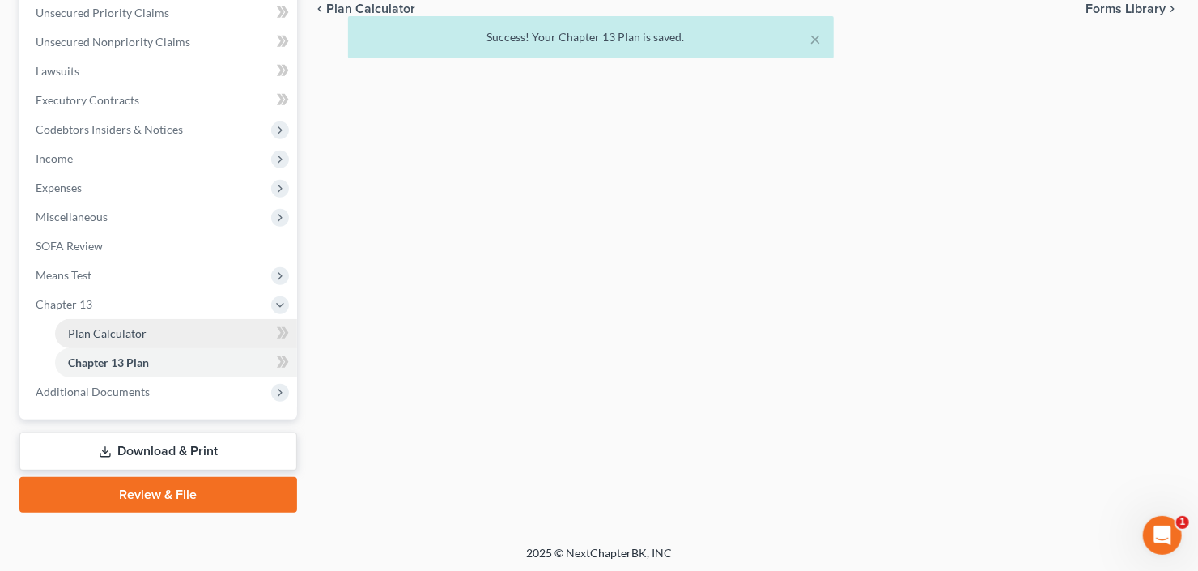
click at [113, 332] on span "Plan Calculator" at bounding box center [107, 333] width 78 height 14
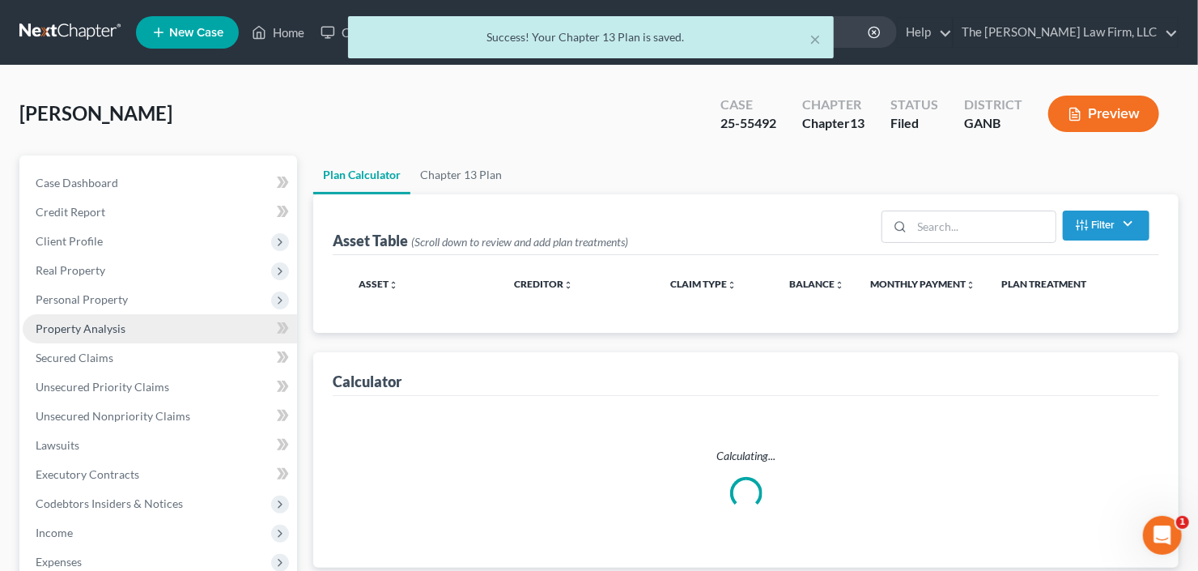
select select "59"
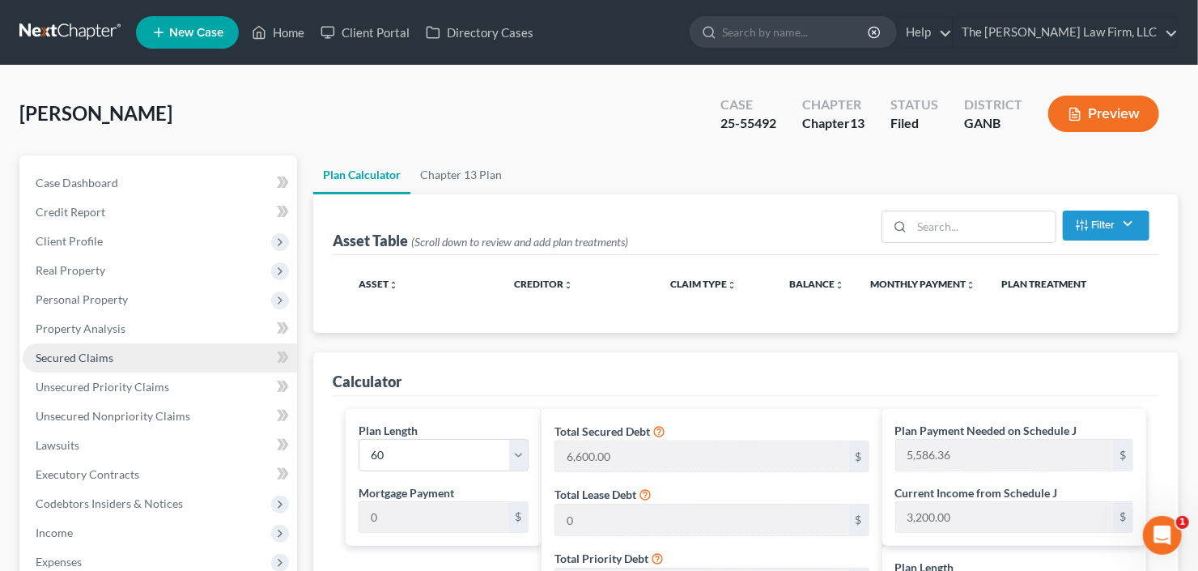
click at [105, 350] on span "Secured Claims" at bounding box center [75, 357] width 78 height 14
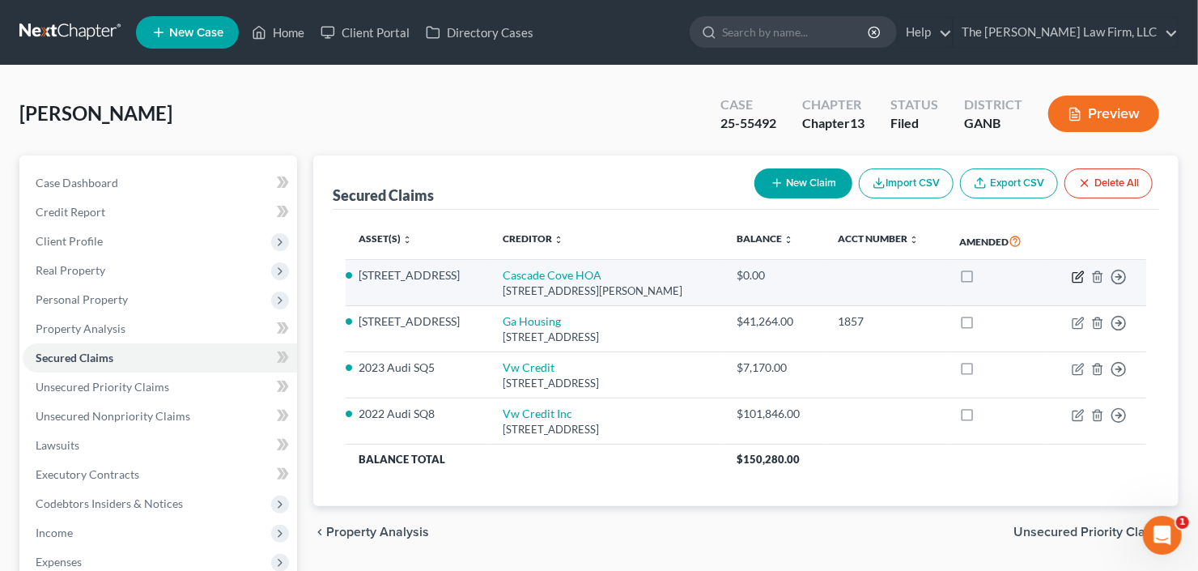
click at [1073, 274] on icon "button" at bounding box center [1077, 276] width 13 height 13
select select "10"
select select "6"
select select "0"
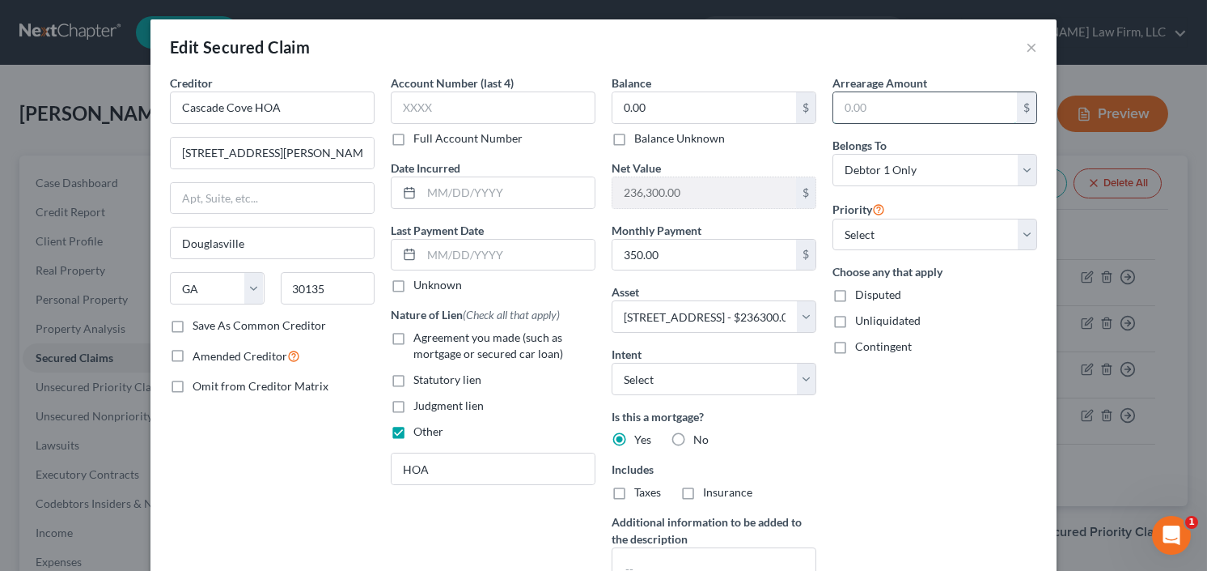
click at [920, 117] on input "text" at bounding box center [926, 107] width 184 height 31
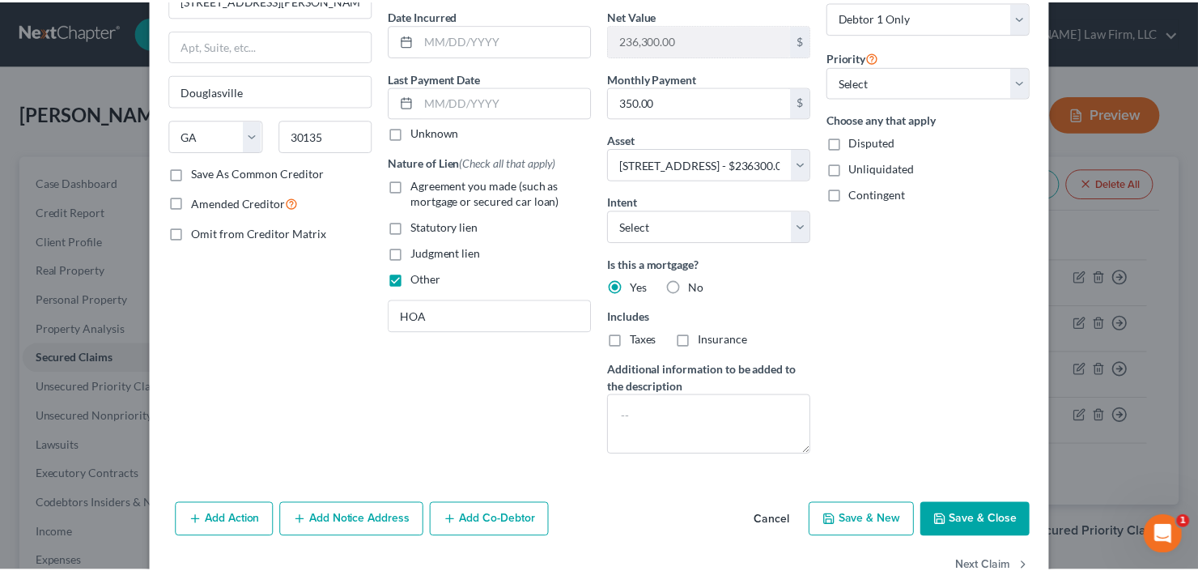
scroll to position [194, 0]
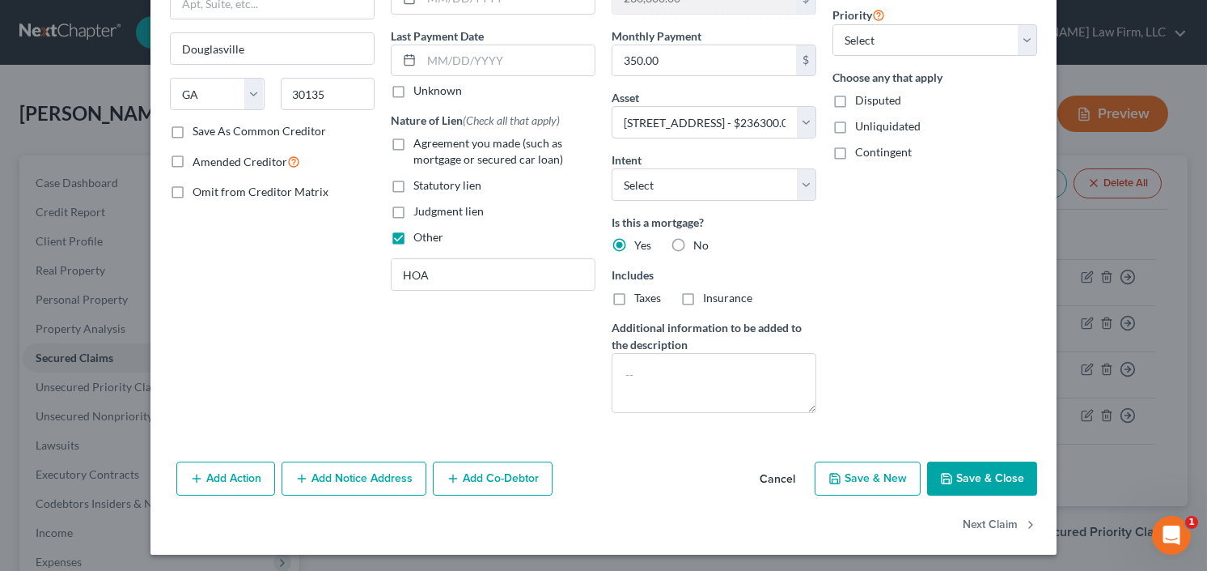
type input "8,800.00"
click at [984, 477] on button "Save & Close" at bounding box center [982, 478] width 110 height 34
select select
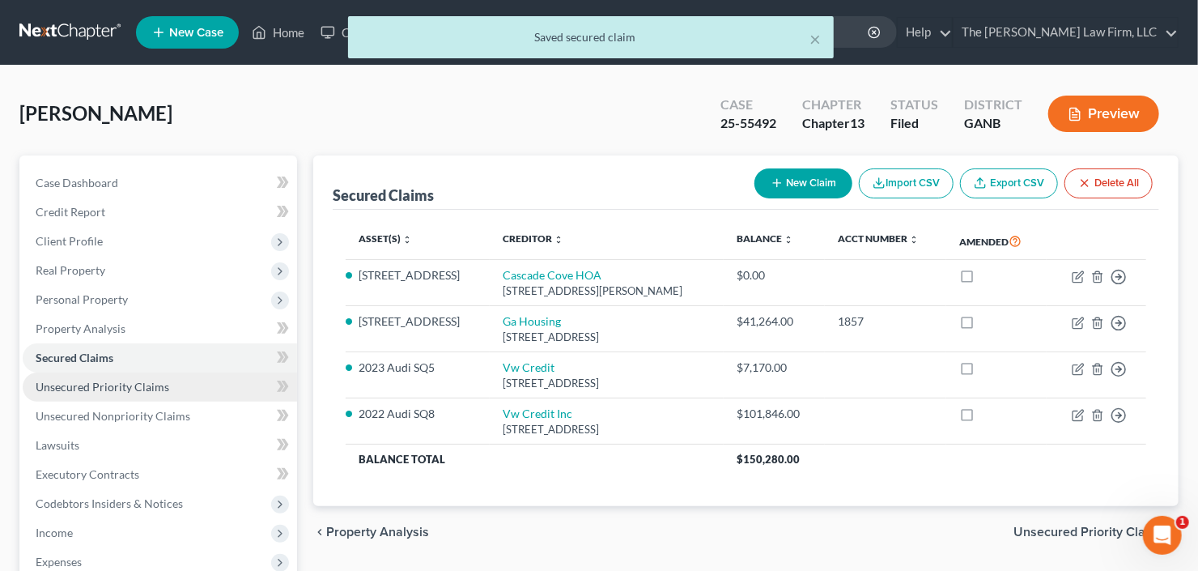
click at [83, 395] on link "Unsecured Priority Claims" at bounding box center [160, 386] width 274 height 29
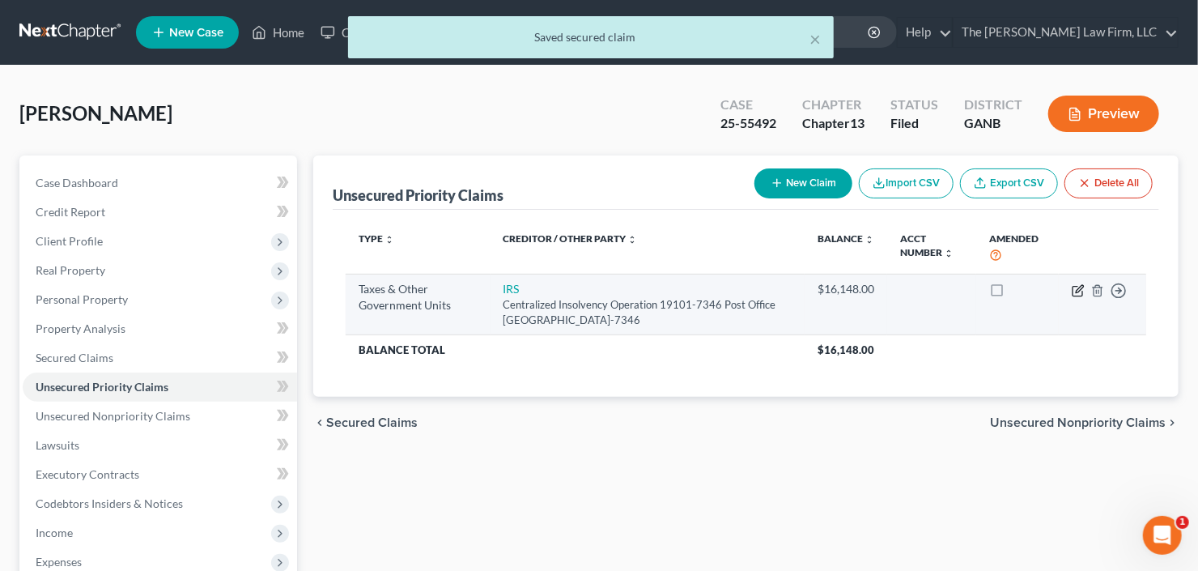
click at [1080, 285] on icon "button" at bounding box center [1078, 288] width 7 height 7
select select "0"
select select "39"
select select "0"
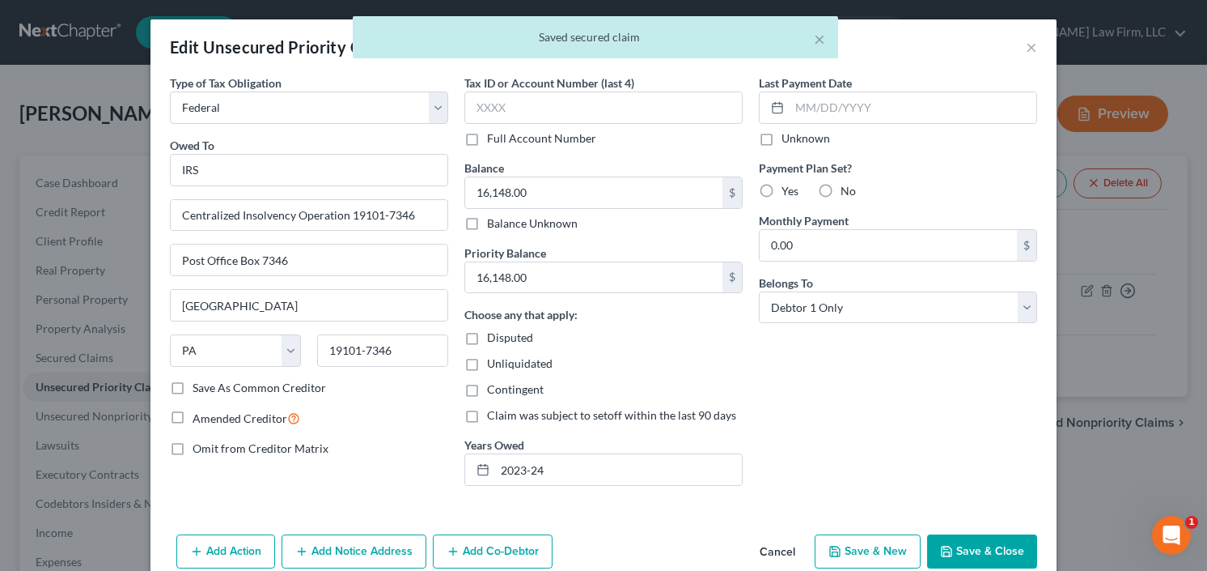
drag, startPoint x: 984, startPoint y: 541, endPoint x: 961, endPoint y: 520, distance: 31.0
click at [985, 541] on button "Save & Close" at bounding box center [982, 551] width 110 height 34
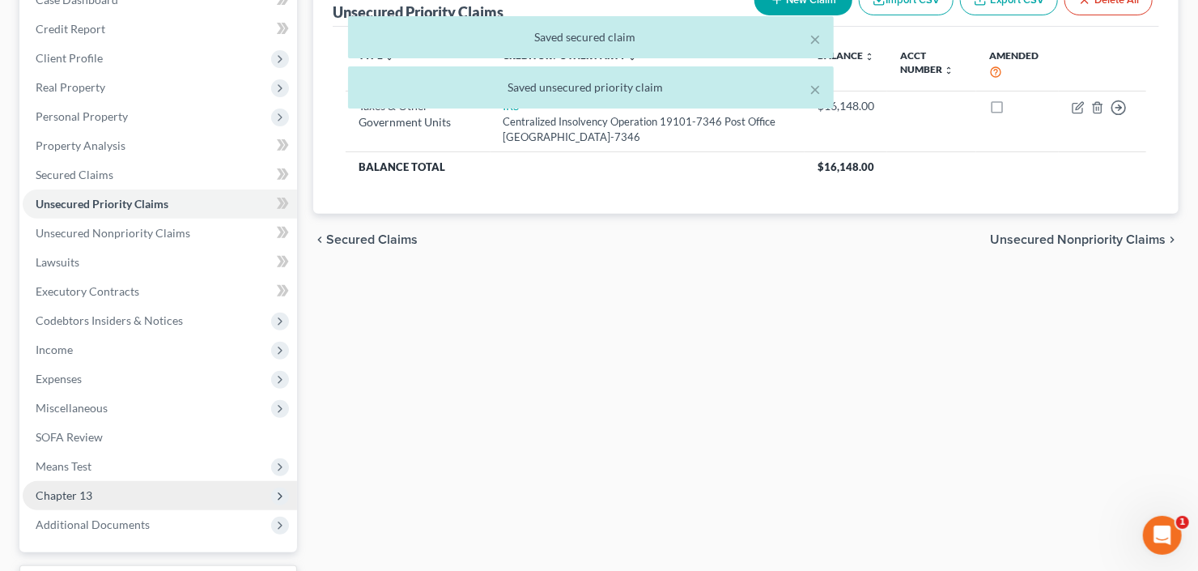
scroll to position [316, 0]
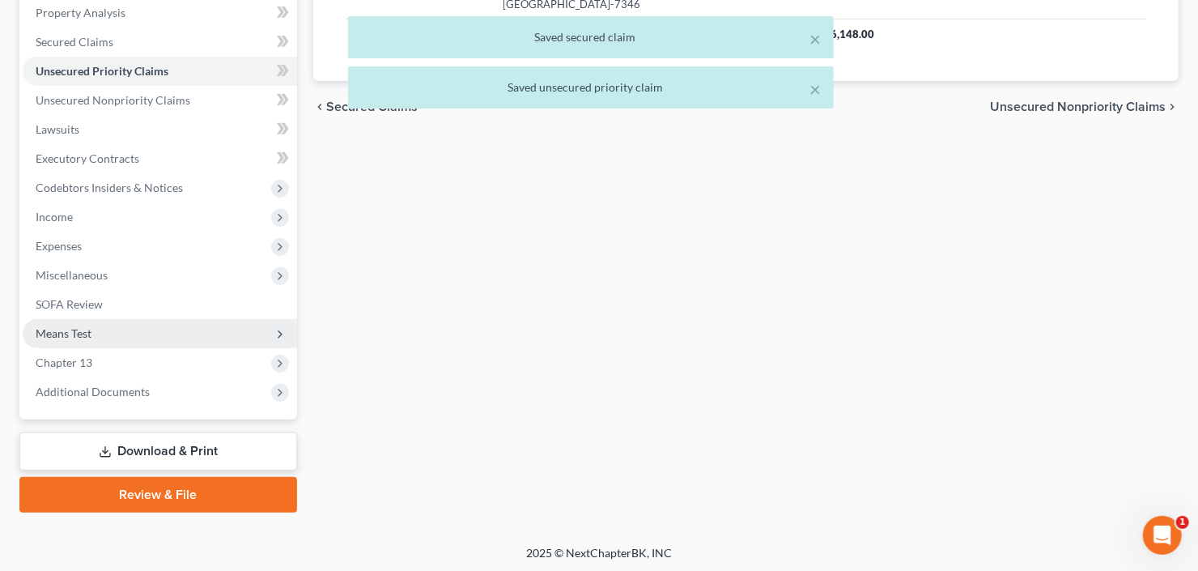
click at [117, 335] on span "Means Test" at bounding box center [160, 333] width 274 height 29
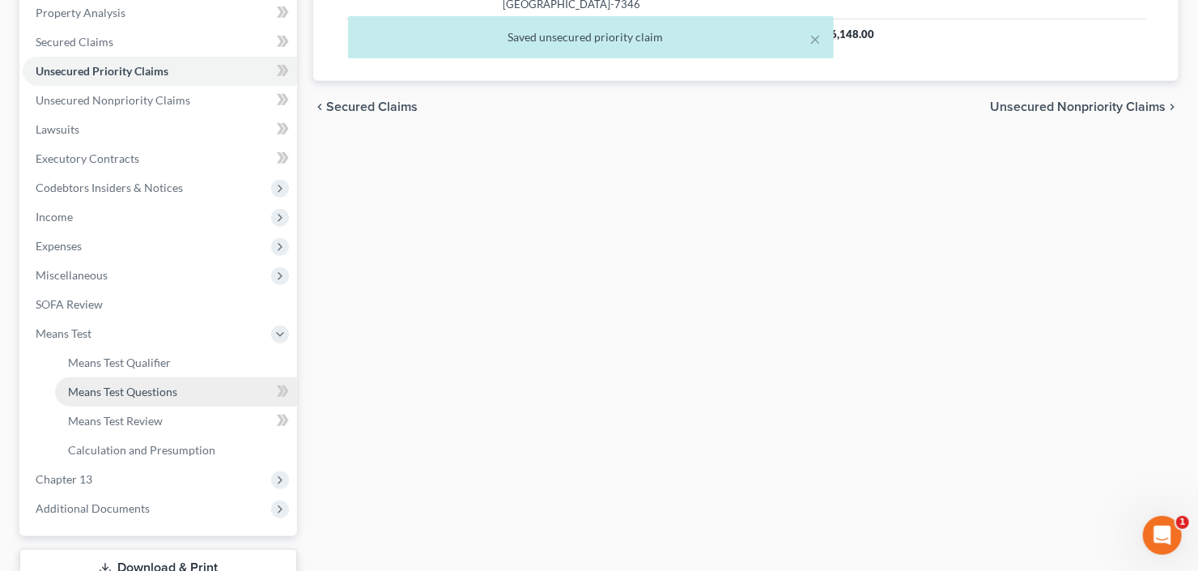
click at [147, 393] on span "Means Test Questions" at bounding box center [122, 391] width 109 height 14
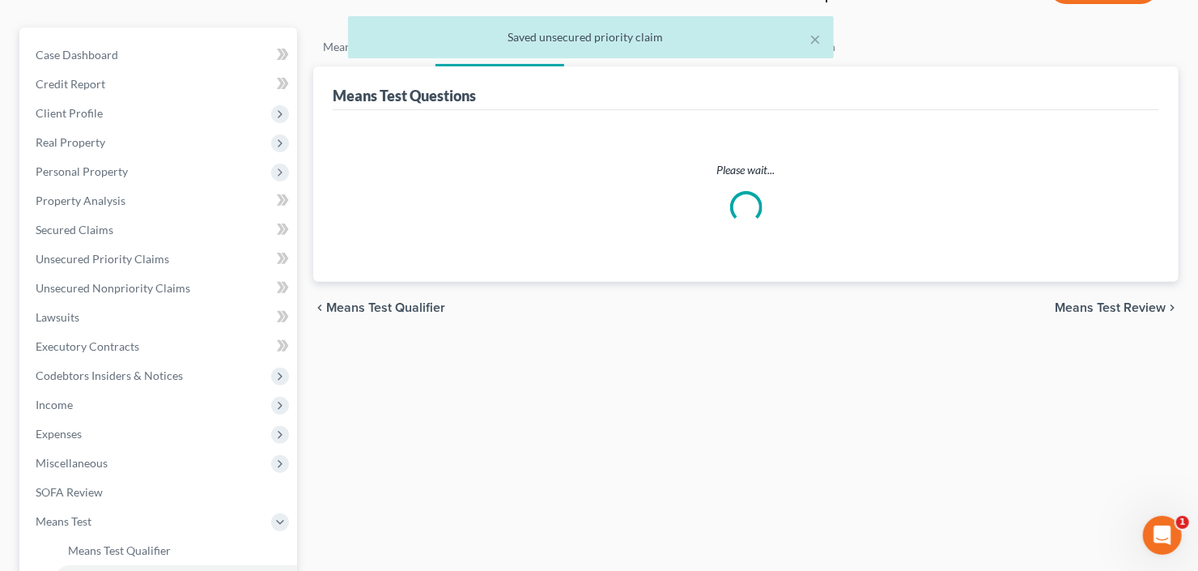
select select "1"
select select "0"
select select "60"
select select "0"
select select "60"
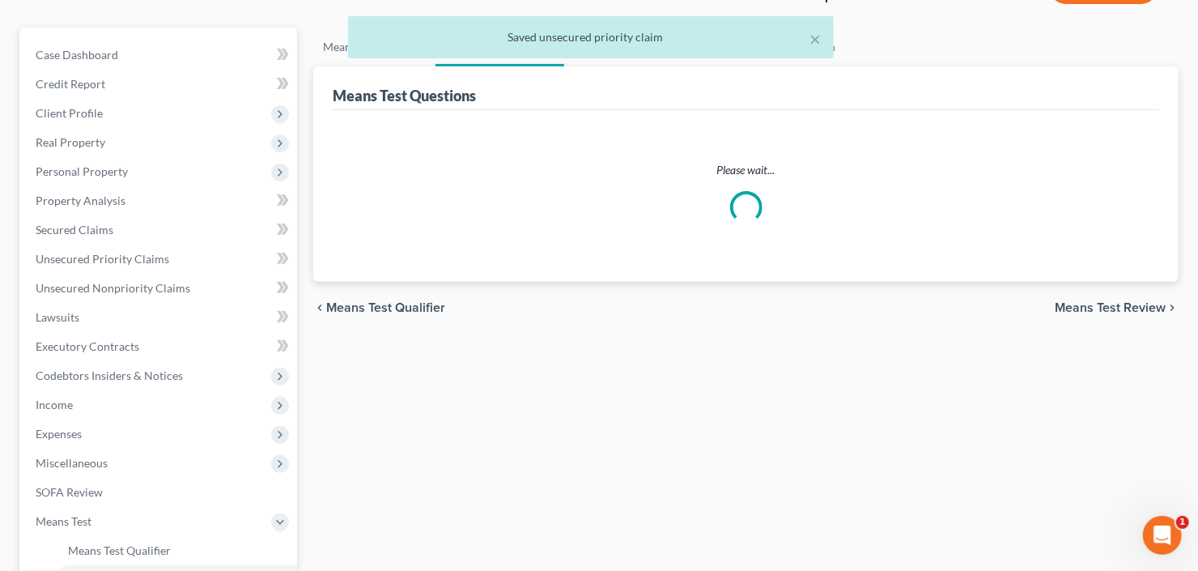
select select "60"
select select "1"
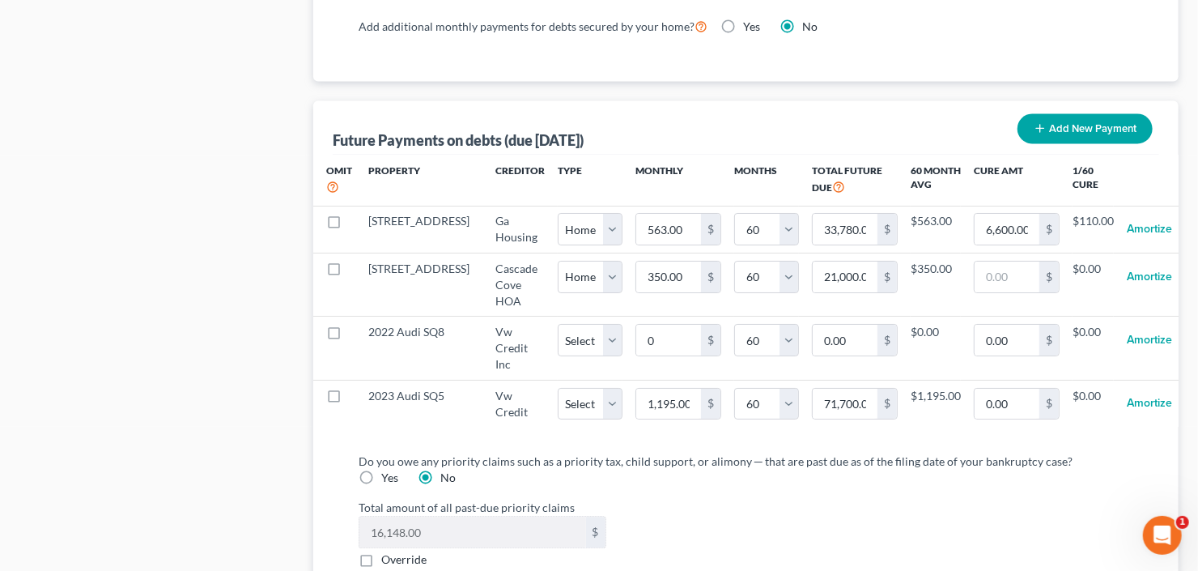
scroll to position [1554, 0]
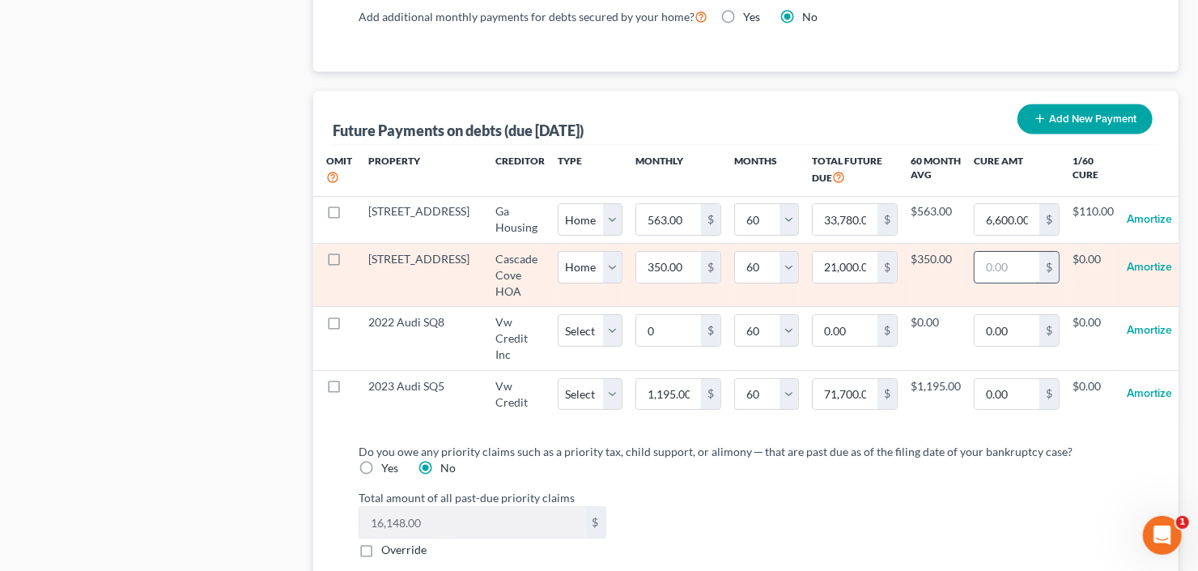
click at [976, 263] on input "text" at bounding box center [1006, 267] width 65 height 31
type input "8,800"
select select "0"
select select "60"
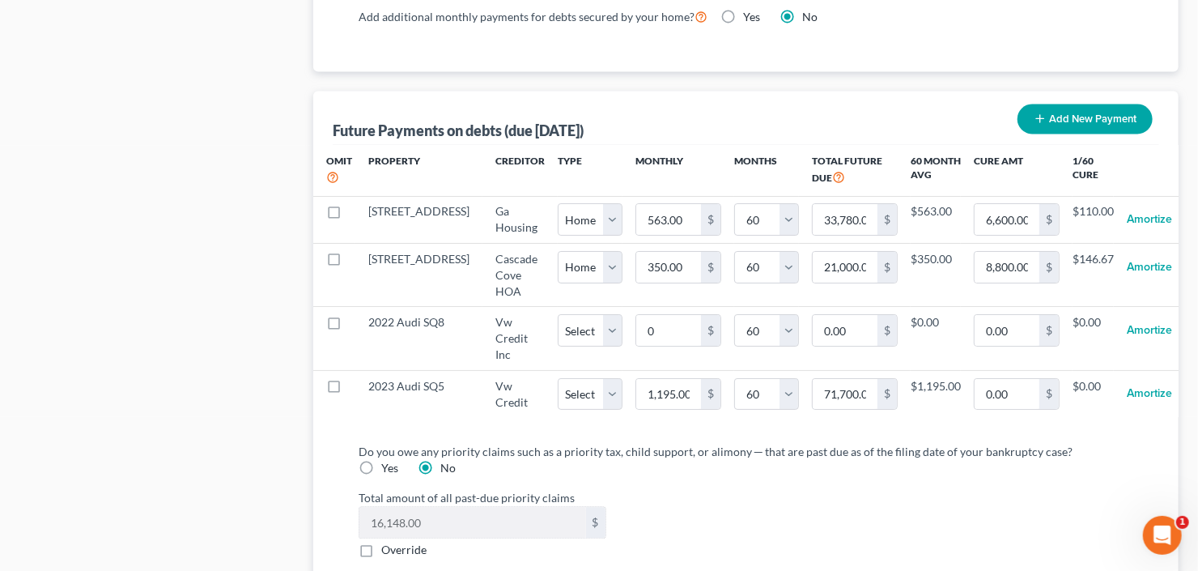
select select "0"
select select "60"
select select "0"
select select "60"
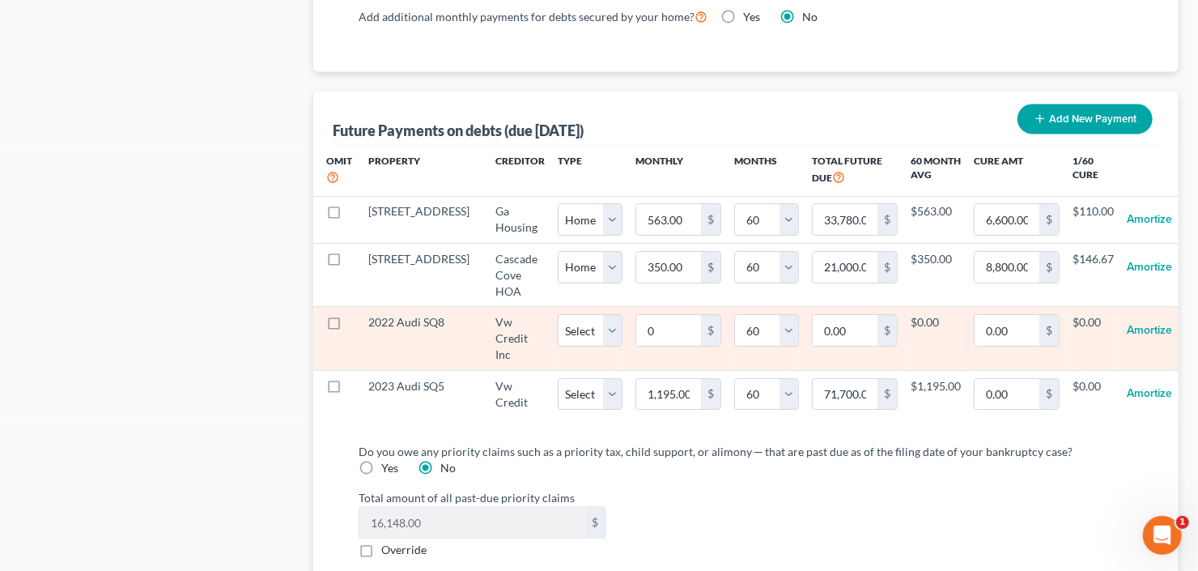
click at [349, 326] on label at bounding box center [349, 326] width 0 height 0
click at [355, 315] on input "checkbox" at bounding box center [360, 319] width 11 height 11
checkbox input "true"
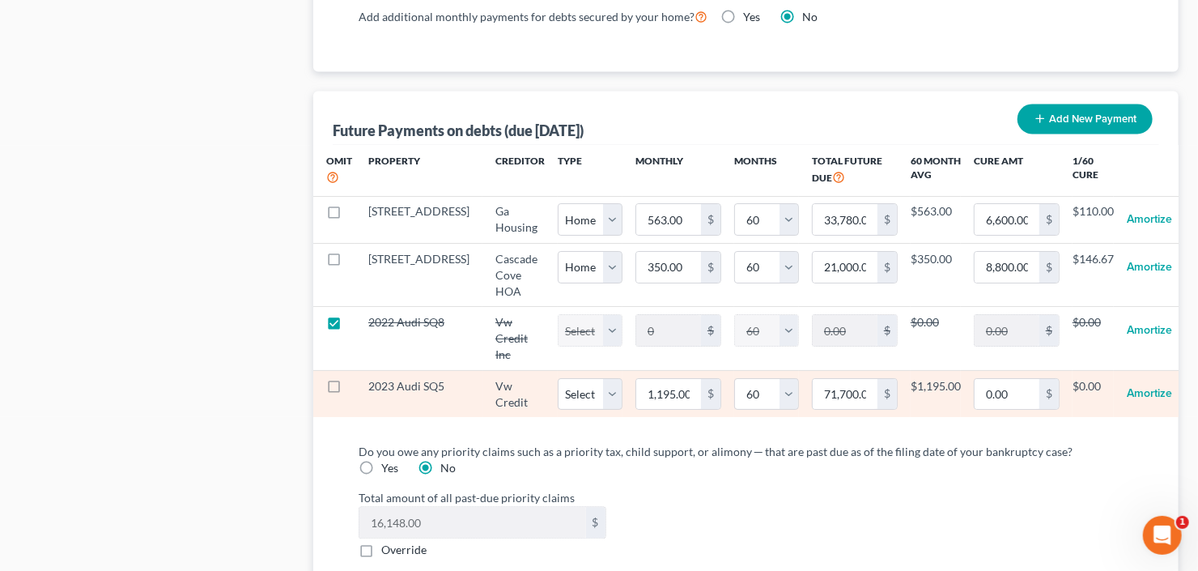
click at [349, 390] on label at bounding box center [349, 390] width 0 height 0
click at [355, 378] on input "checkbox" at bounding box center [360, 383] width 11 height 11
checkbox input "true"
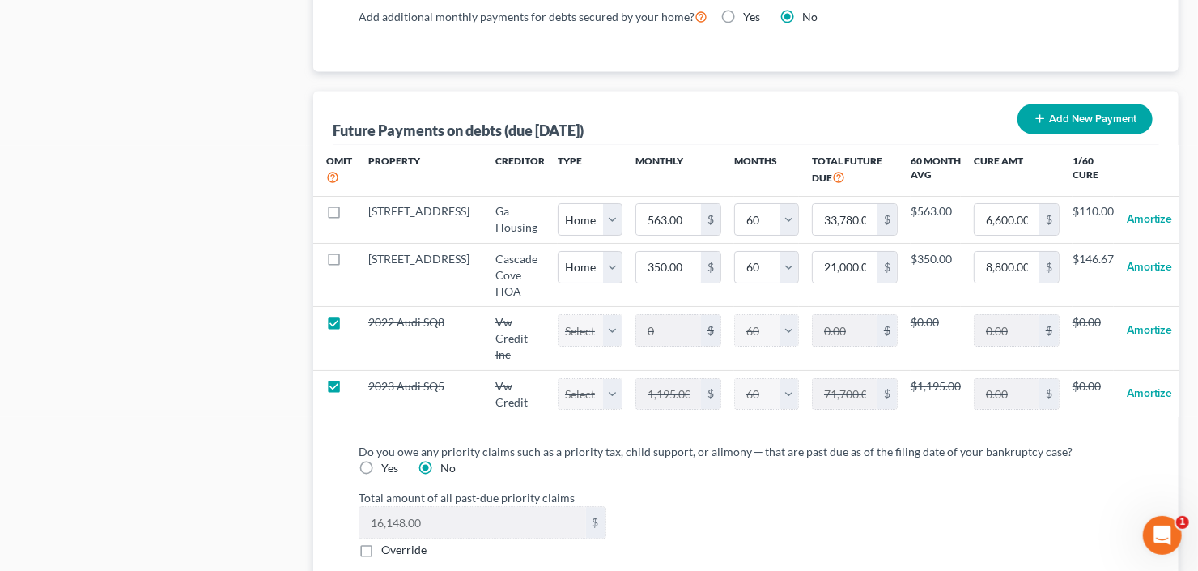
select select "60"
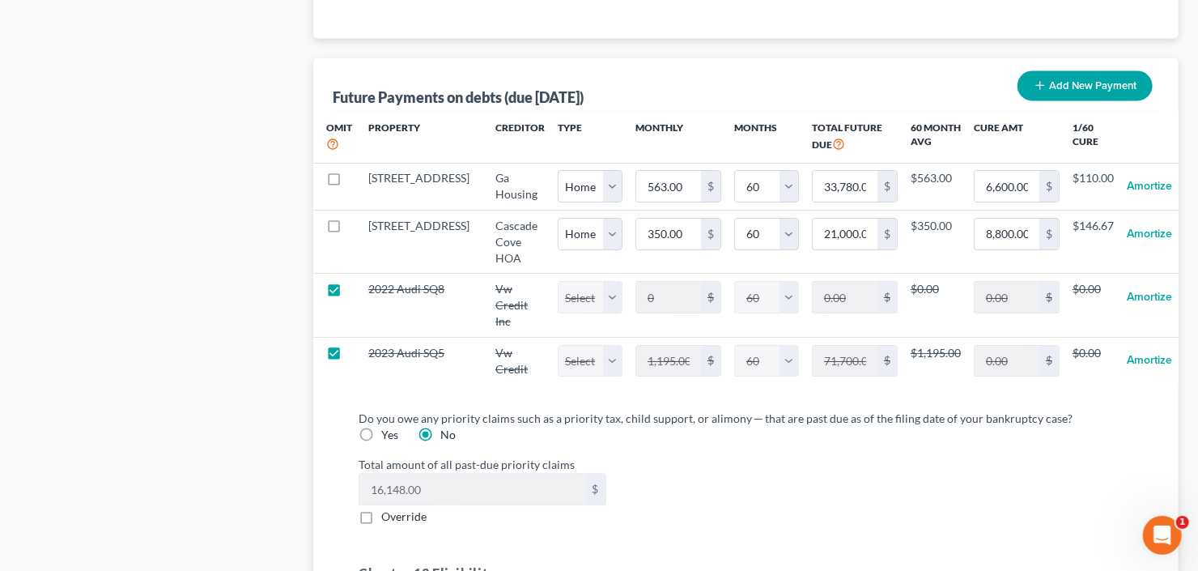
scroll to position [1618, 0]
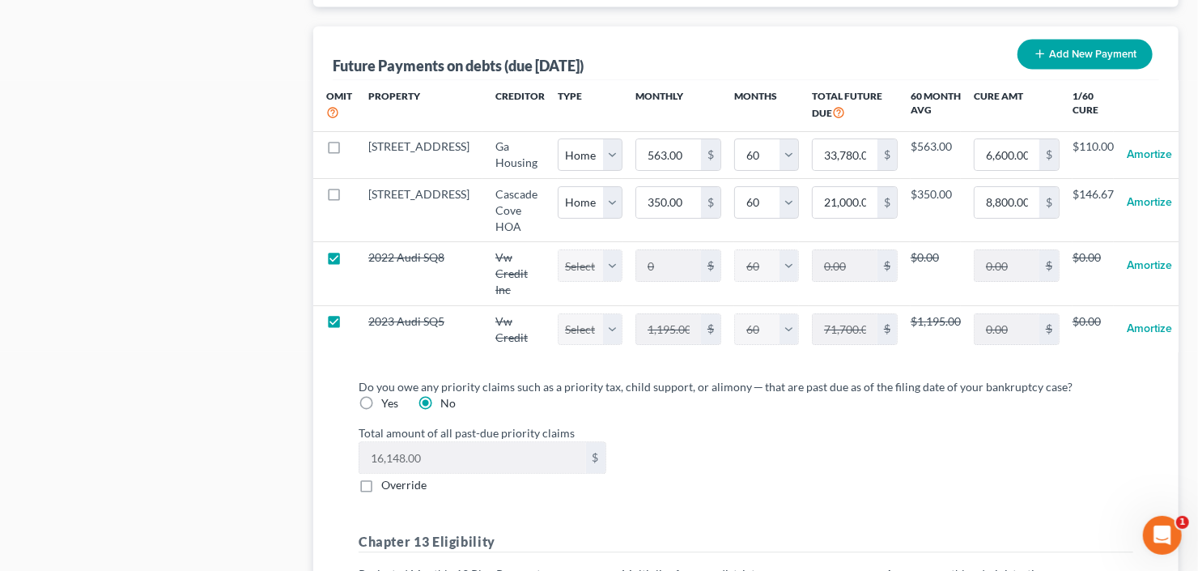
select select "60"
click at [398, 395] on label "Yes" at bounding box center [389, 403] width 17 height 16
click at [398, 395] on input "Yes" at bounding box center [393, 400] width 11 height 11
radio input "true"
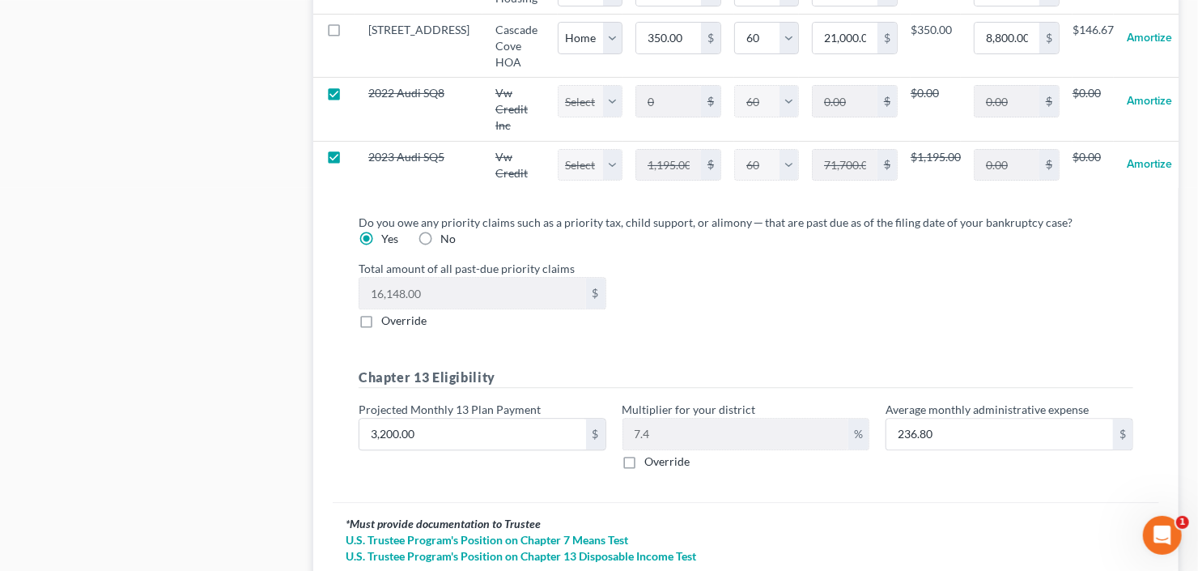
scroll to position [1813, 0]
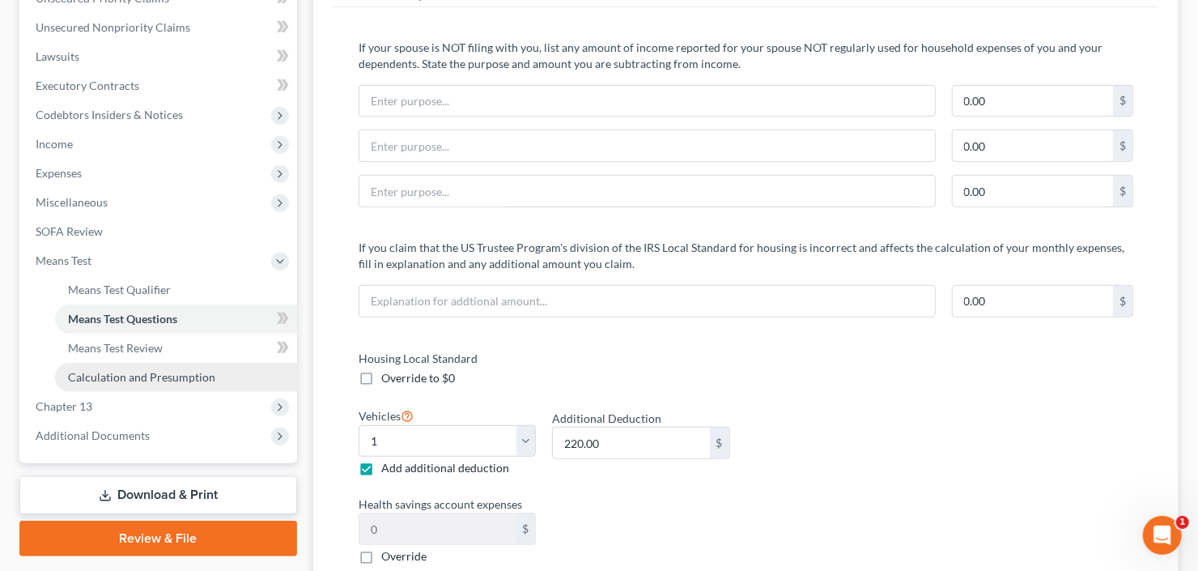
click at [138, 378] on span "Calculation and Presumption" at bounding box center [141, 377] width 147 height 14
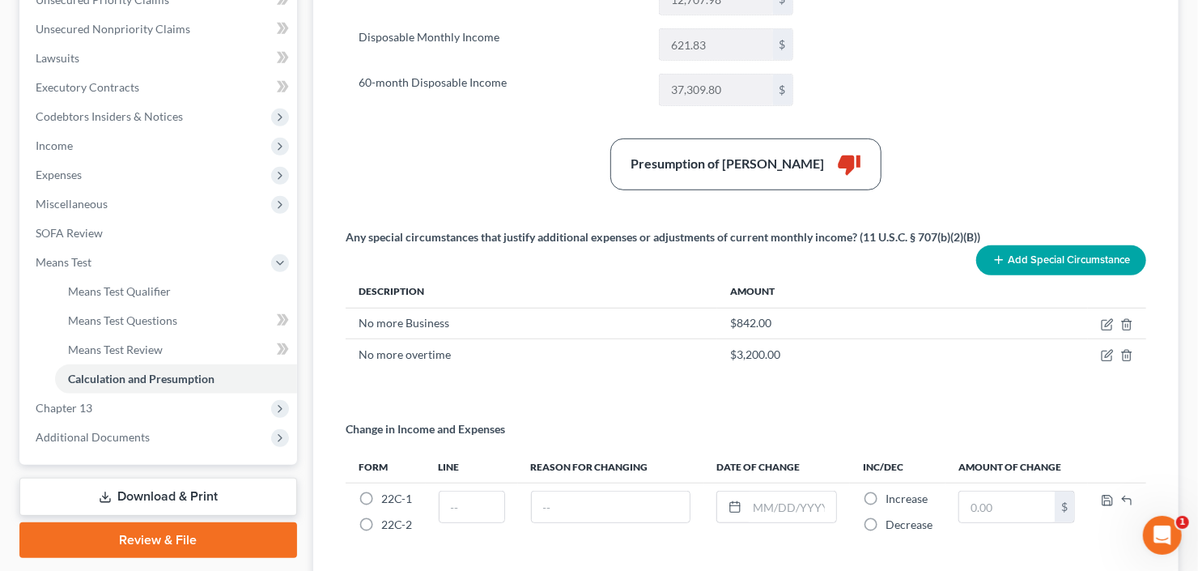
scroll to position [388, 0]
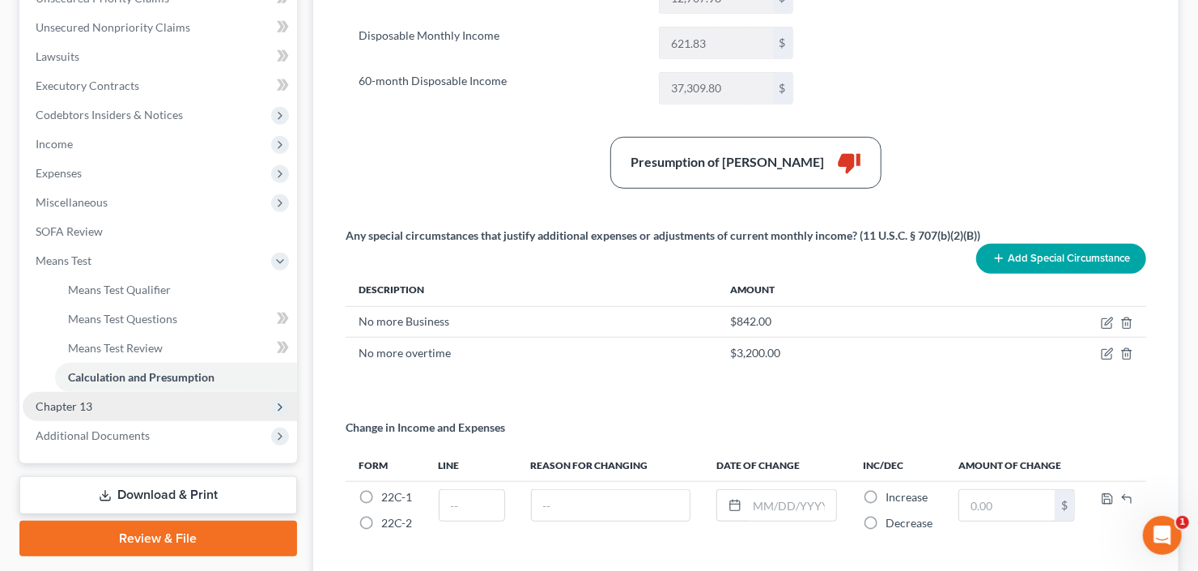
click at [67, 408] on span "Chapter 13" at bounding box center [64, 406] width 57 height 14
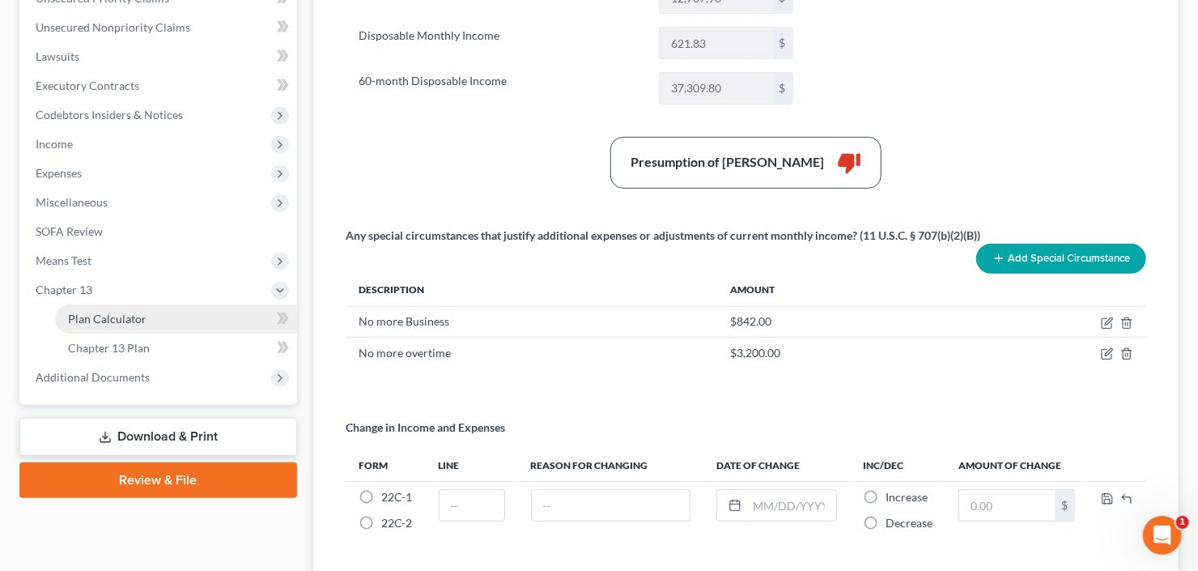
click at [127, 320] on span "Plan Calculator" at bounding box center [107, 319] width 78 height 14
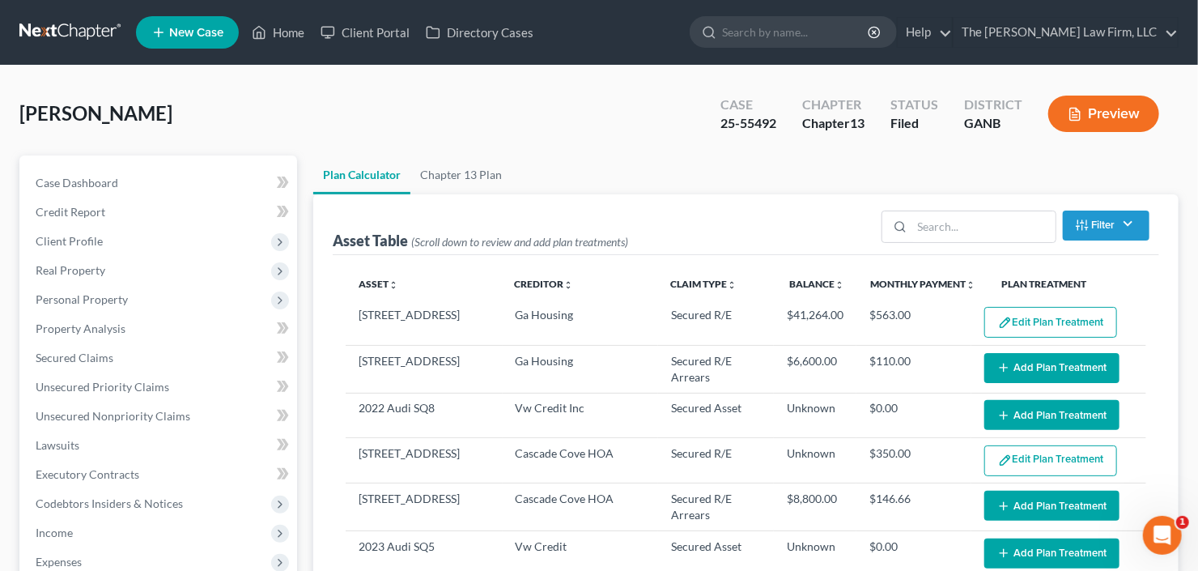
select select "59"
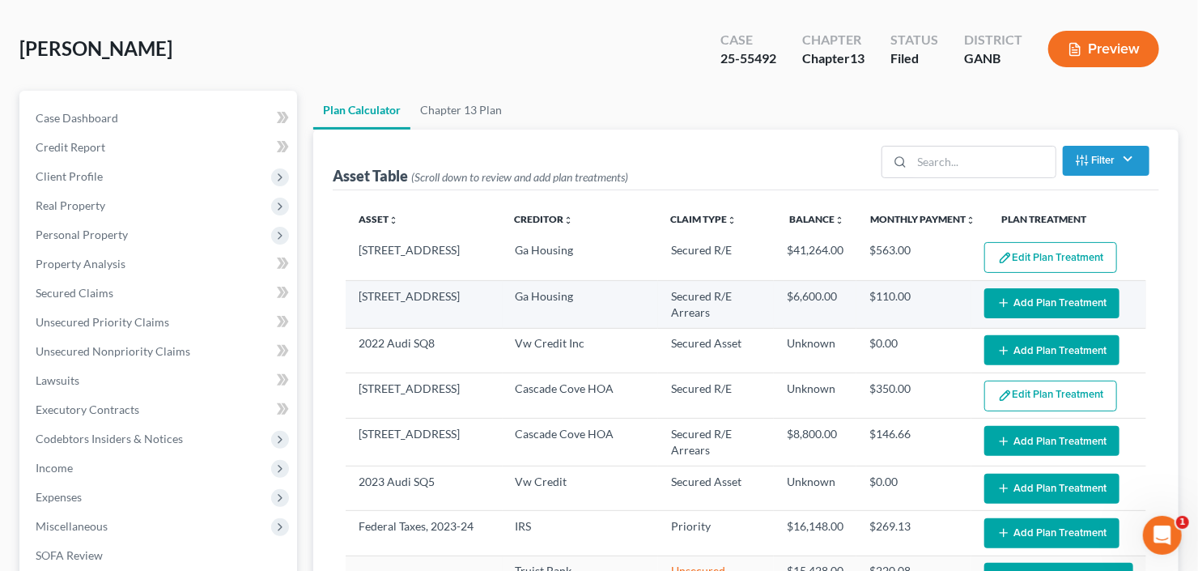
click at [1066, 307] on button "Add Plan Treatment" at bounding box center [1051, 303] width 135 height 30
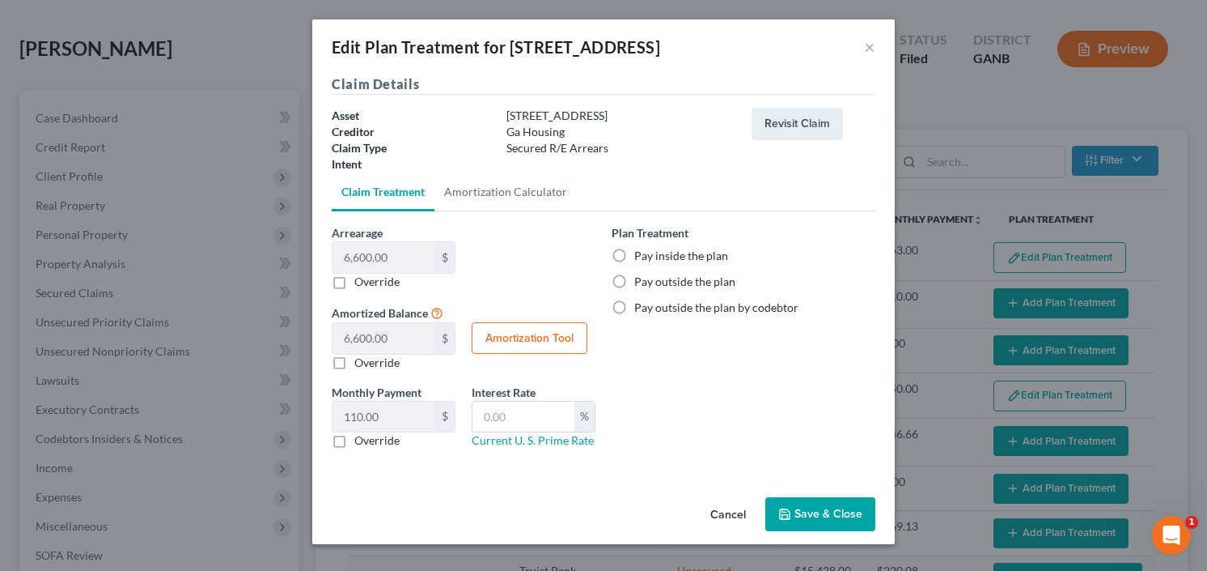
click at [634, 248] on label "Pay inside the plan" at bounding box center [681, 256] width 94 height 16
click at [641, 248] on input "Pay inside the plan" at bounding box center [646, 253] width 11 height 11
radio input "true"
click at [819, 504] on button "Save & Close" at bounding box center [821, 514] width 110 height 34
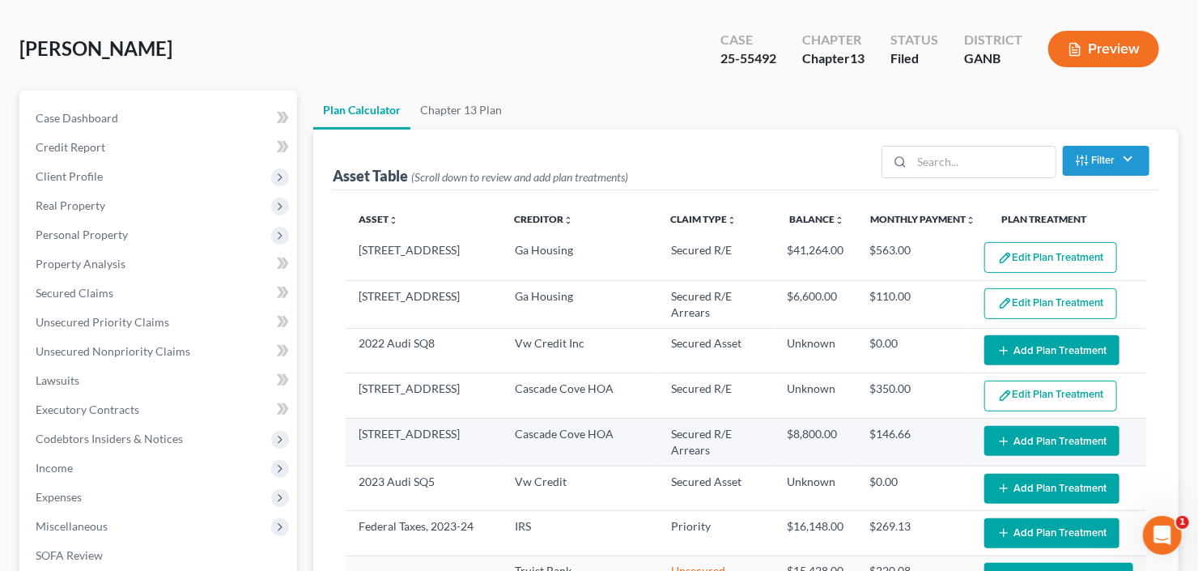
select select "59"
click at [1030, 443] on button "Add Plan Treatment" at bounding box center [1051, 441] width 135 height 30
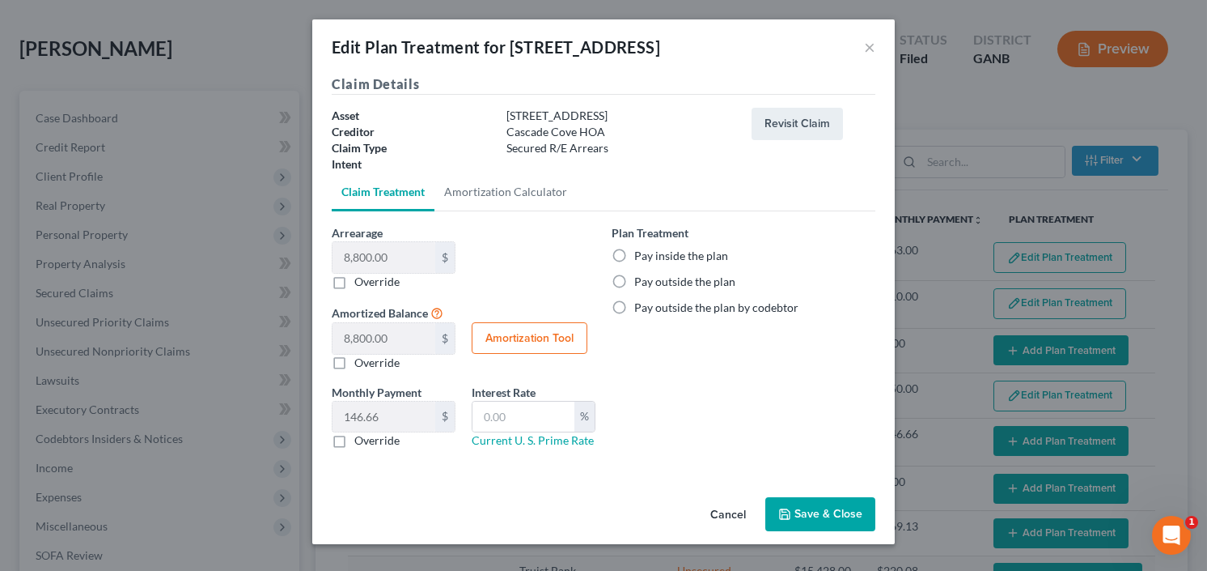
click at [634, 251] on label "Pay inside the plan" at bounding box center [681, 256] width 94 height 16
click at [641, 251] on input "Pay inside the plan" at bounding box center [646, 253] width 11 height 11
radio input "true"
click at [825, 506] on button "Save & Close" at bounding box center [821, 514] width 110 height 34
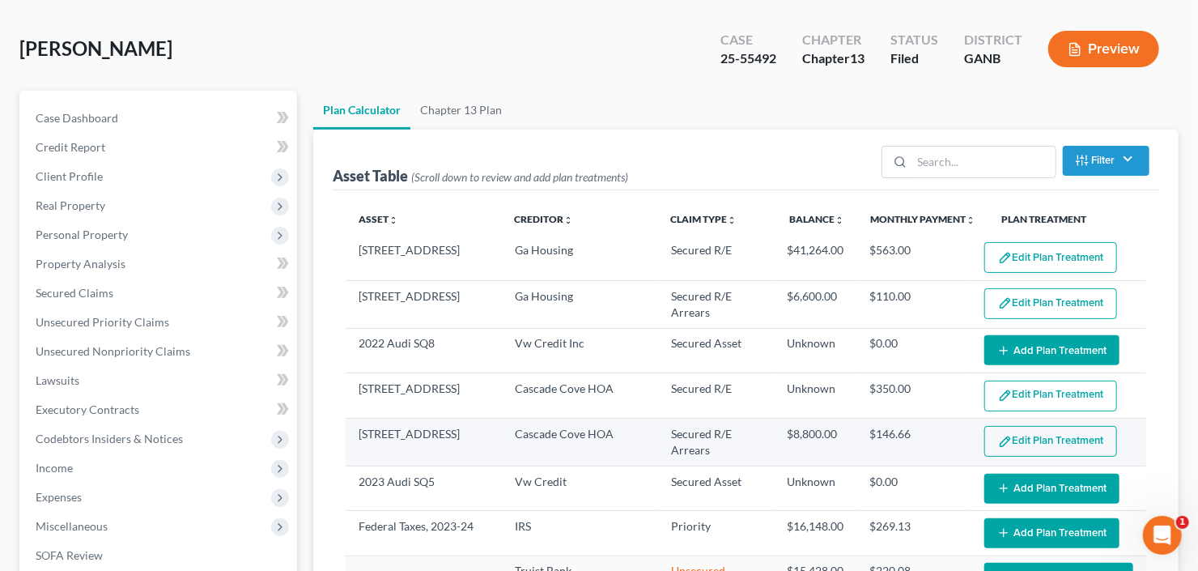
scroll to position [129, 0]
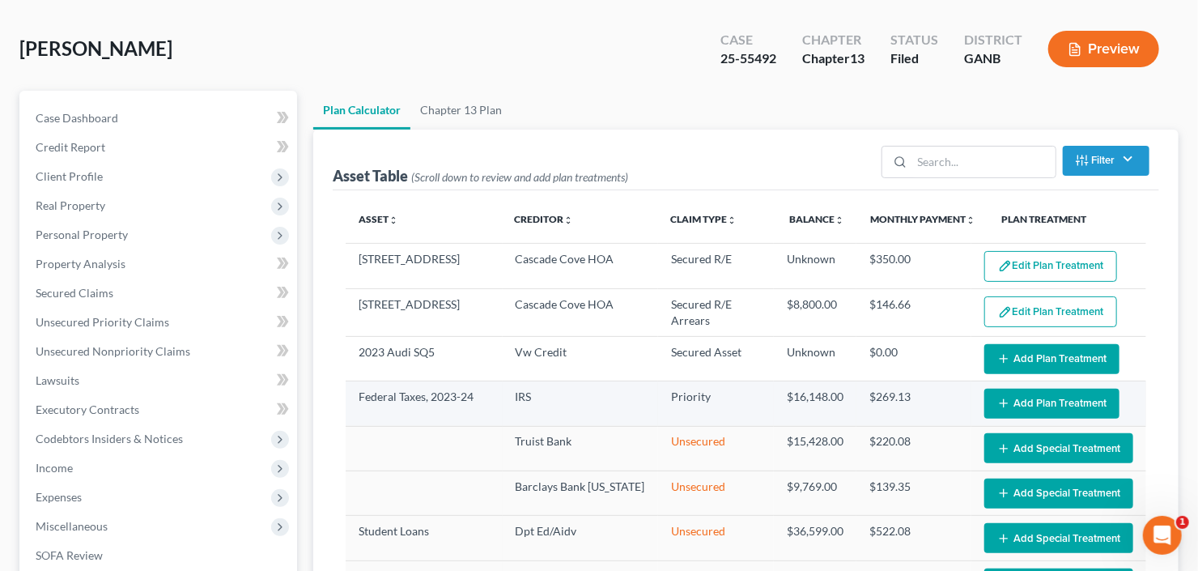
select select "59"
click at [1063, 402] on button "Add Plan Treatment" at bounding box center [1051, 403] width 135 height 30
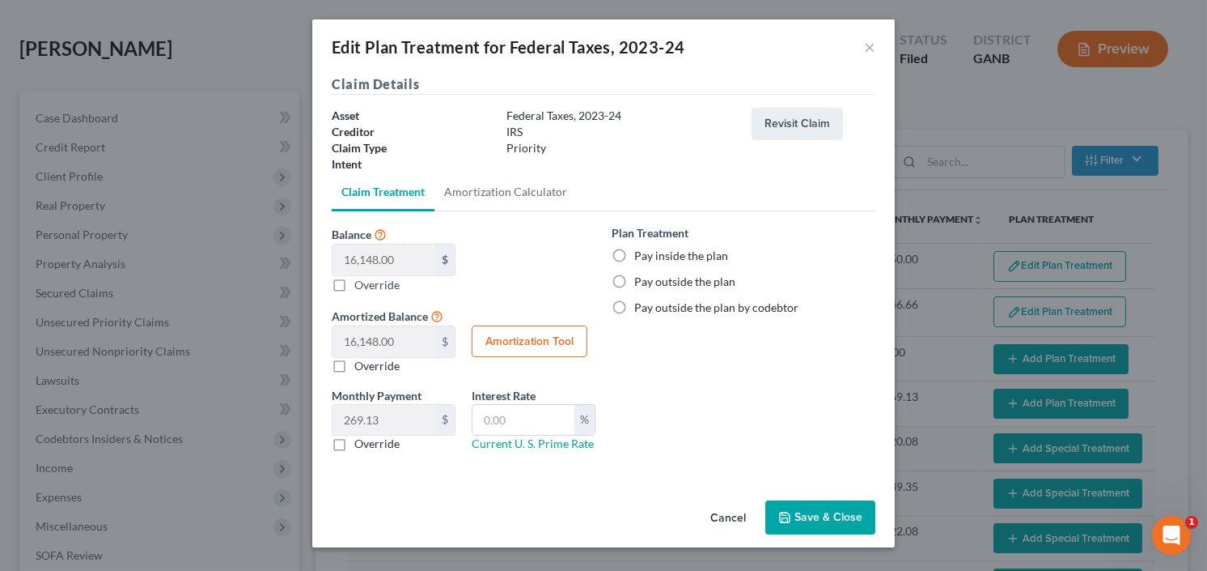
click at [634, 252] on label "Pay inside the plan" at bounding box center [681, 256] width 94 height 16
click at [641, 252] on input "Pay inside the plan" at bounding box center [646, 253] width 11 height 11
radio input "true"
drag, startPoint x: 827, startPoint y: 516, endPoint x: 842, endPoint y: 402, distance: 115.0
click at [826, 515] on button "Save & Close" at bounding box center [821, 517] width 110 height 34
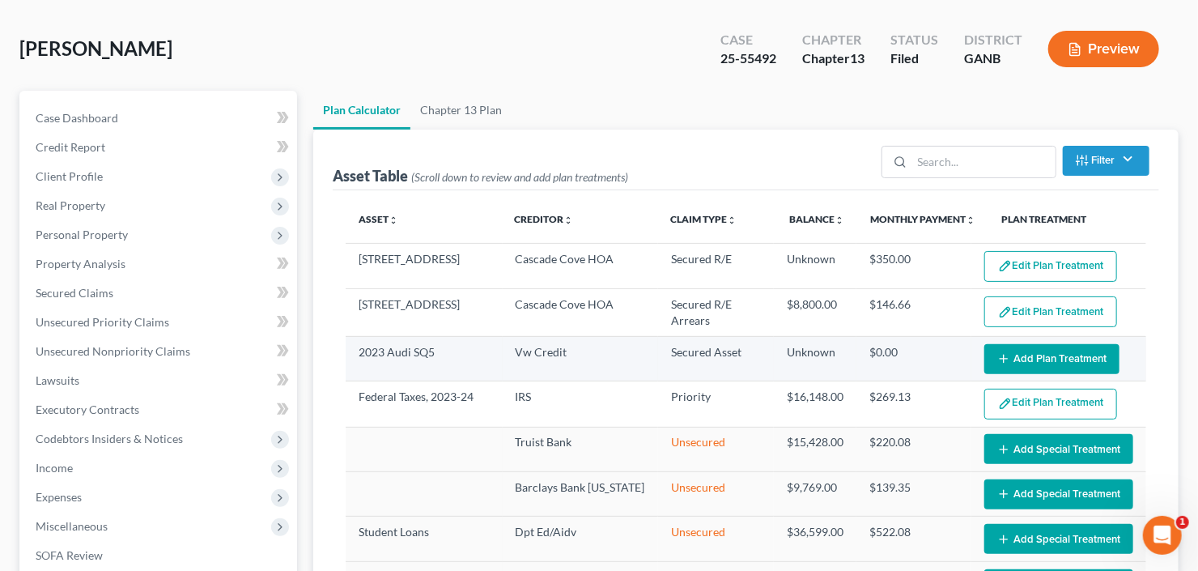
select select "59"
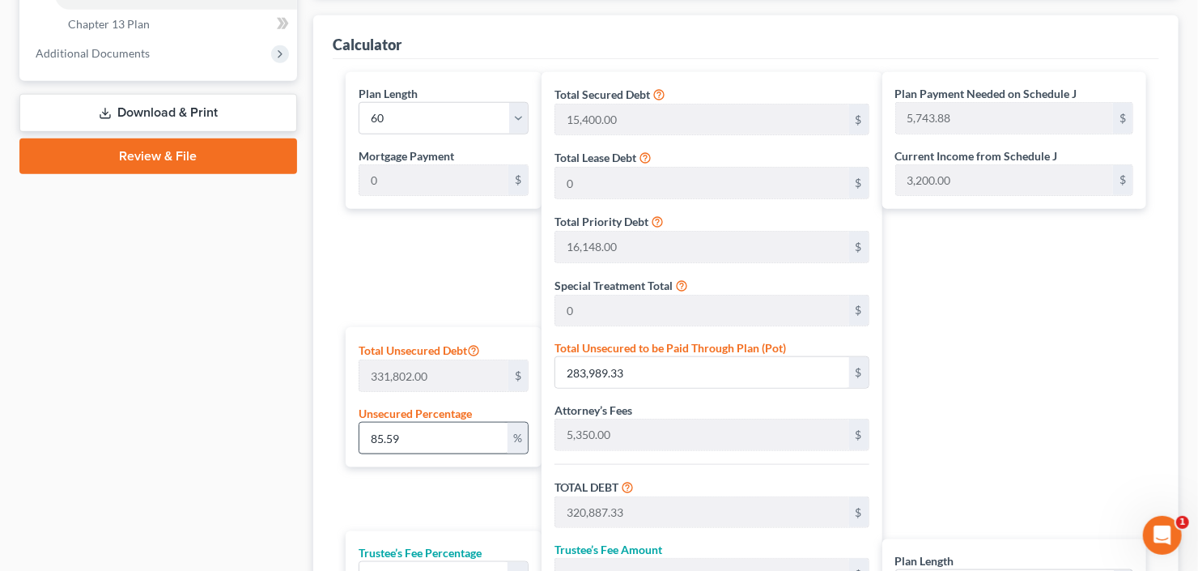
scroll to position [712, 0]
click at [650, 372] on input "283,989.33" at bounding box center [701, 372] width 293 height 31
type input "0.00030138456067172587"
type input "1"
type input "36,899.00"
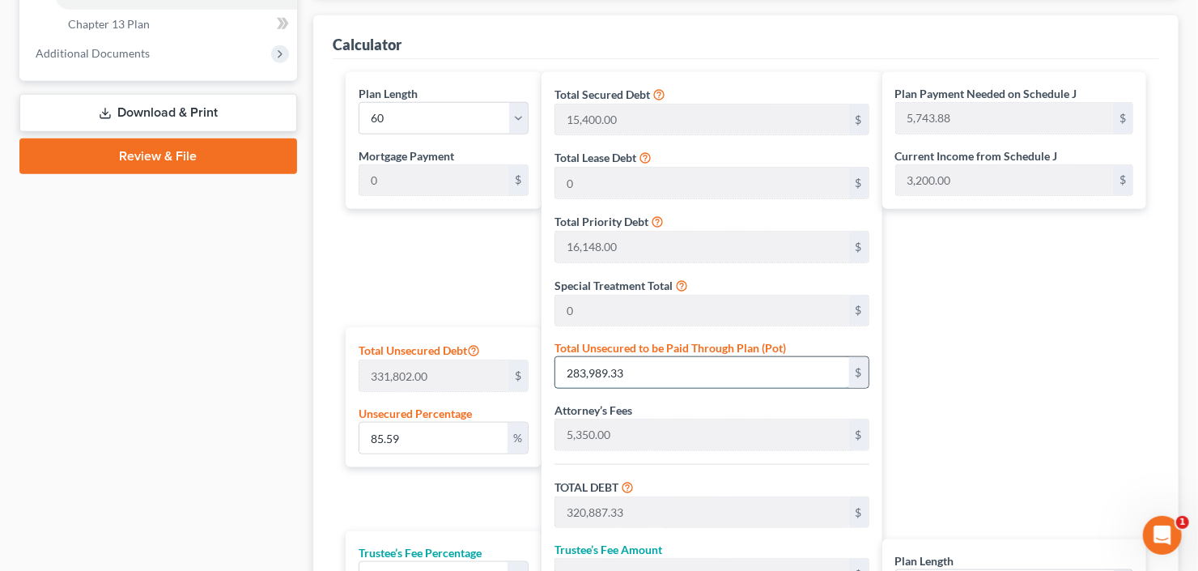
type input "2,730.52"
type input "39,629.52"
type input "660.49"
type input "0.005424922092091066"
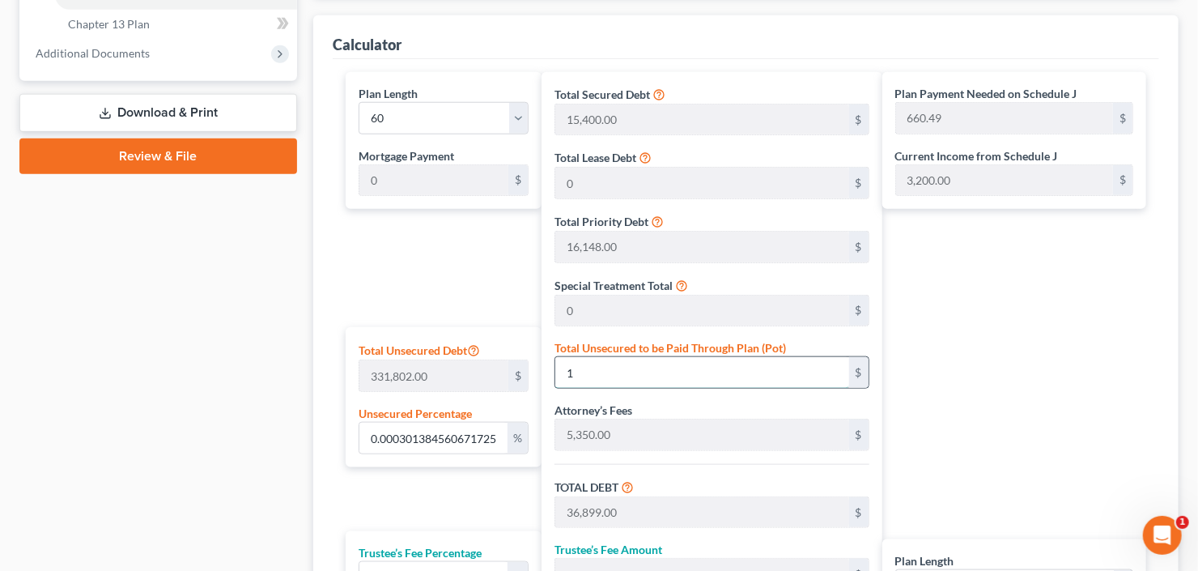
type input "18"
type input "36,916.00"
type input "2,731.78"
type input "39,647.78"
type input "660.79"
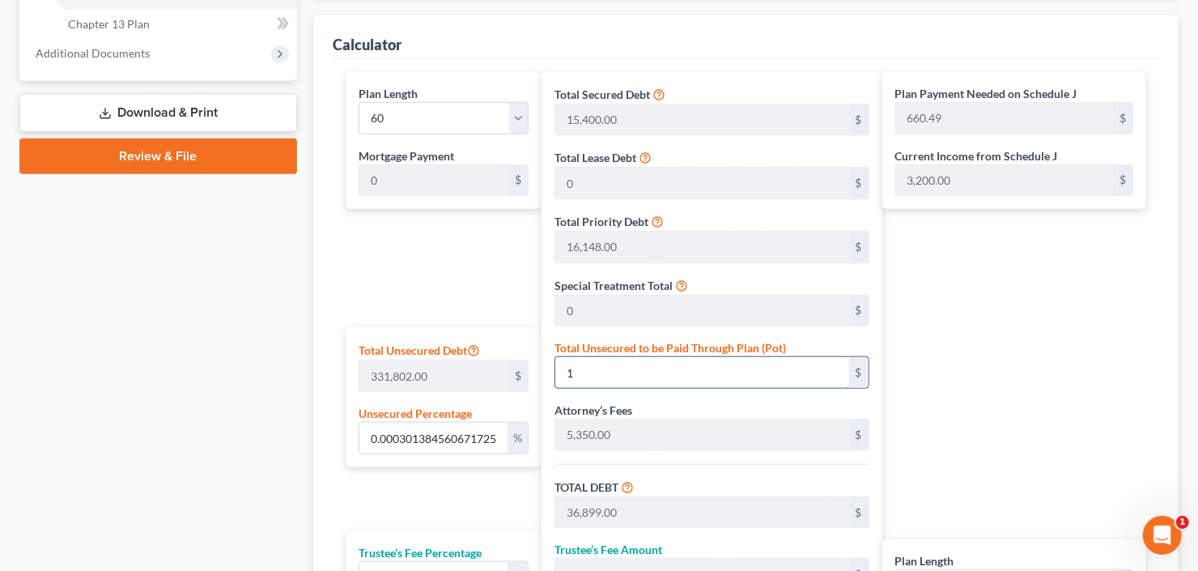
type input "660.79"
type input "0.05424922092091066"
type input "180"
type input "37,078.00"
type input "2,743.77"
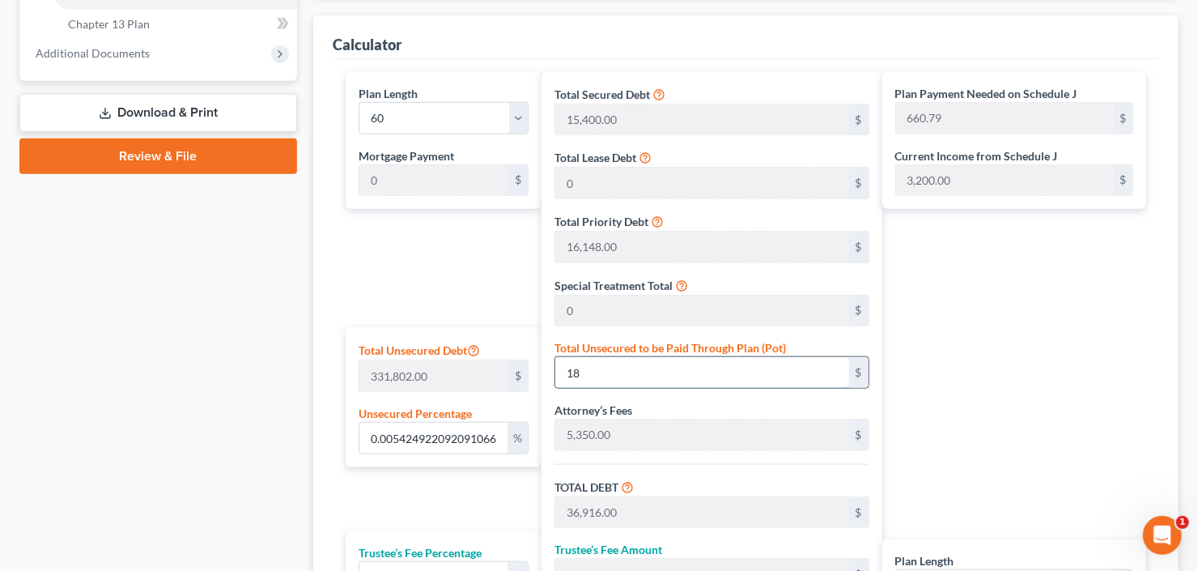
type input "39,821.77"
type input "663.69"
type input "0.5424922092091066"
type input "1800"
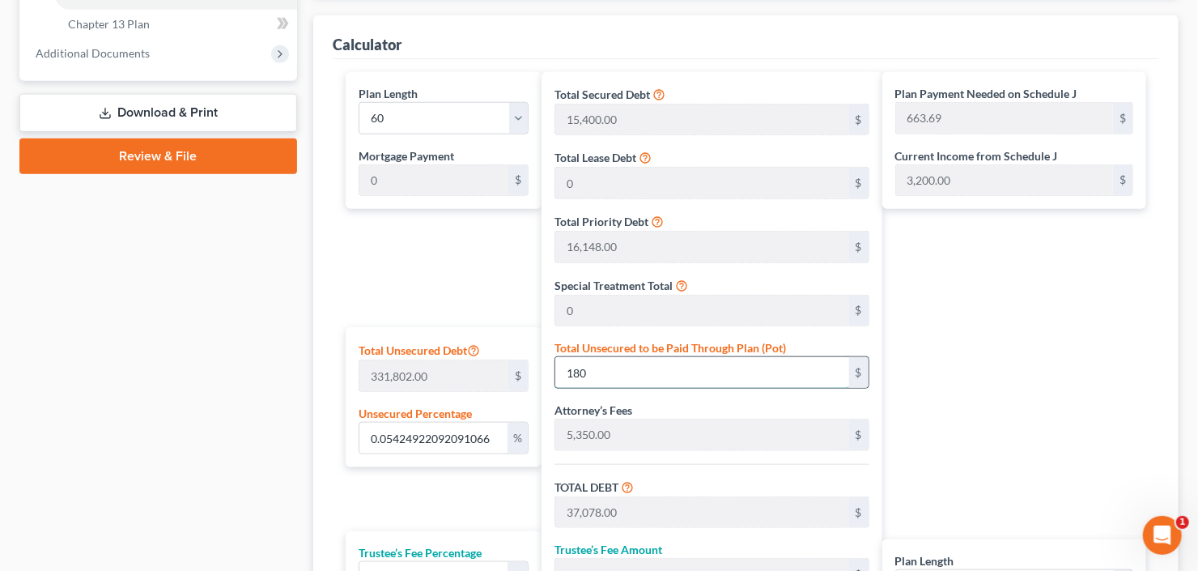
type input "38,698.00"
type input "2,863.65"
type input "41,561.65"
type input "692.69"
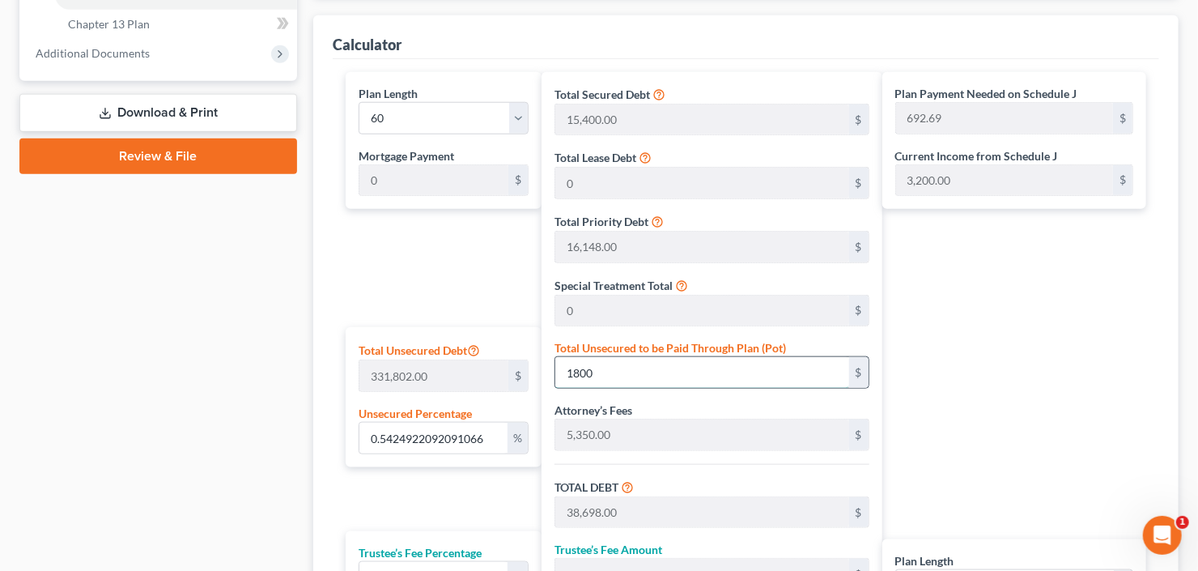
type input "1,800"
type input "5.424922092091066"
type input "1,8000"
type input "54,898.00"
type input "4,062.45"
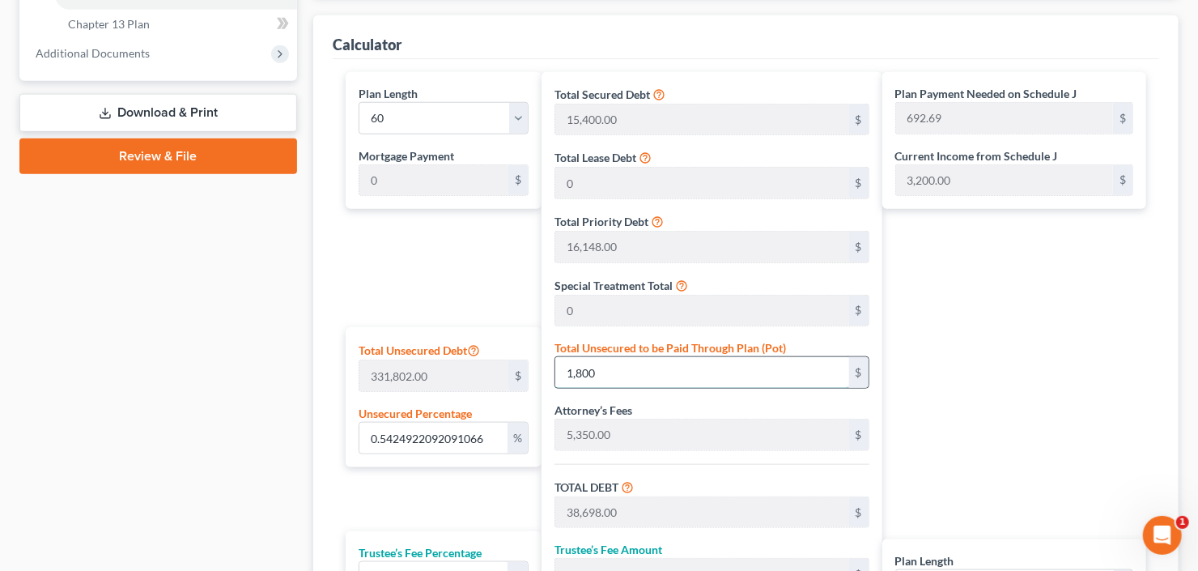
type input "58,960.45"
type input "982.67"
type input "18,000"
type input "54.249220920910666"
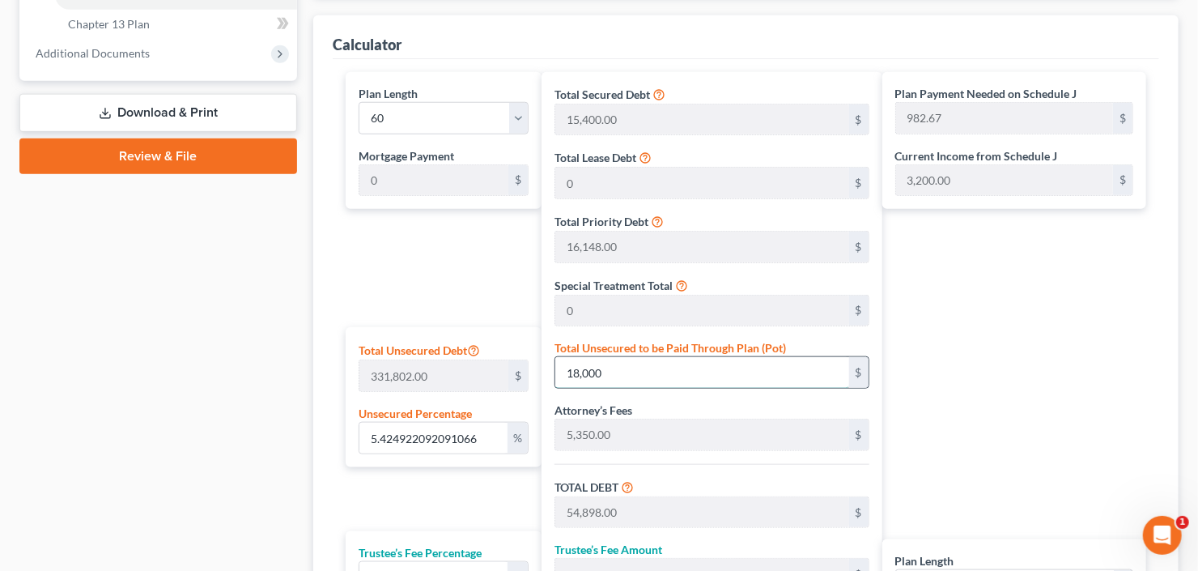
type input "18,0000"
type input "216,898.00"
type input "16,050.45"
type input "232,948.45"
type input "3,882.47"
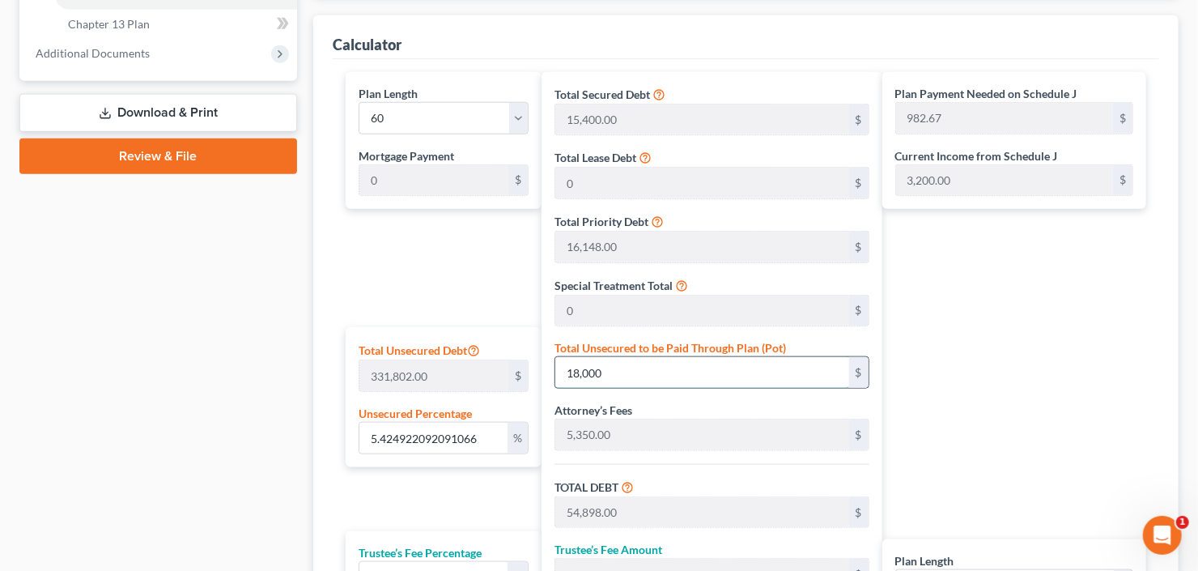
type input "3,882.47"
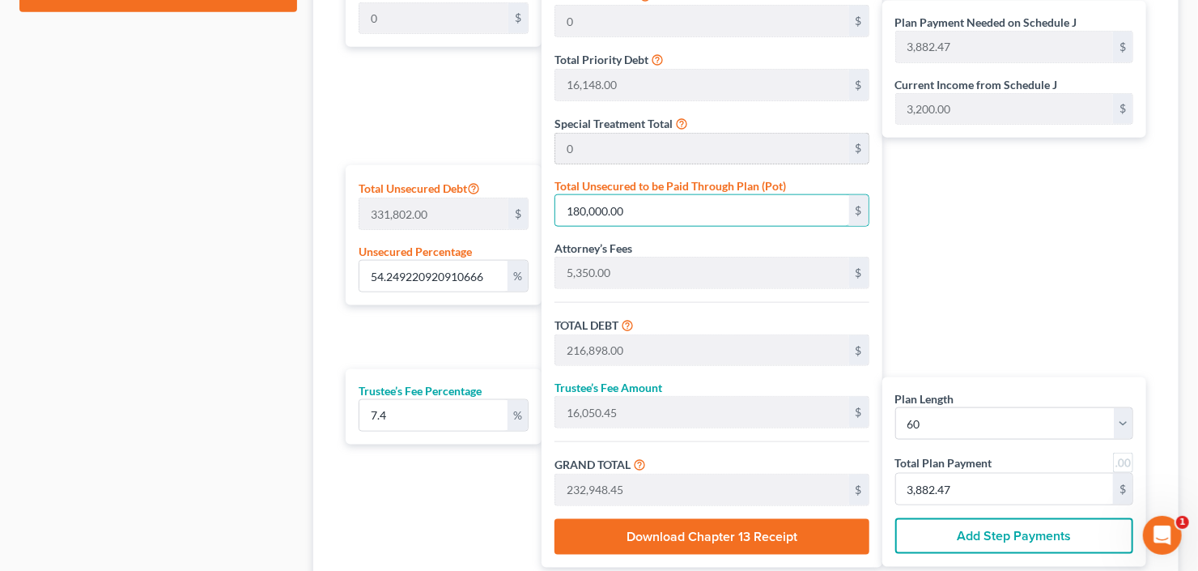
scroll to position [906, 0]
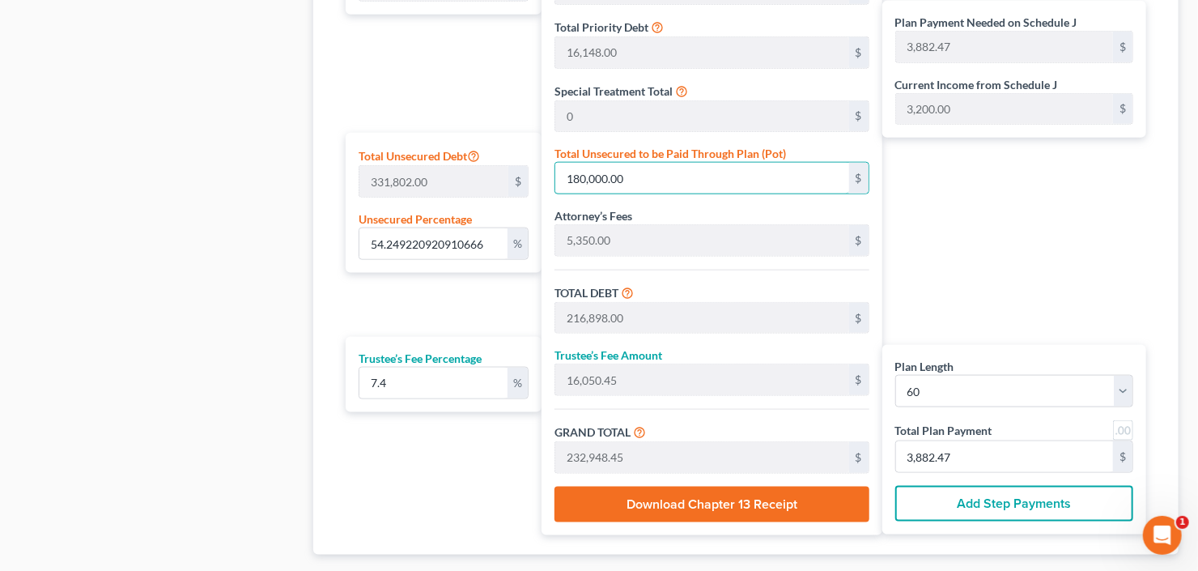
type input "180,000.00"
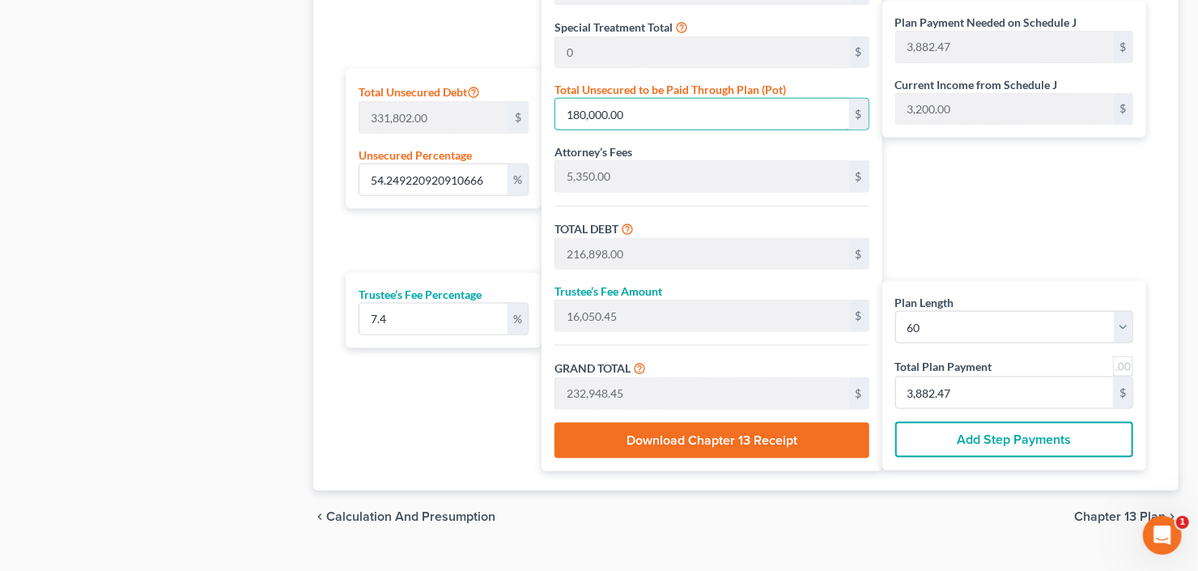
scroll to position [971, 0]
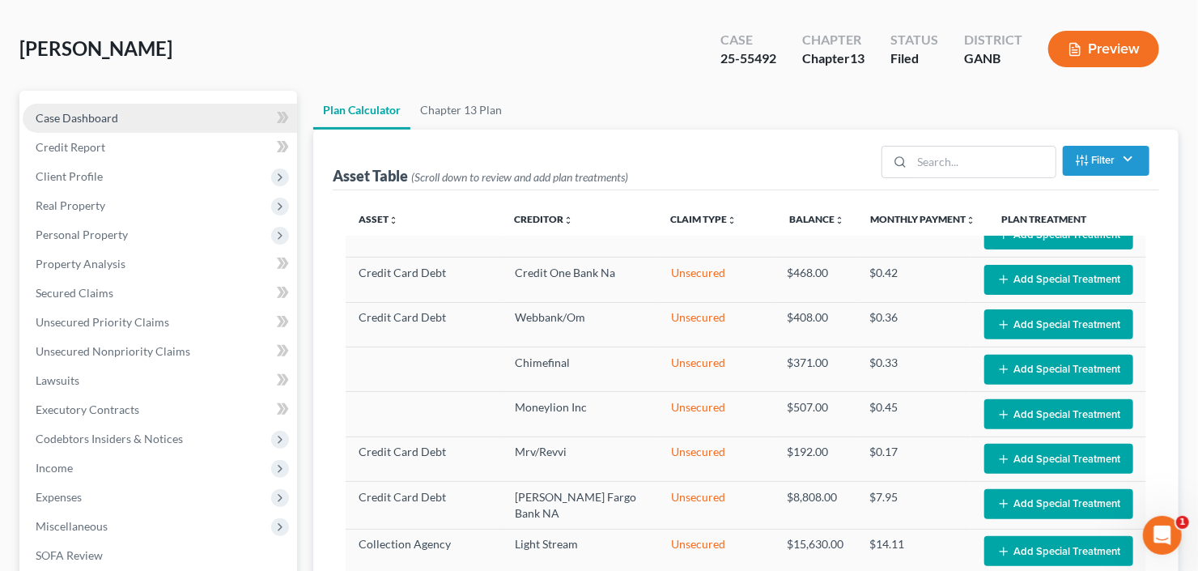
click at [39, 111] on span "Case Dashboard" at bounding box center [77, 118] width 83 height 14
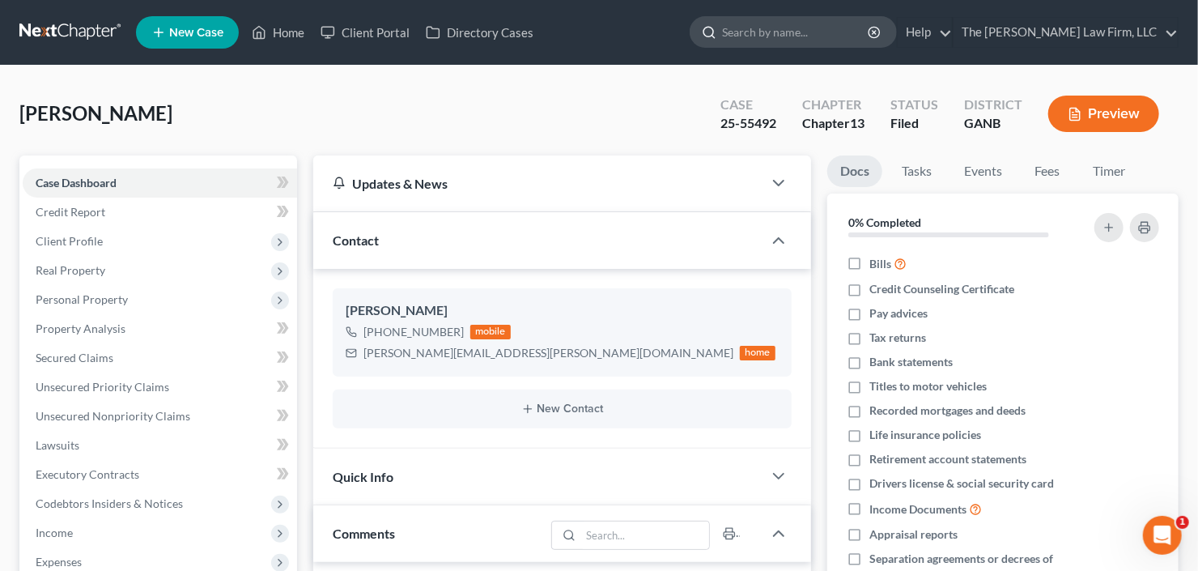
click at [799, 43] on input "search" at bounding box center [796, 32] width 148 height 30
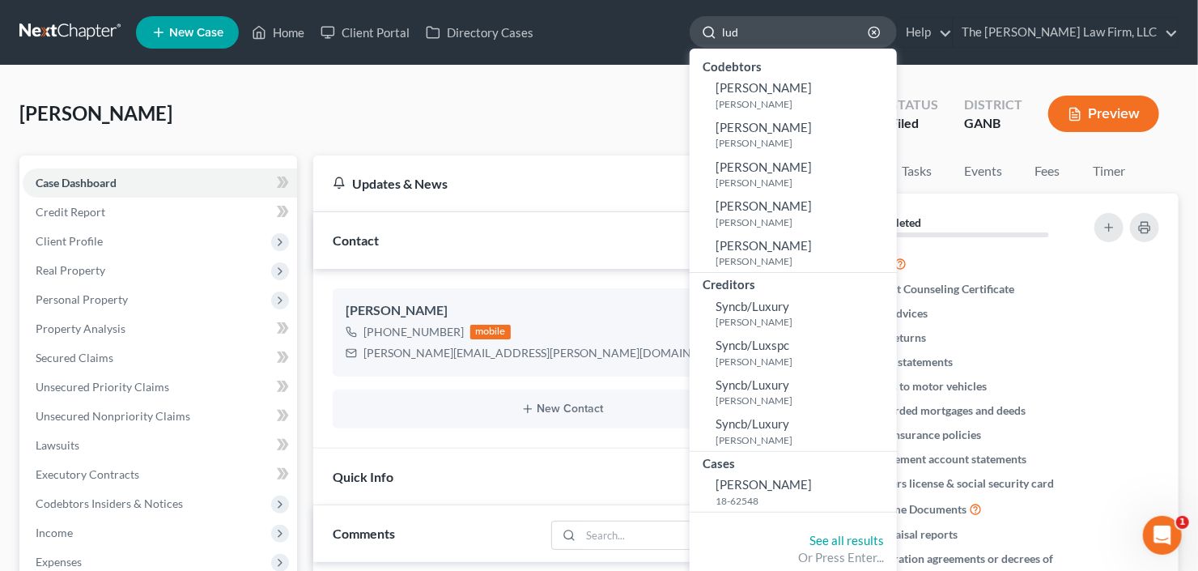
type input "ludd"
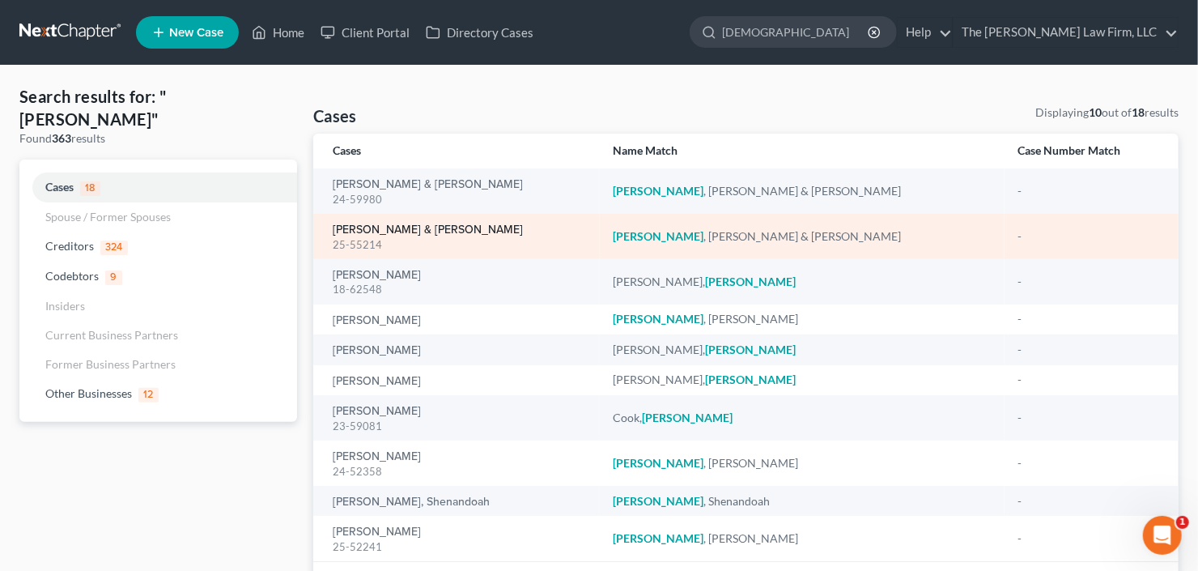
click at [399, 228] on link "Ludd, Adolph & Bessie" at bounding box center [428, 229] width 190 height 11
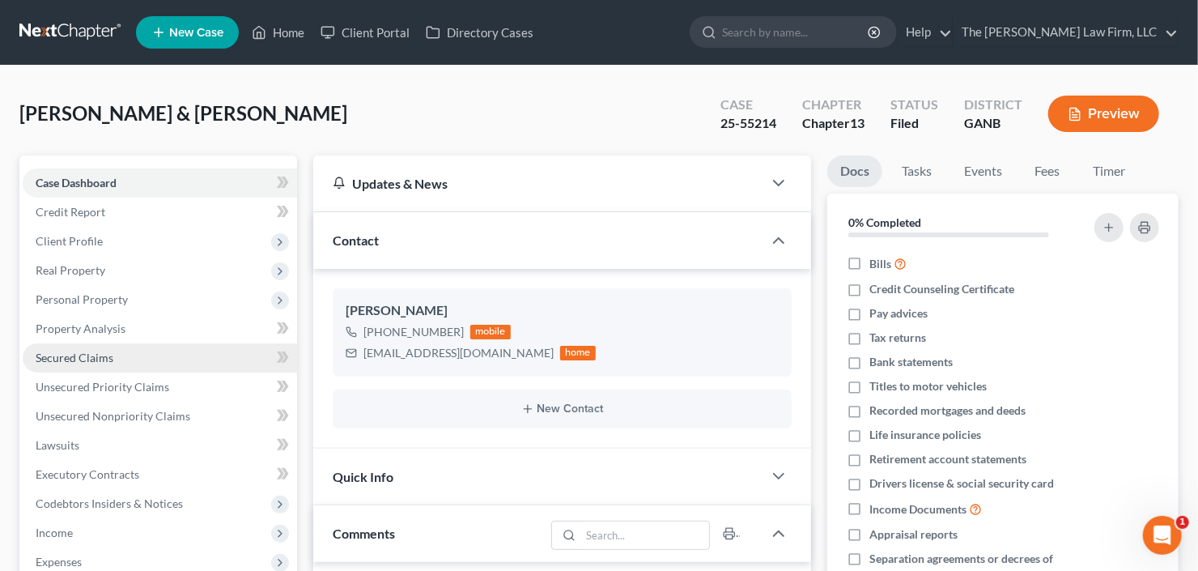
click at [117, 343] on link "Secured Claims" at bounding box center [160, 357] width 274 height 29
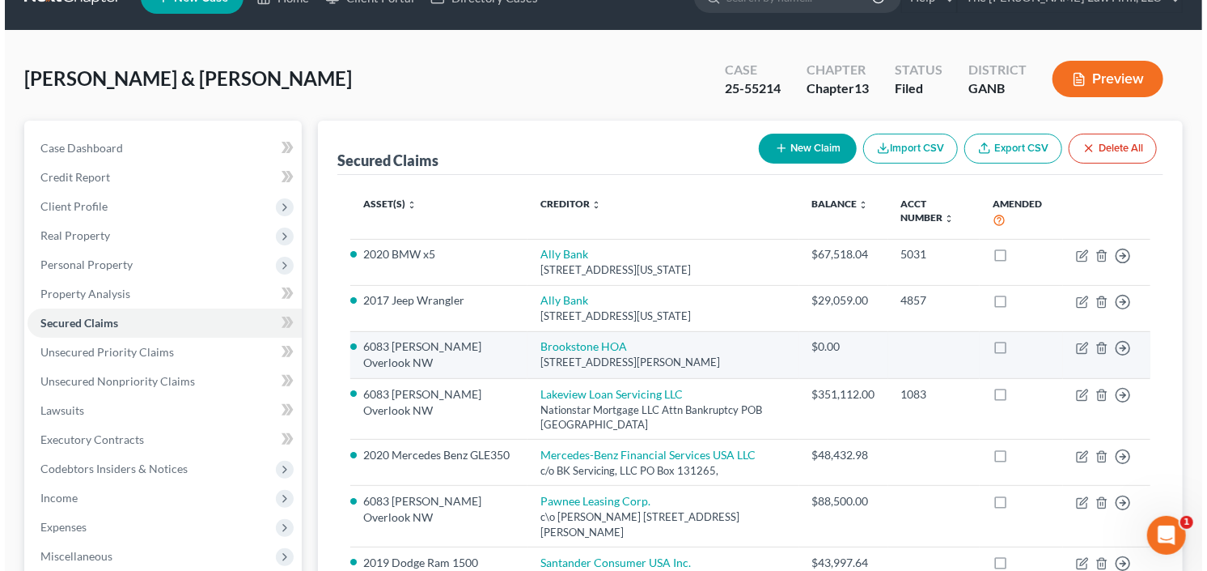
scroll to position [65, 0]
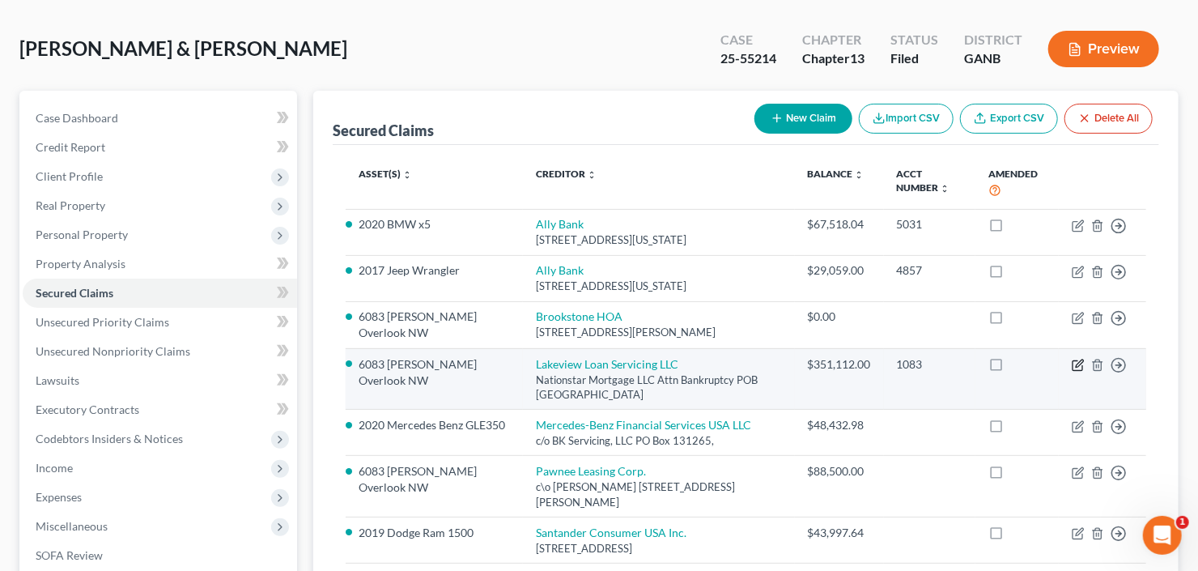
click at [1076, 365] on icon "button" at bounding box center [1078, 362] width 7 height 7
select select "45"
select select "2"
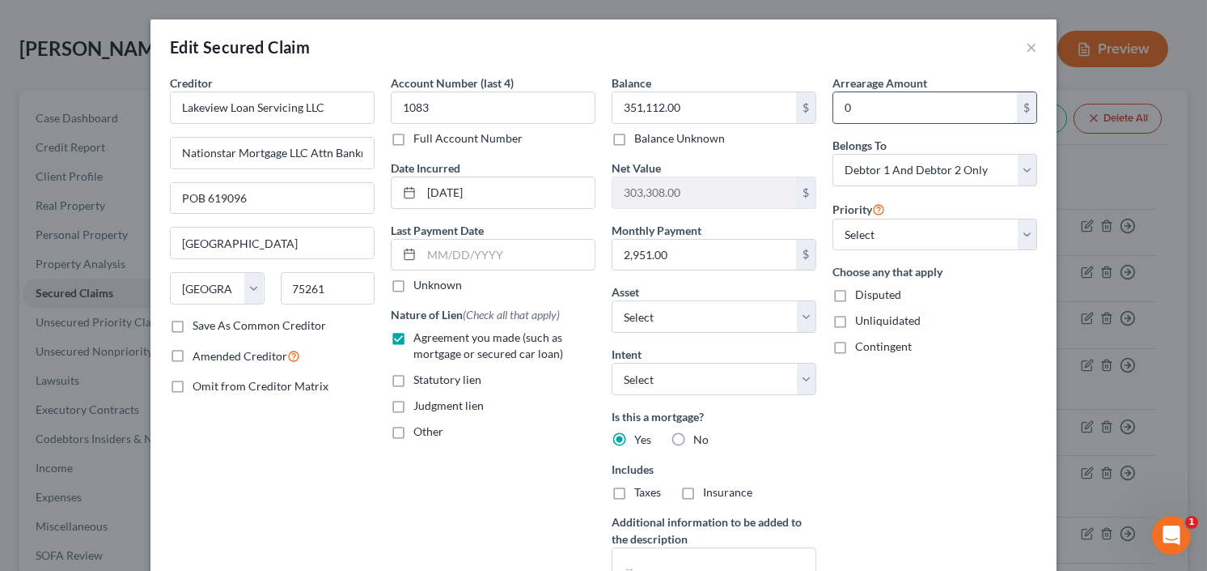
click at [895, 111] on input "0" at bounding box center [926, 107] width 184 height 31
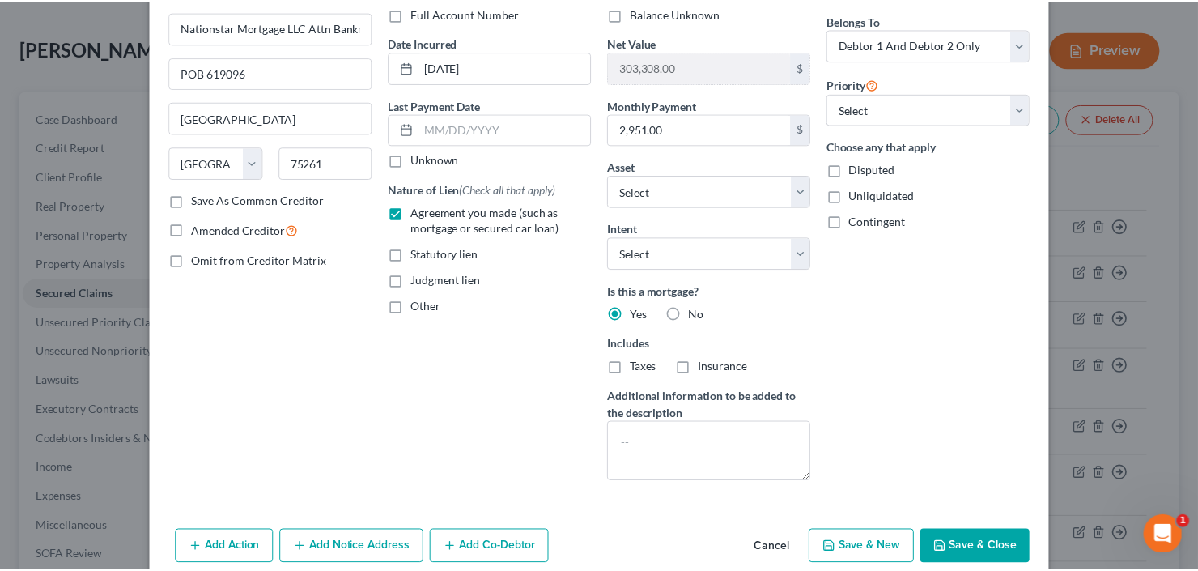
scroll to position [194, 0]
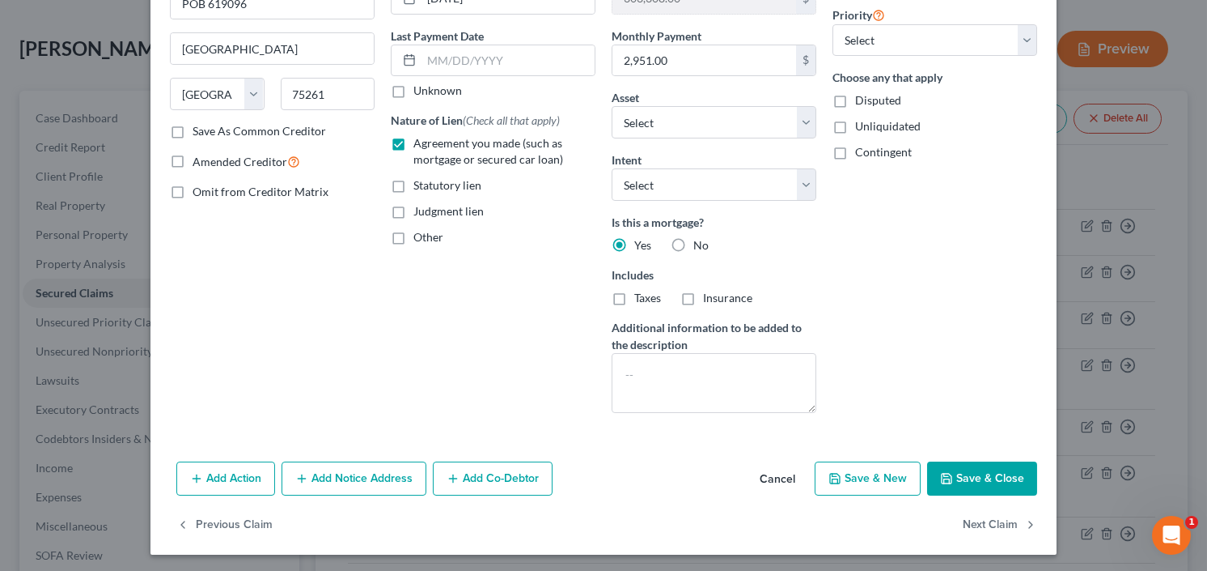
type input "8,029.18"
click at [976, 471] on button "Save & Close" at bounding box center [982, 478] width 110 height 34
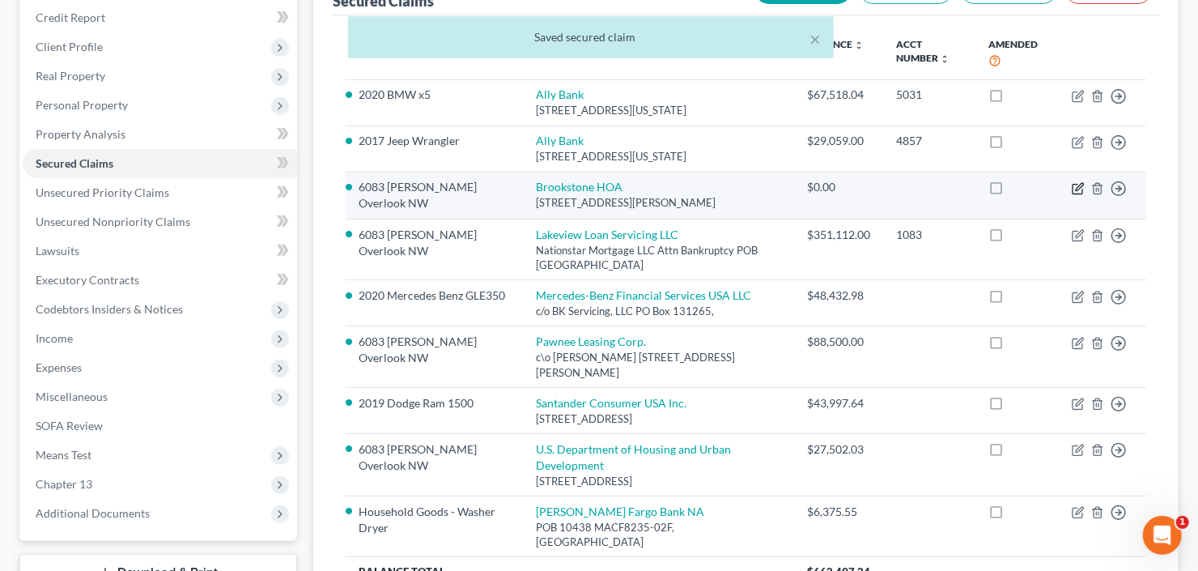
click at [1075, 182] on icon "button" at bounding box center [1077, 188] width 13 height 13
select select "10"
select select "2"
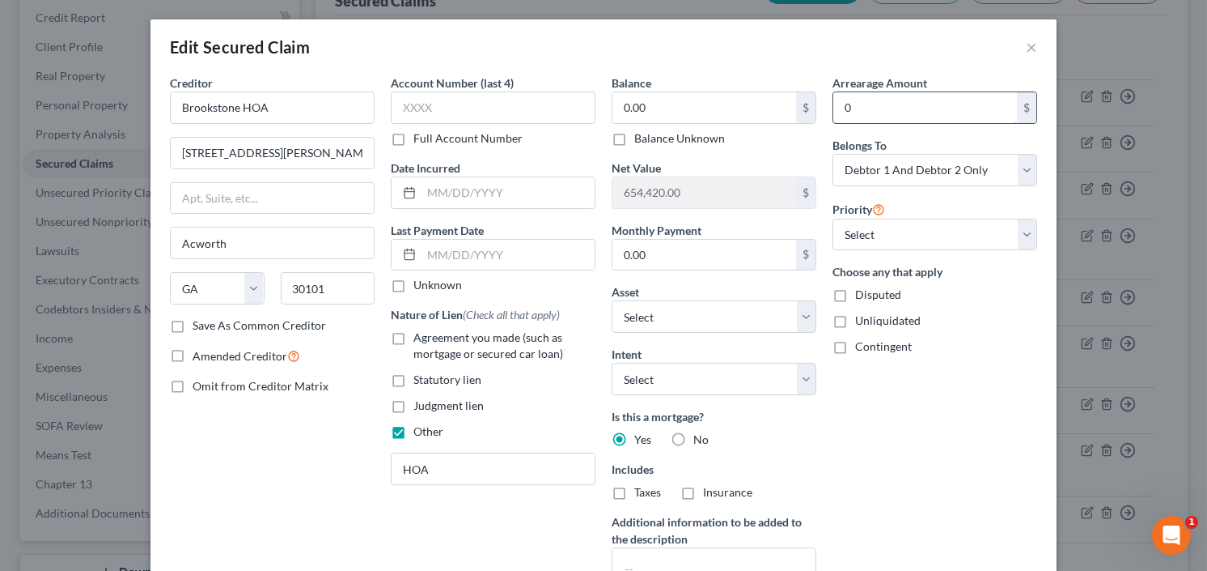
click at [919, 104] on input "0" at bounding box center [926, 107] width 184 height 31
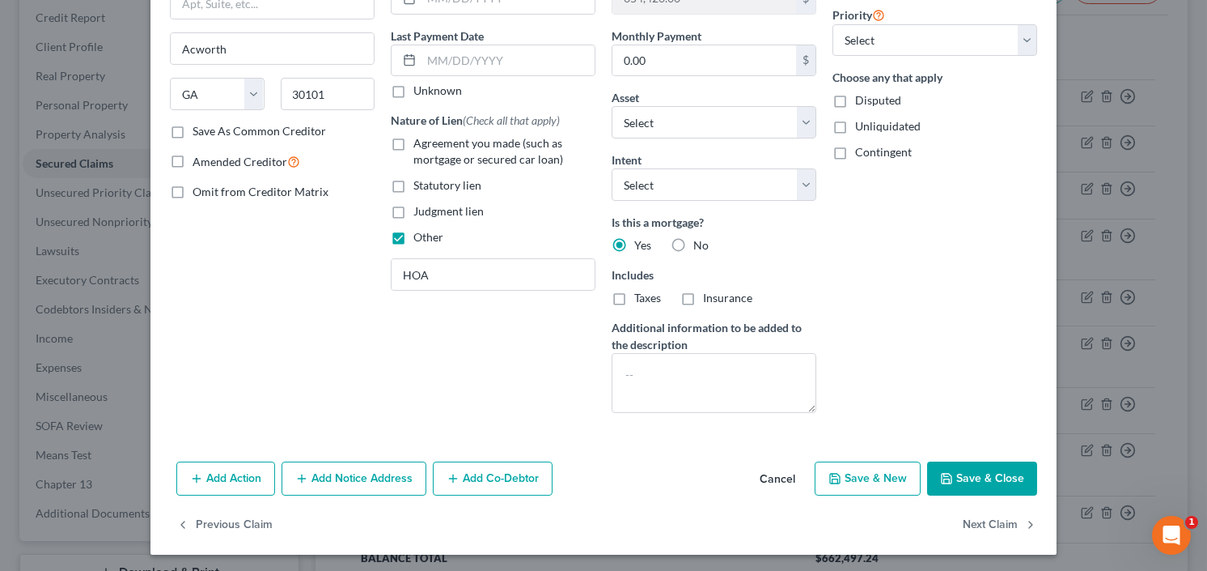
type input "5,040.24"
click at [982, 479] on button "Save & Close" at bounding box center [982, 478] width 110 height 34
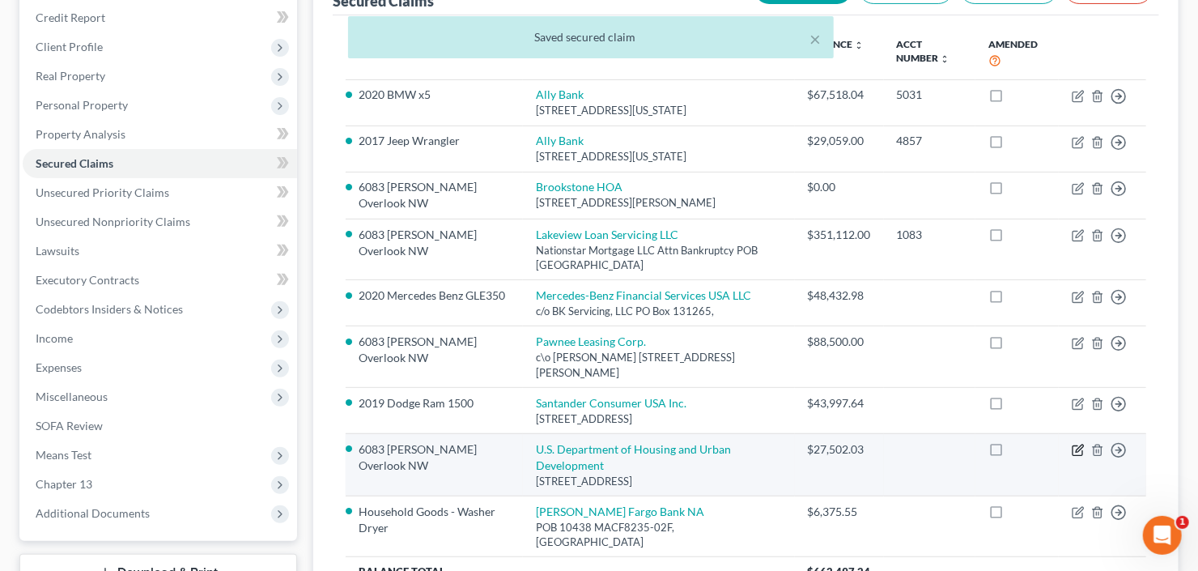
click at [1075, 449] on icon "button" at bounding box center [1077, 449] width 13 height 13
select select "18"
select select "2"
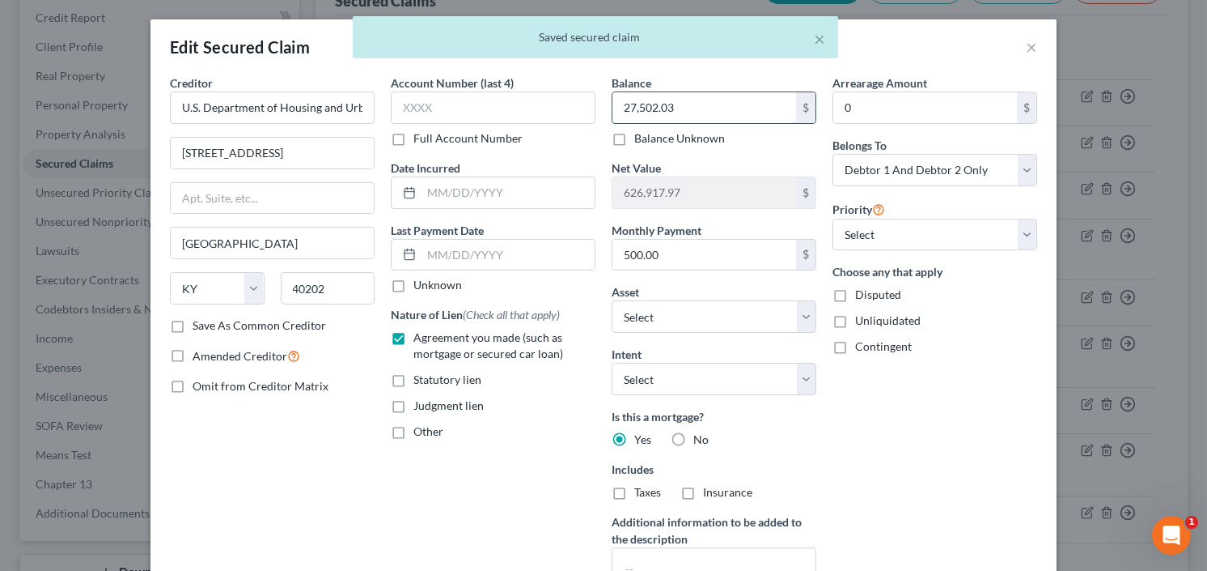
click at [729, 110] on input "27,502.03" at bounding box center [705, 107] width 184 height 31
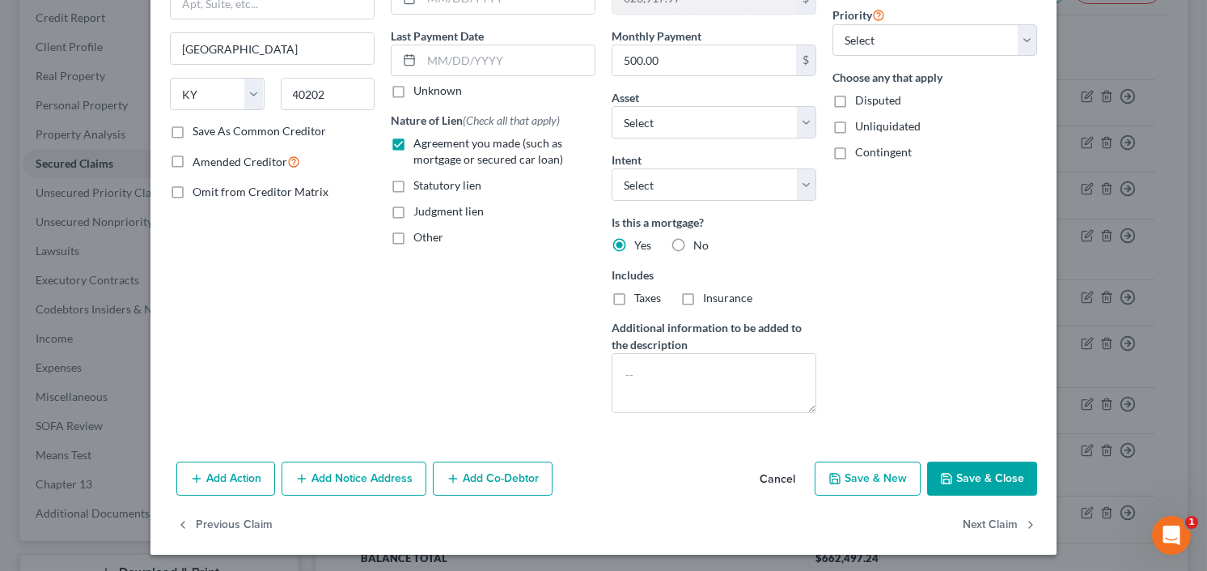
type input "57,376.88"
click at [970, 478] on button "Save & Close" at bounding box center [982, 478] width 110 height 34
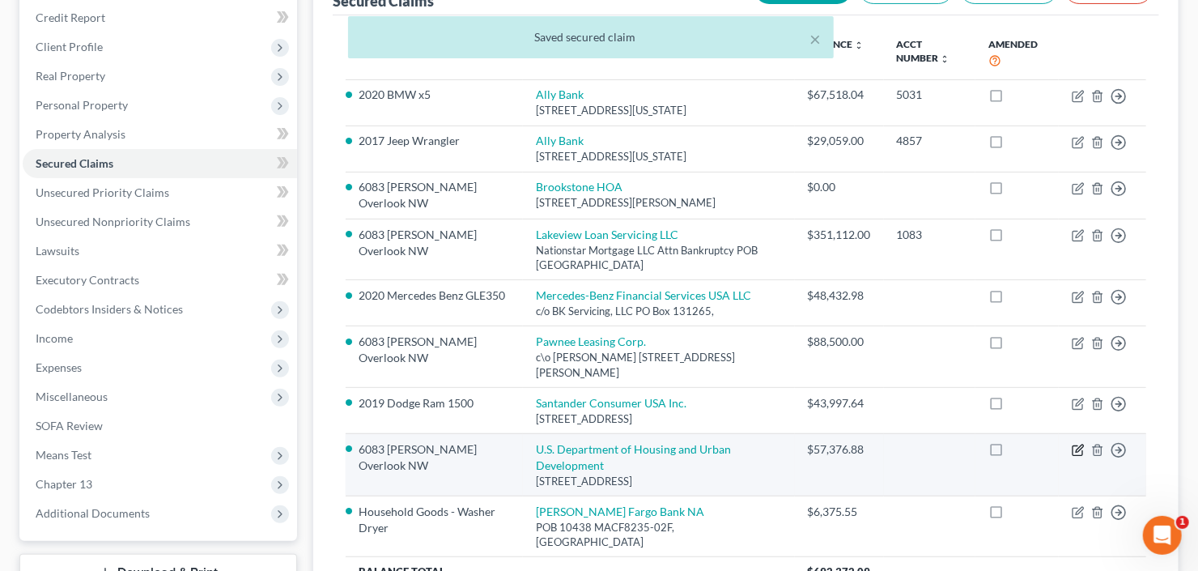
click at [1074, 450] on icon "button" at bounding box center [1077, 449] width 13 height 13
select select "18"
select select "2"
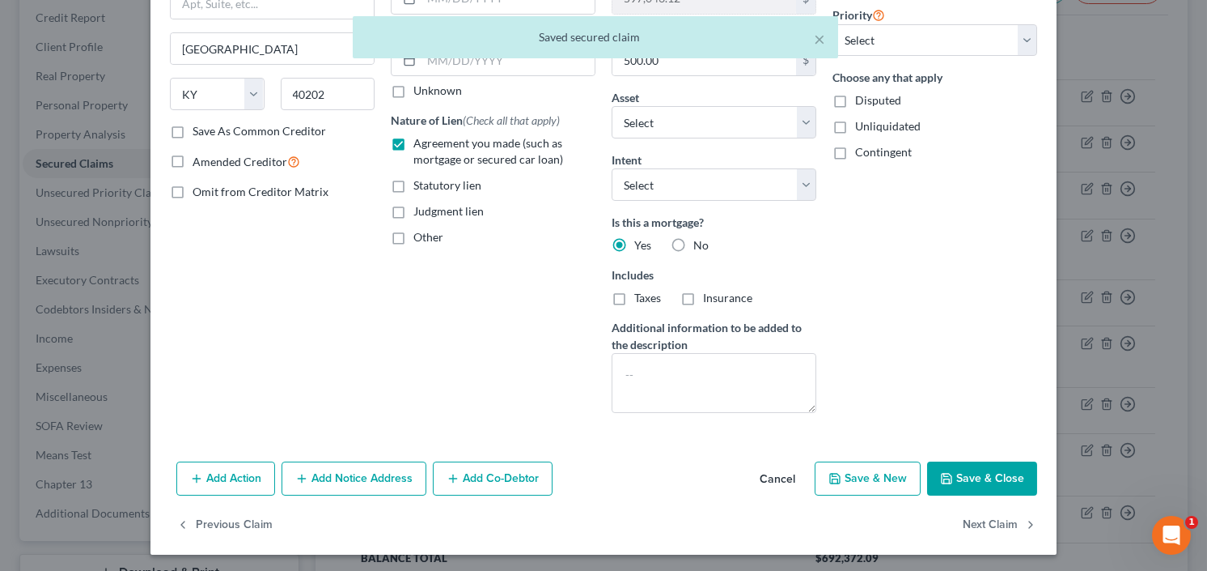
click at [995, 484] on button "Save & Close" at bounding box center [982, 478] width 110 height 34
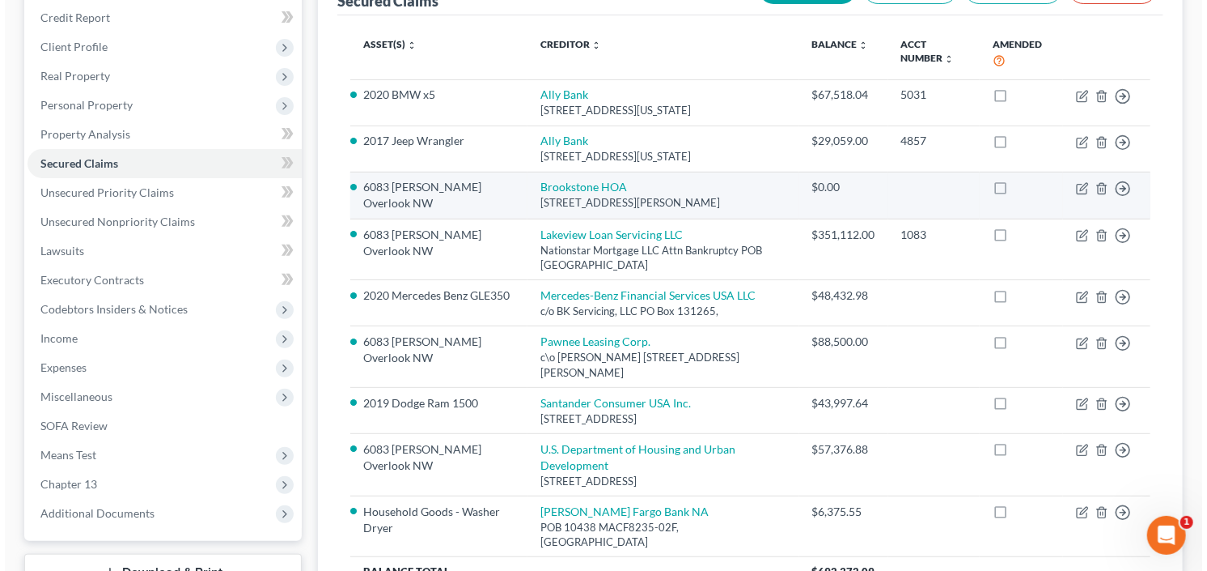
scroll to position [259, 0]
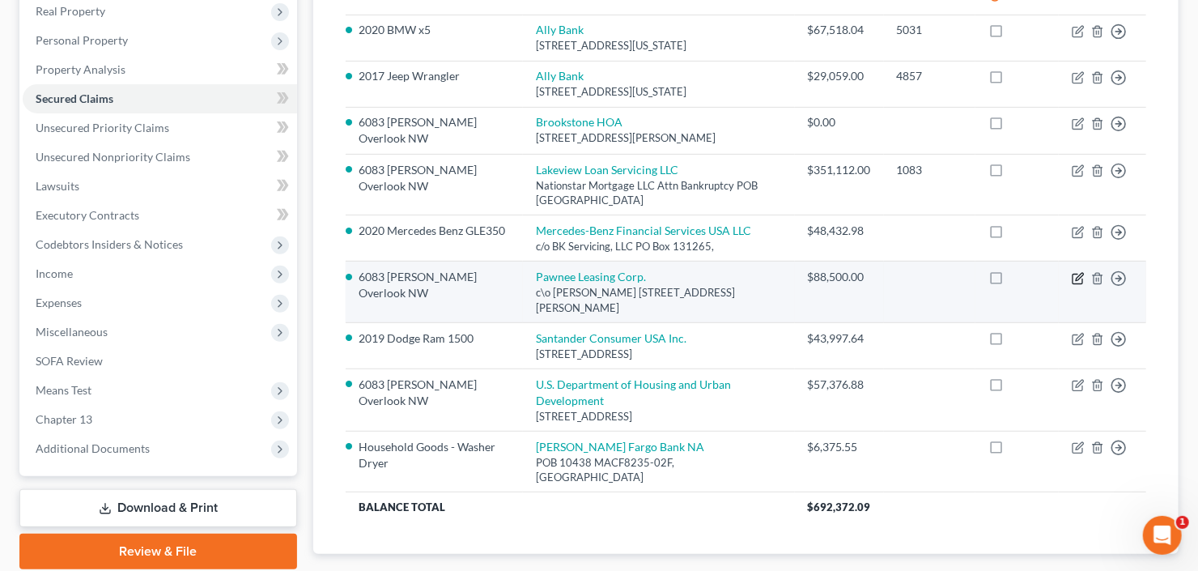
click at [1079, 279] on icon "button" at bounding box center [1077, 278] width 13 height 13
select select "10"
select select "2"
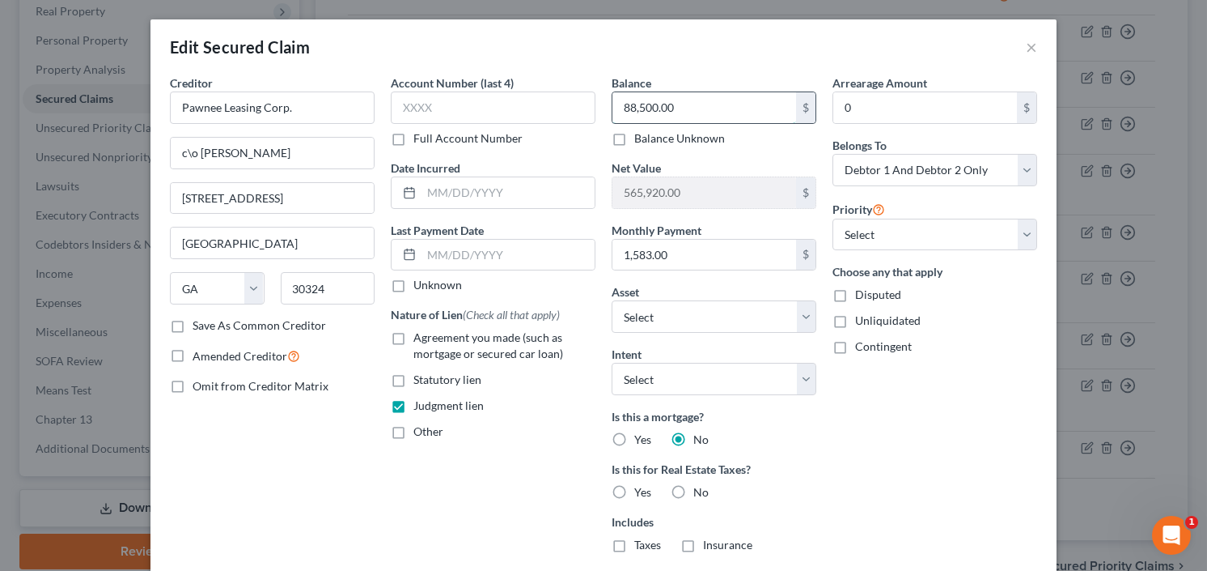
click at [686, 106] on input "88,500.00" at bounding box center [705, 107] width 184 height 31
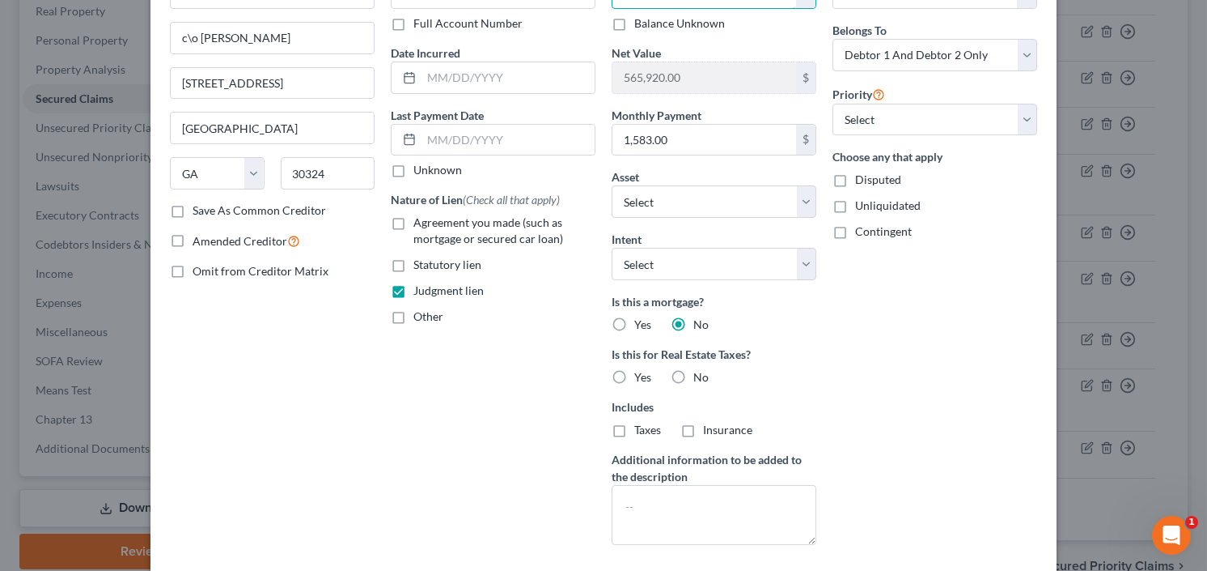
scroll to position [194, 0]
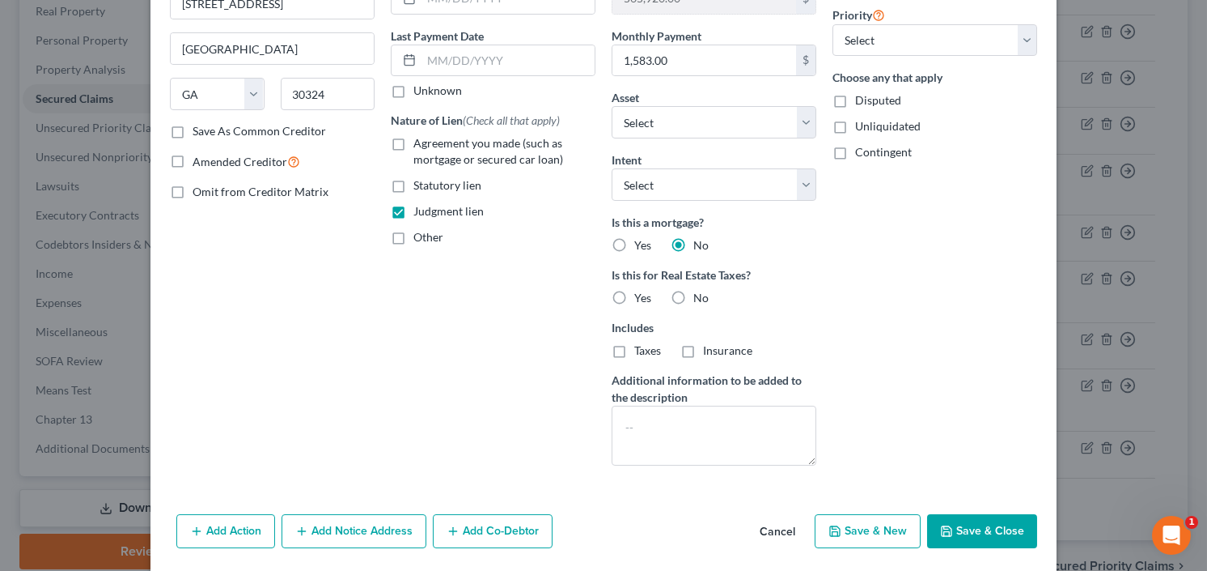
type input "91,238.00"
click at [961, 514] on button "Save & Close" at bounding box center [982, 531] width 110 height 34
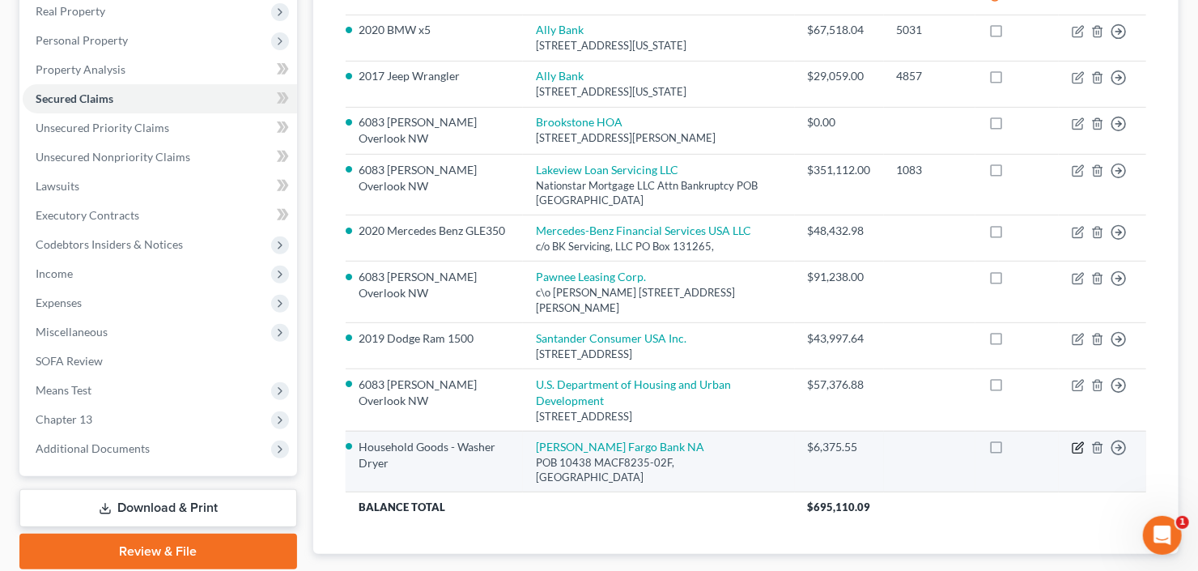
click at [1074, 444] on icon "button" at bounding box center [1077, 447] width 13 height 13
select select "16"
select select "7"
select select "2"
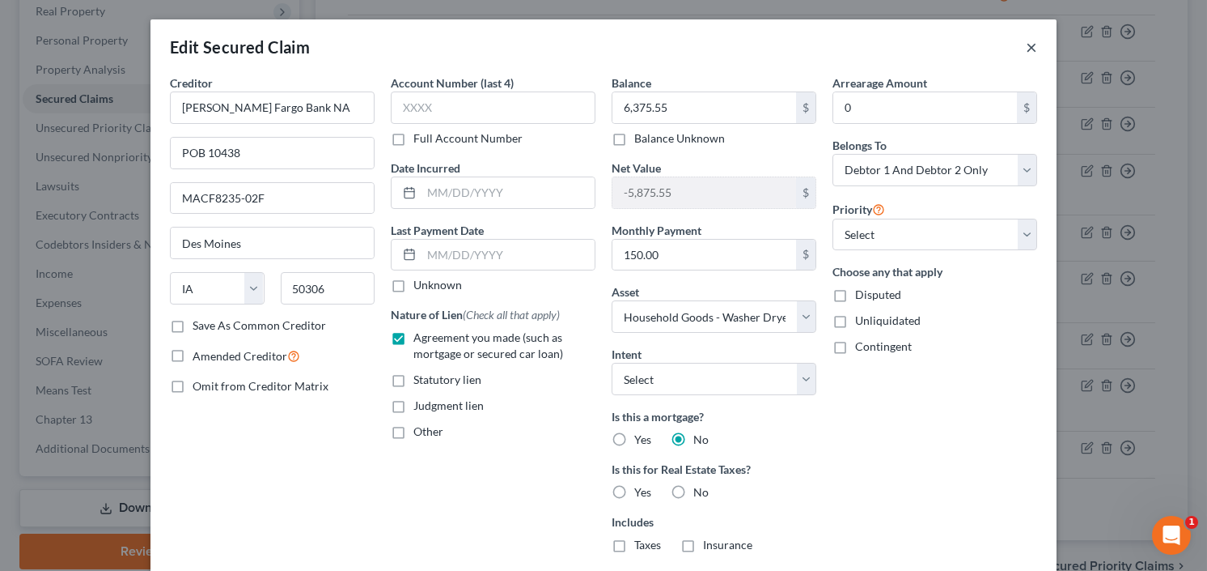
click at [1026, 45] on button "×" at bounding box center [1031, 46] width 11 height 19
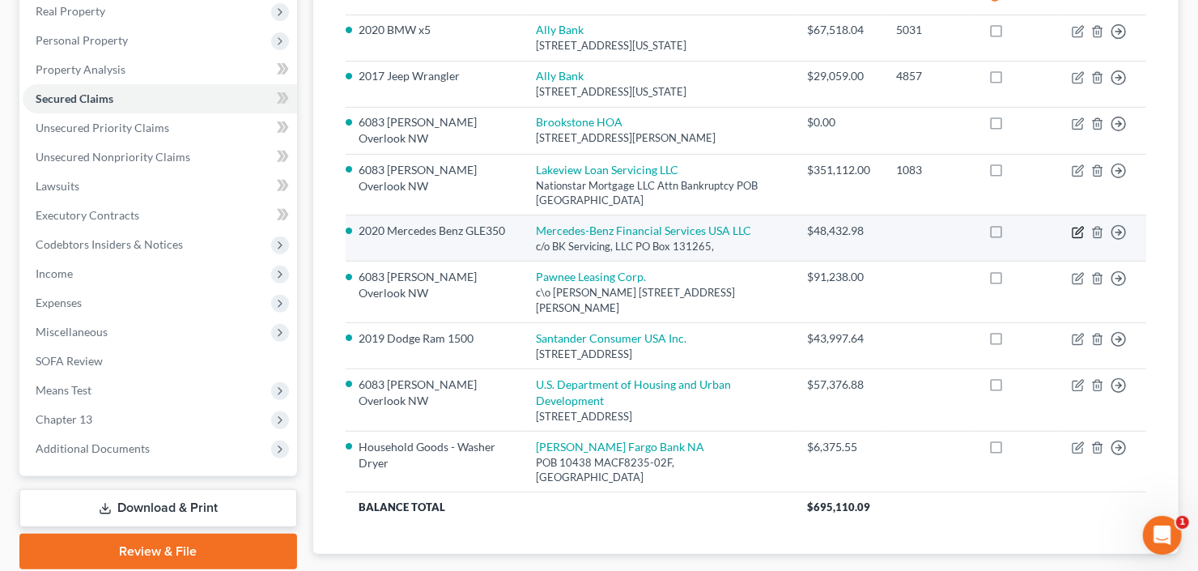
click at [1074, 231] on icon "button" at bounding box center [1077, 232] width 13 height 13
select select "14"
select select "2"
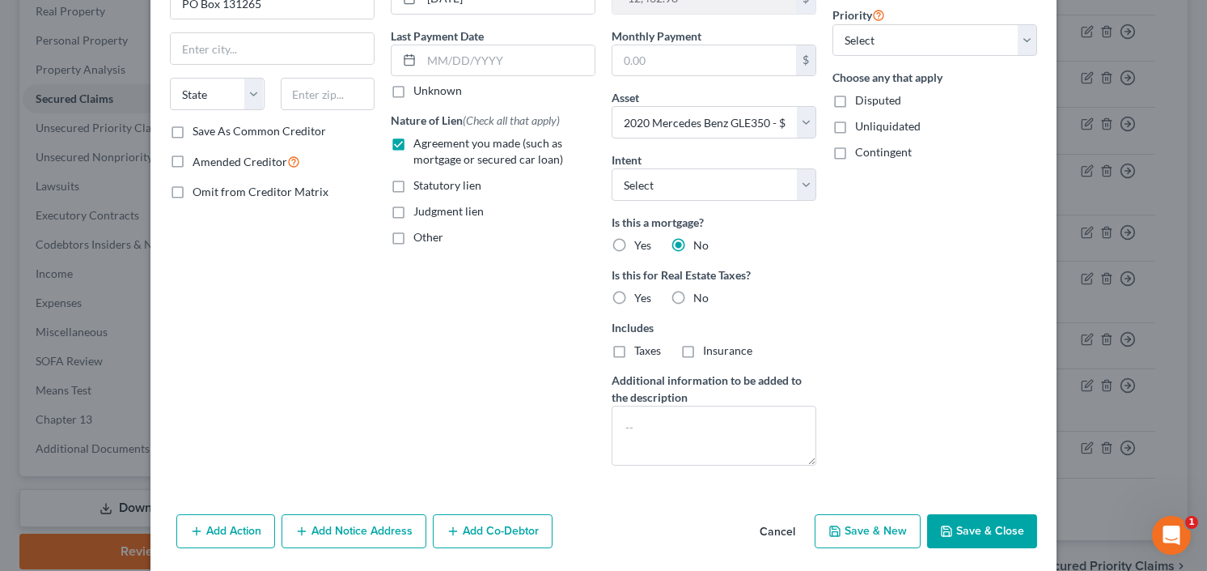
click at [961, 527] on button "Save & Close" at bounding box center [982, 531] width 110 height 34
select select
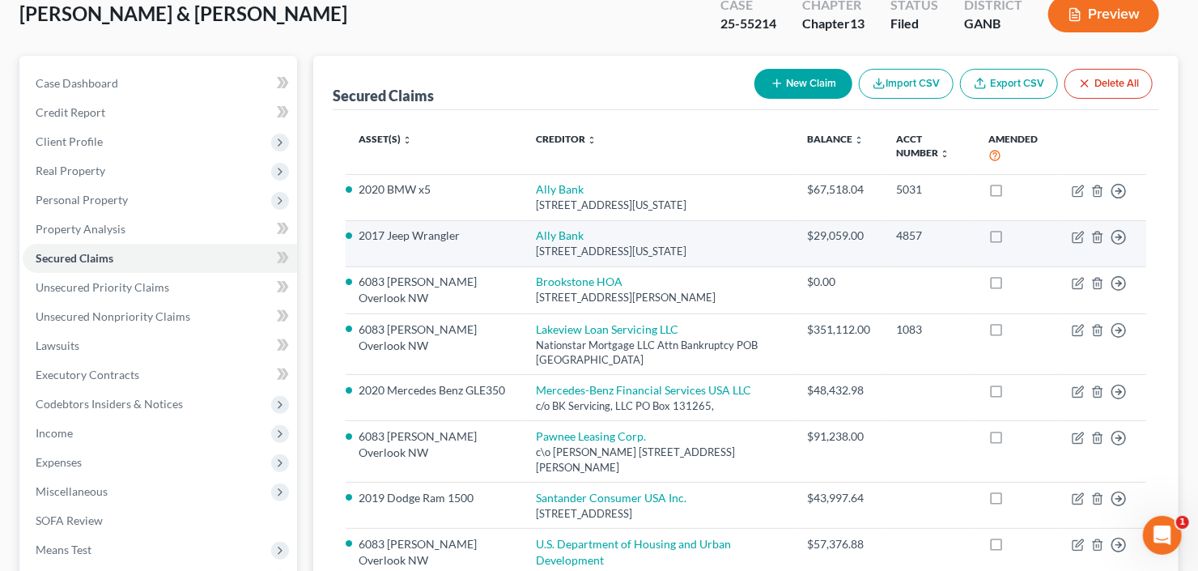
scroll to position [0, 0]
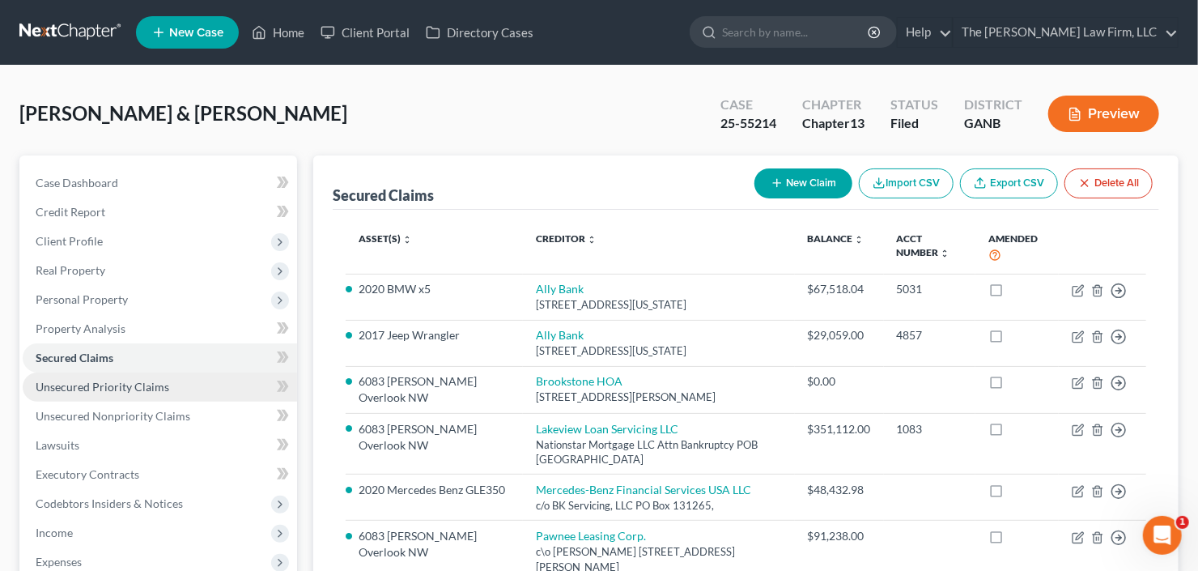
click at [86, 384] on span "Unsecured Priority Claims" at bounding box center [103, 387] width 134 height 14
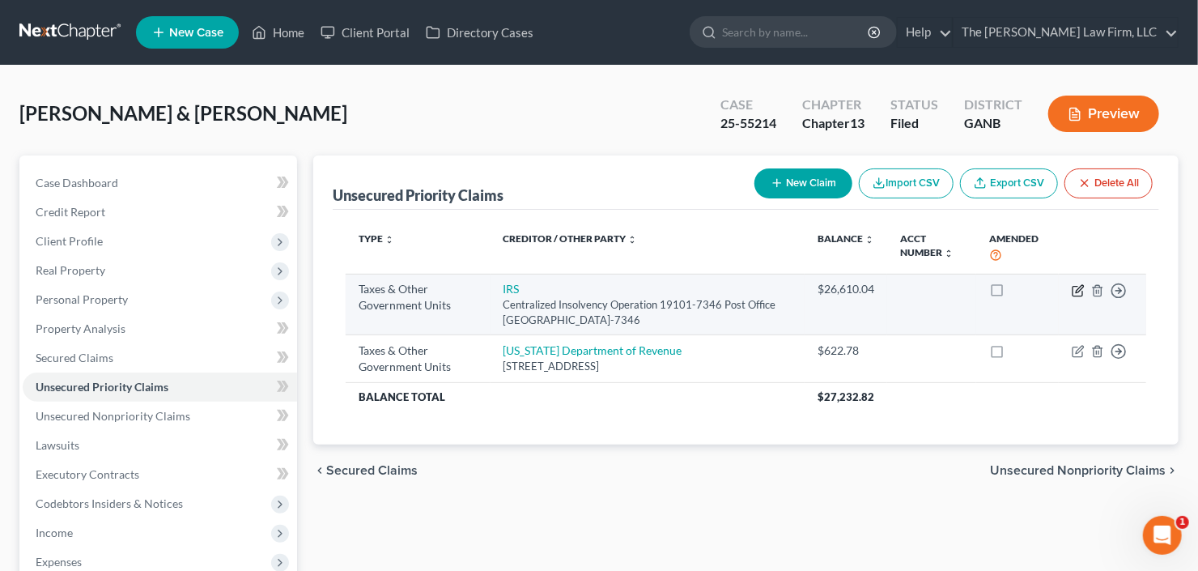
click at [1077, 288] on icon "button" at bounding box center [1078, 288] width 7 height 7
select select "0"
select select "39"
select select "2"
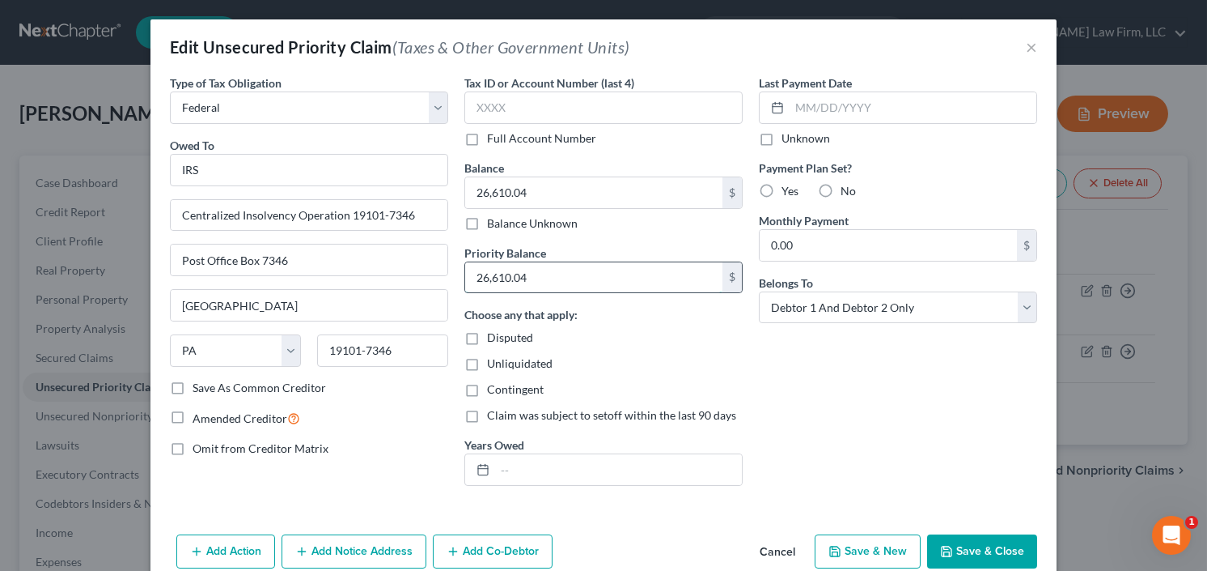
click at [554, 275] on input "26,610.04" at bounding box center [593, 277] width 257 height 31
type input "37,497"
click at [532, 184] on input "26,610.04" at bounding box center [593, 192] width 257 height 31
click at [974, 536] on button "Save & Close" at bounding box center [982, 551] width 110 height 34
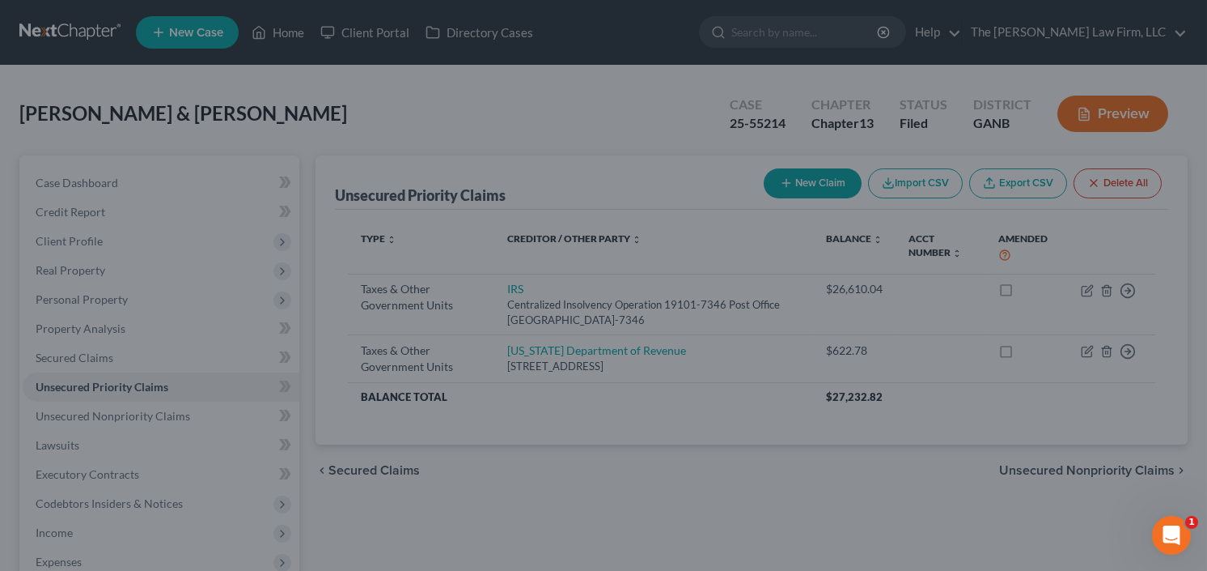
type input "37,497.00"
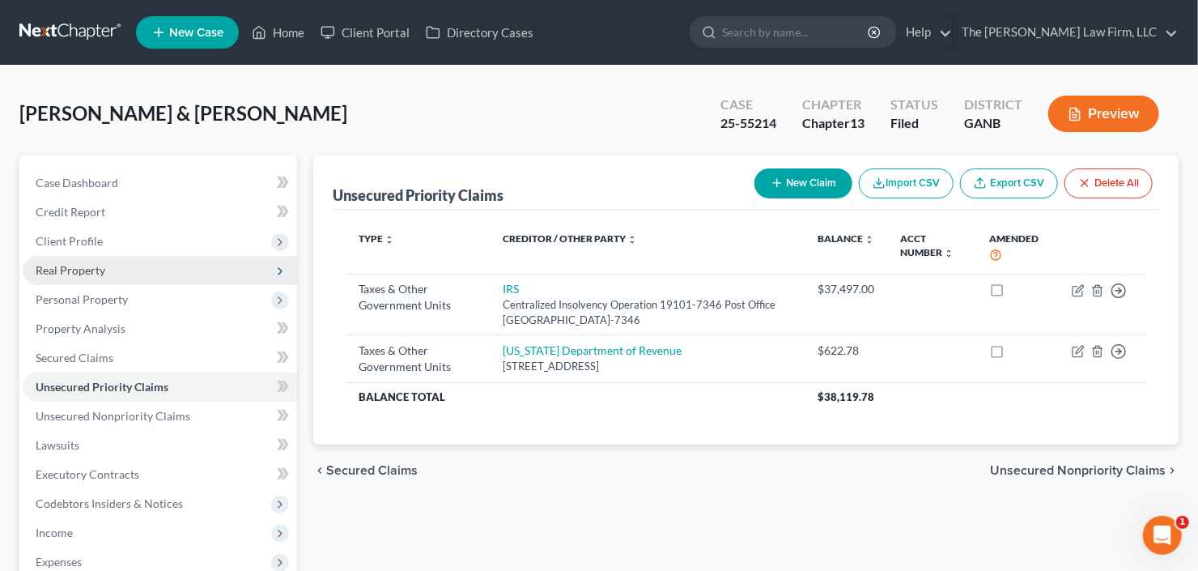
click at [76, 270] on span "Real Property" at bounding box center [71, 270] width 70 height 14
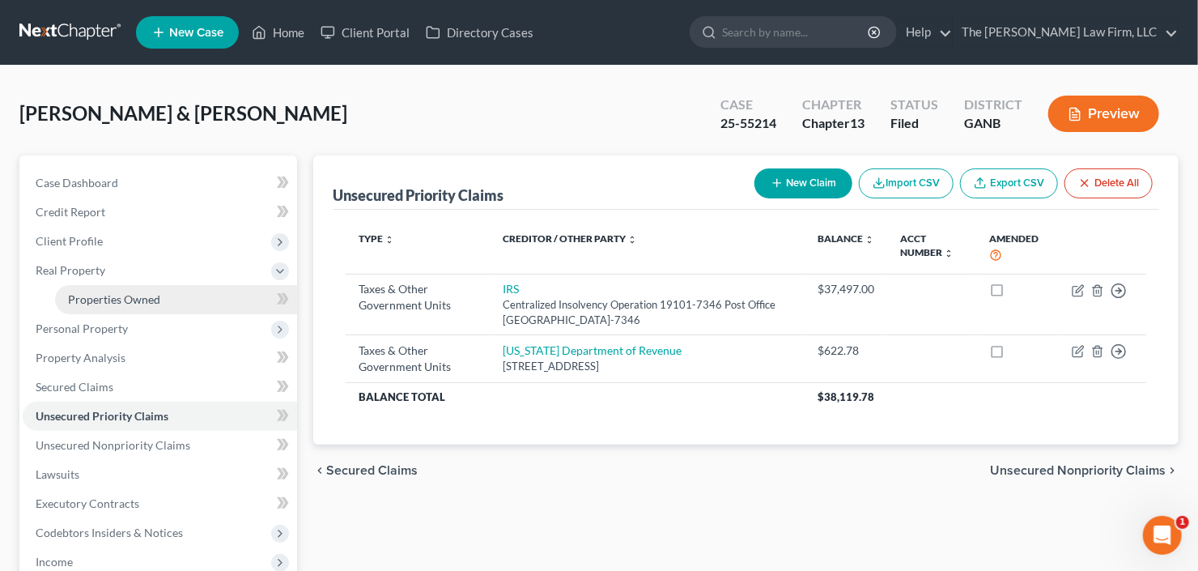
click at [87, 299] on span "Properties Owned" at bounding box center [114, 299] width 92 height 14
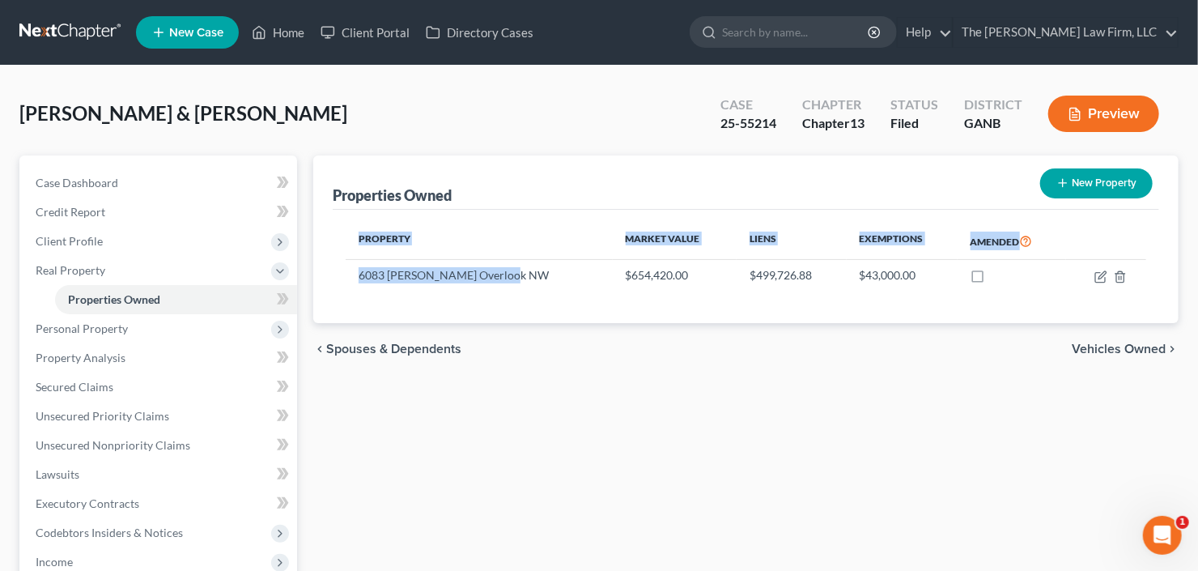
drag, startPoint x: 526, startPoint y: 274, endPoint x: 338, endPoint y: 285, distance: 188.0
click at [338, 285] on div "Property Market Value Liens Exemptions Amended 6083 Addington Overlook NW $654,…" at bounding box center [746, 266] width 826 height 113
click at [391, 275] on td "6083 Addington Overlook NW" at bounding box center [479, 275] width 267 height 31
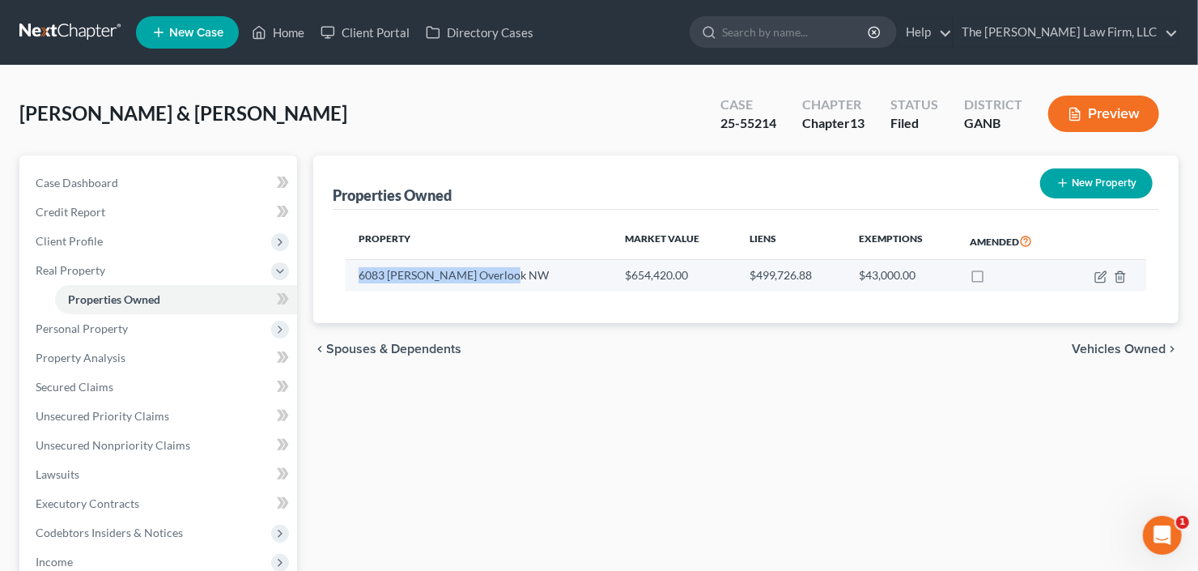
drag, startPoint x: 470, startPoint y: 274, endPoint x: 351, endPoint y: 278, distance: 119.0
click at [351, 278] on td "6083 Addington Overlook NW" at bounding box center [479, 275] width 267 height 31
copy td "6083 Addington Overlook NW"
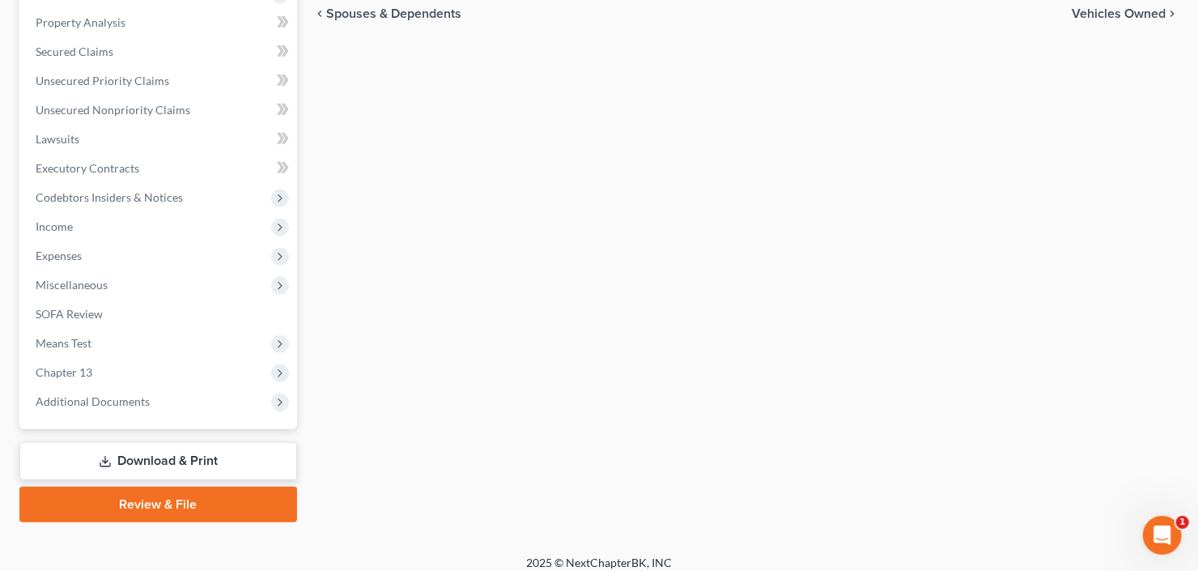
scroll to position [346, 0]
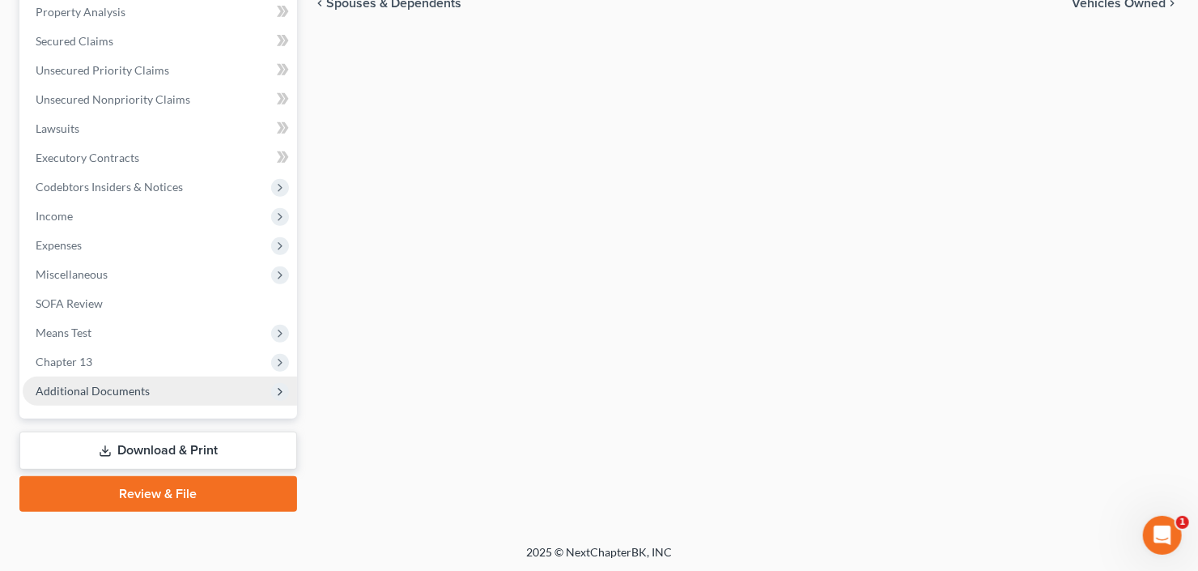
click at [157, 384] on span "Additional Documents" at bounding box center [160, 390] width 274 height 29
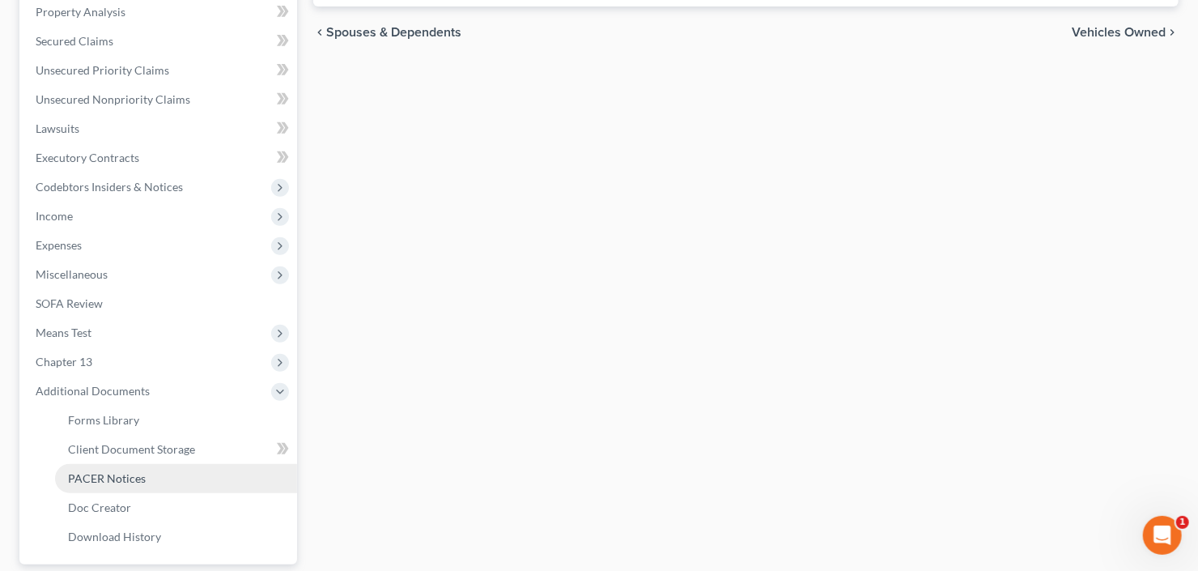
click at [144, 479] on link "PACER Notices" at bounding box center [176, 478] width 242 height 29
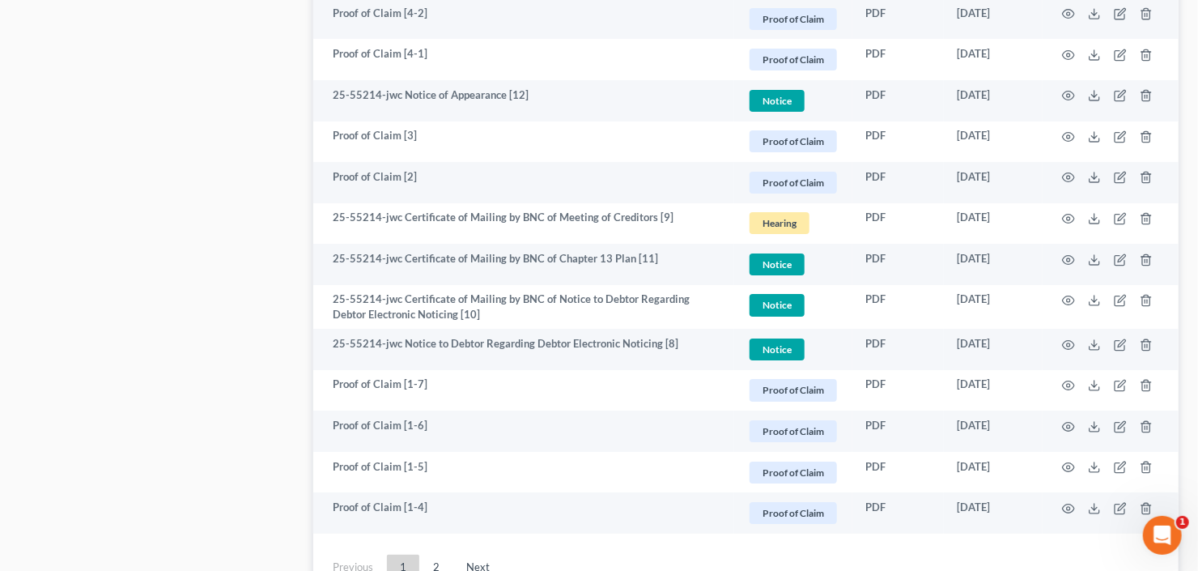
scroll to position [3057, 0]
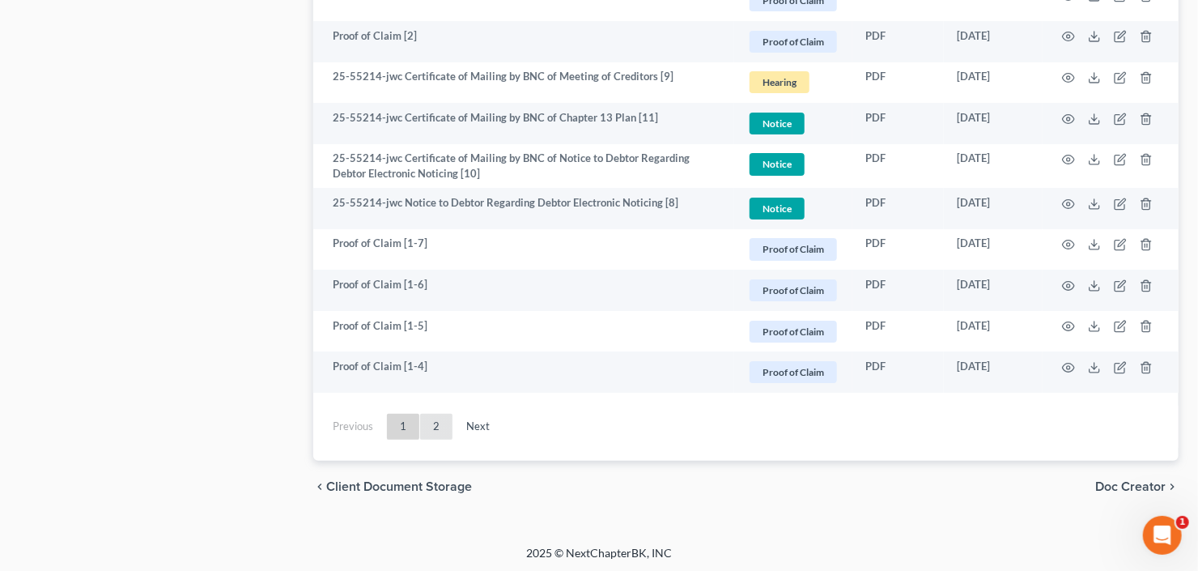
click at [440, 426] on link "2" at bounding box center [436, 427] width 32 height 26
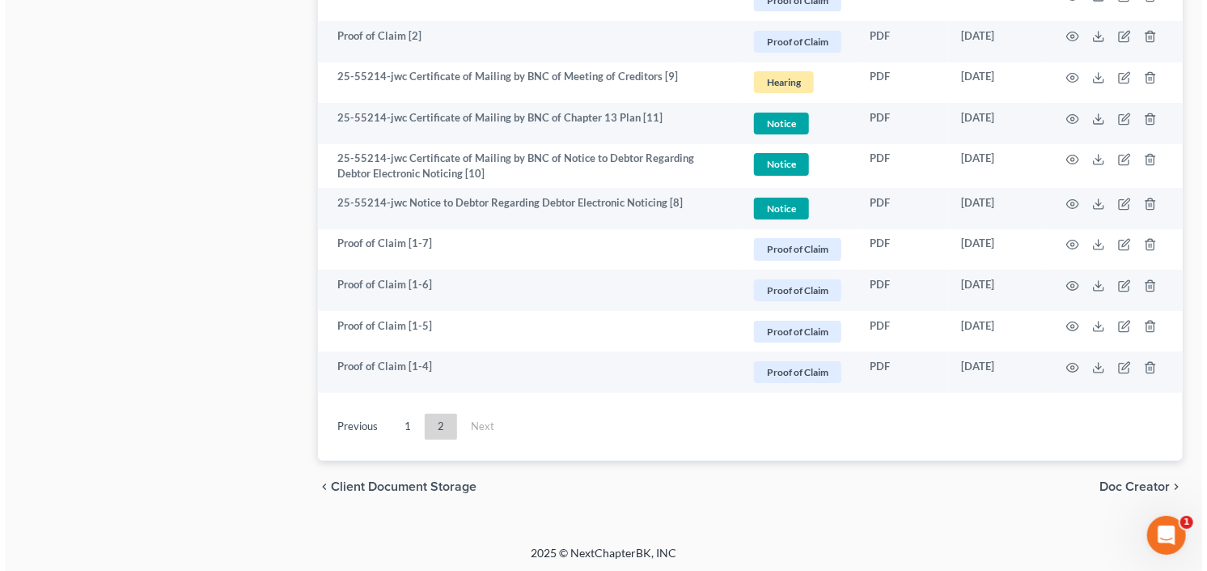
scroll to position [461, 0]
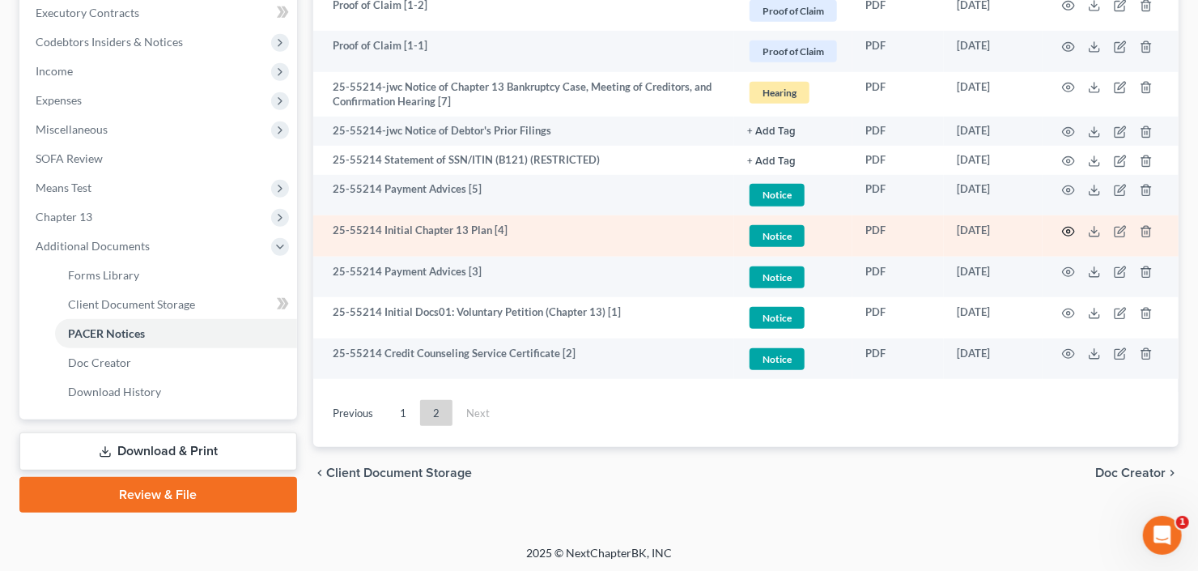
click at [1070, 230] on icon "button" at bounding box center [1068, 231] width 13 height 13
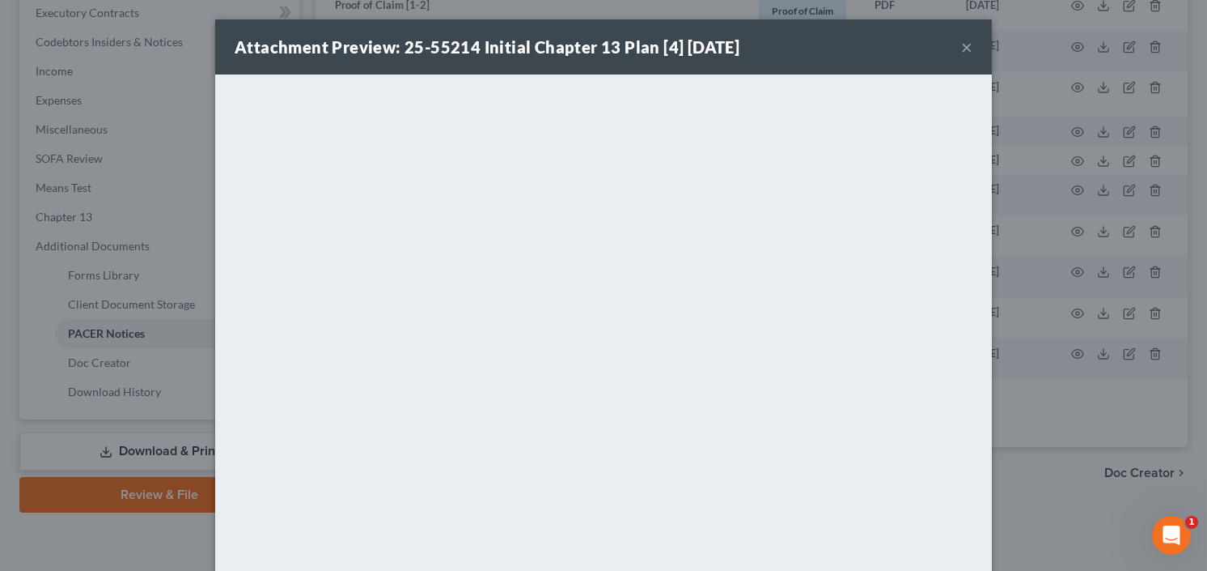
click at [961, 49] on button "×" at bounding box center [966, 46] width 11 height 19
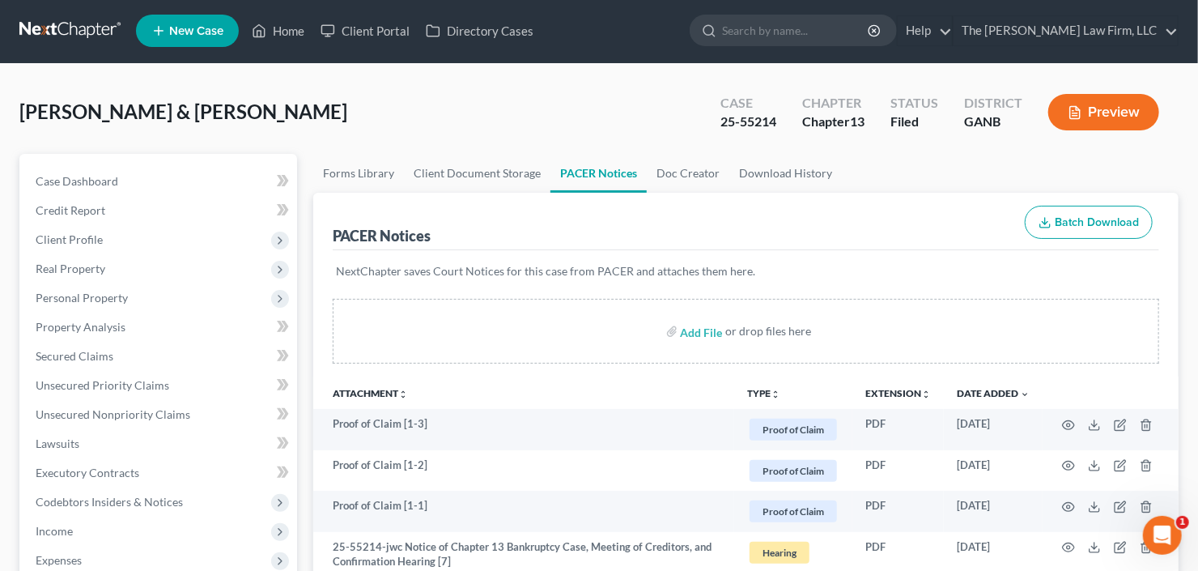
scroll to position [0, 0]
